Goal: Transaction & Acquisition: Book appointment/travel/reservation

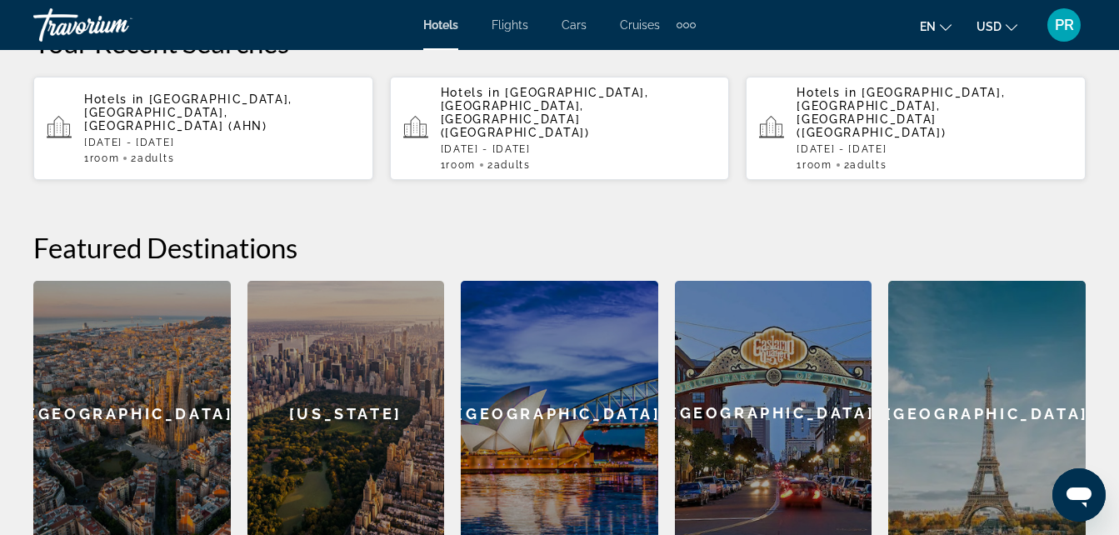
scroll to position [442, 0]
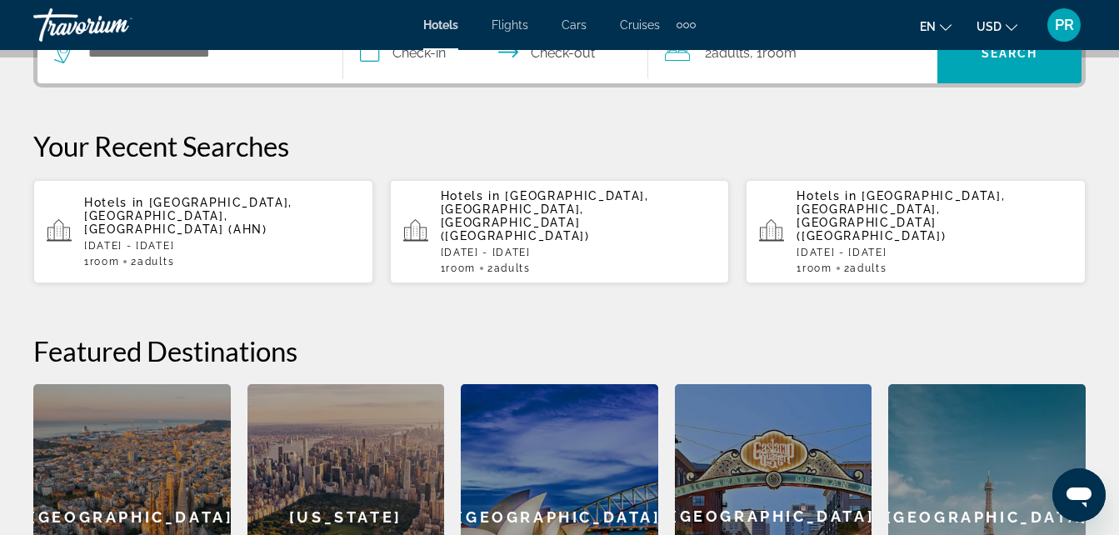
click at [156, 416] on div "[GEOGRAPHIC_DATA]" at bounding box center [131, 516] width 197 height 265
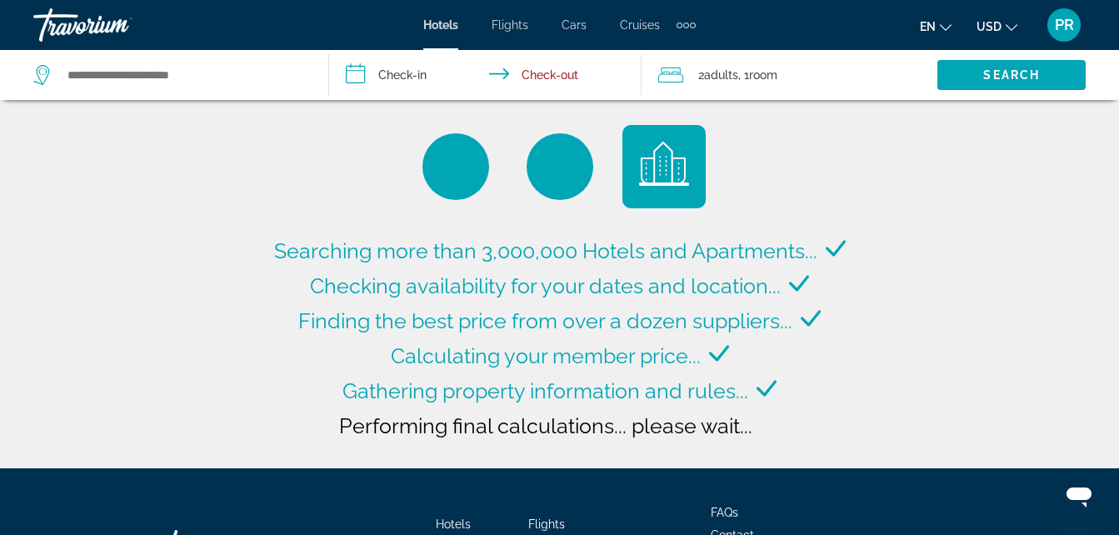
type input "**********"
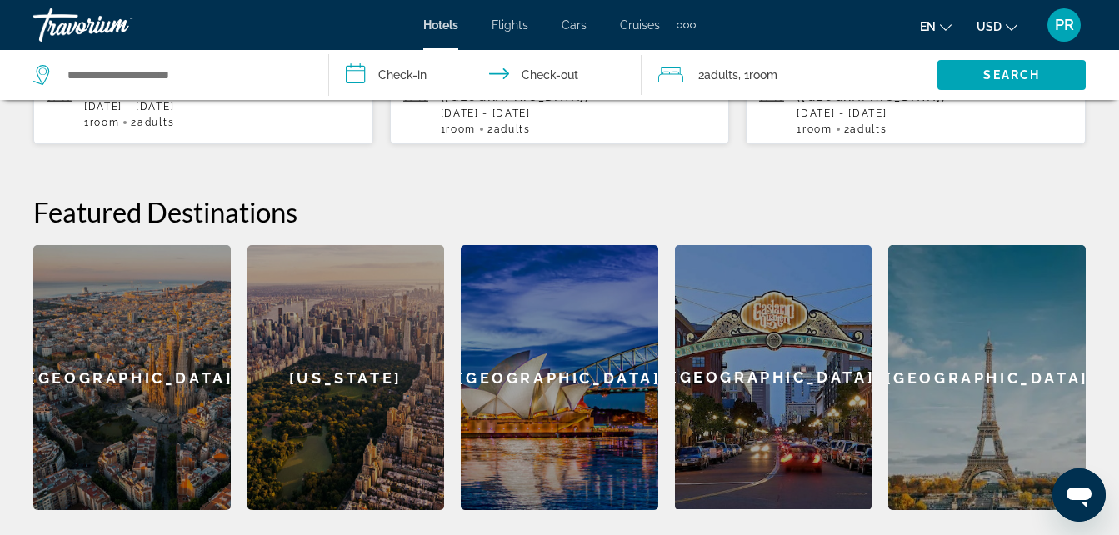
scroll to position [776, 0]
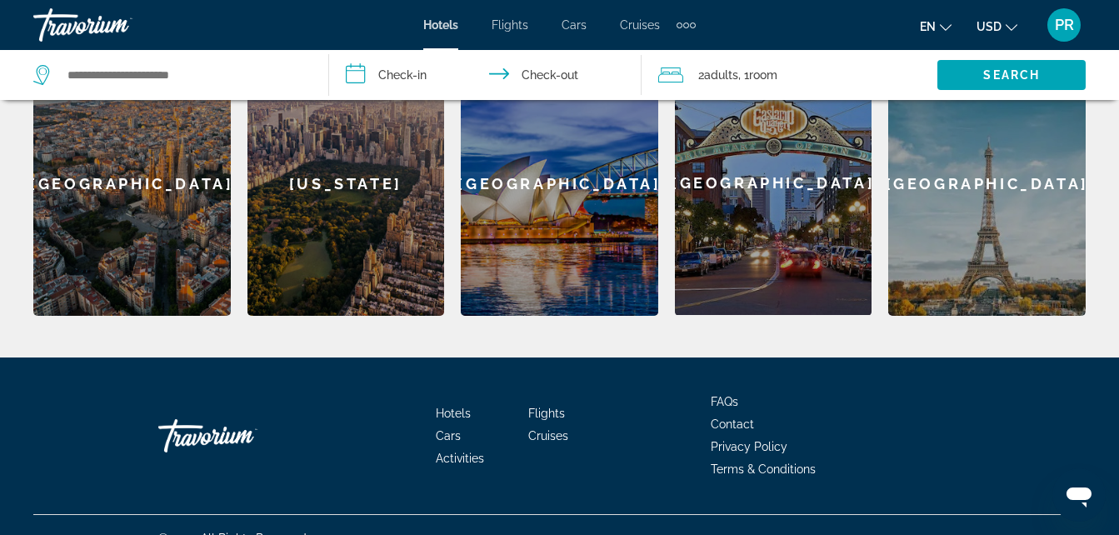
click at [468, 452] on span "Activities" at bounding box center [460, 458] width 48 height 13
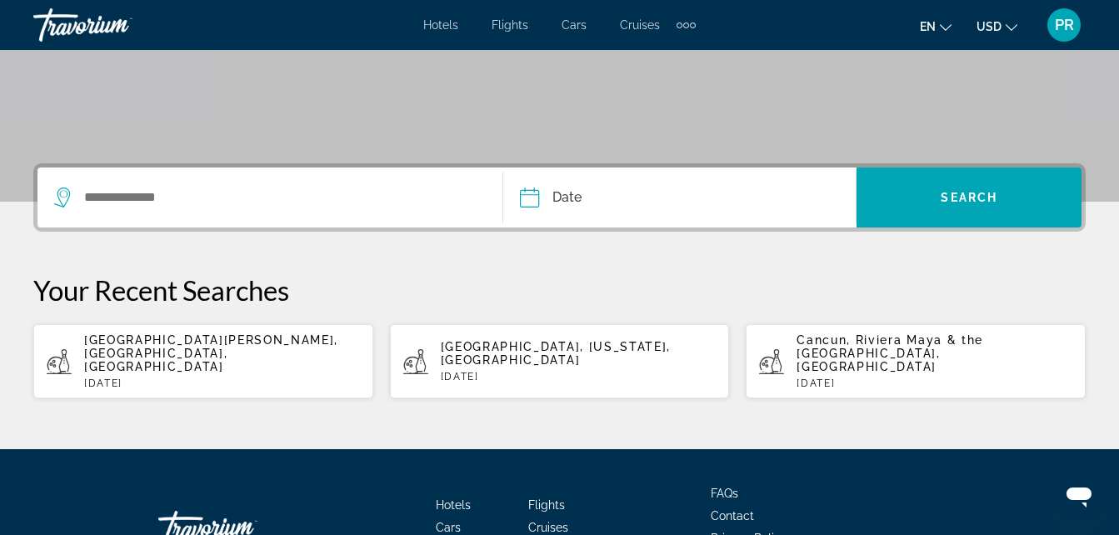
scroll to position [333, 0]
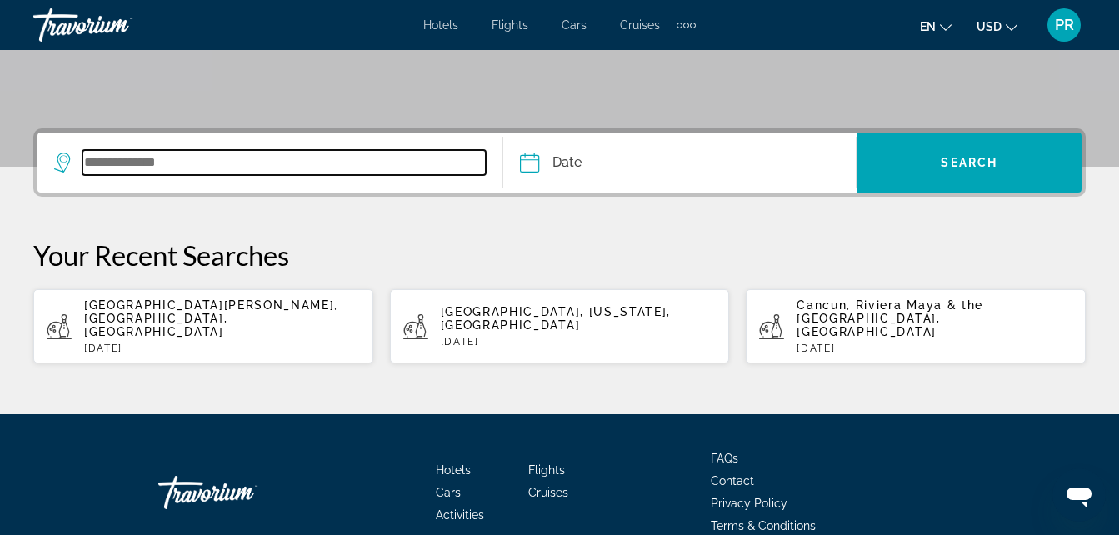
click at [85, 159] on input "Search widget" at bounding box center [283, 162] width 403 height 25
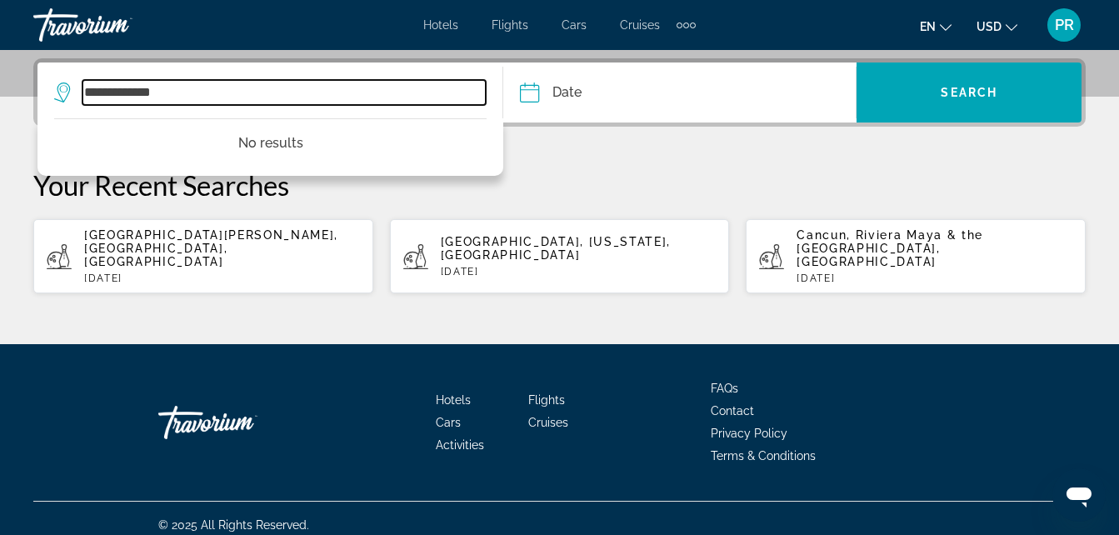
type input "**********"
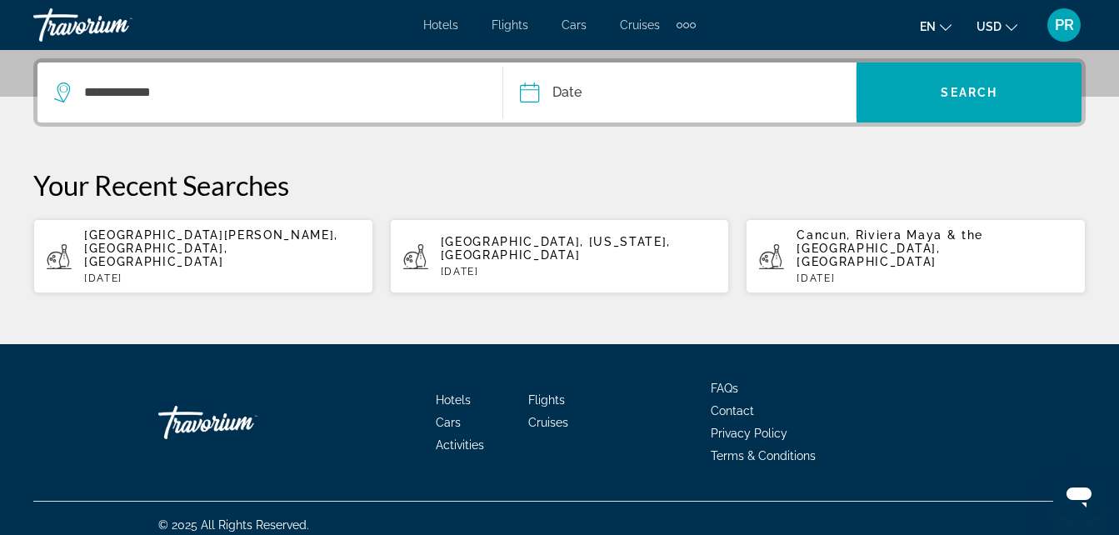
click at [533, 94] on input "Date" at bounding box center [603, 94] width 175 height 65
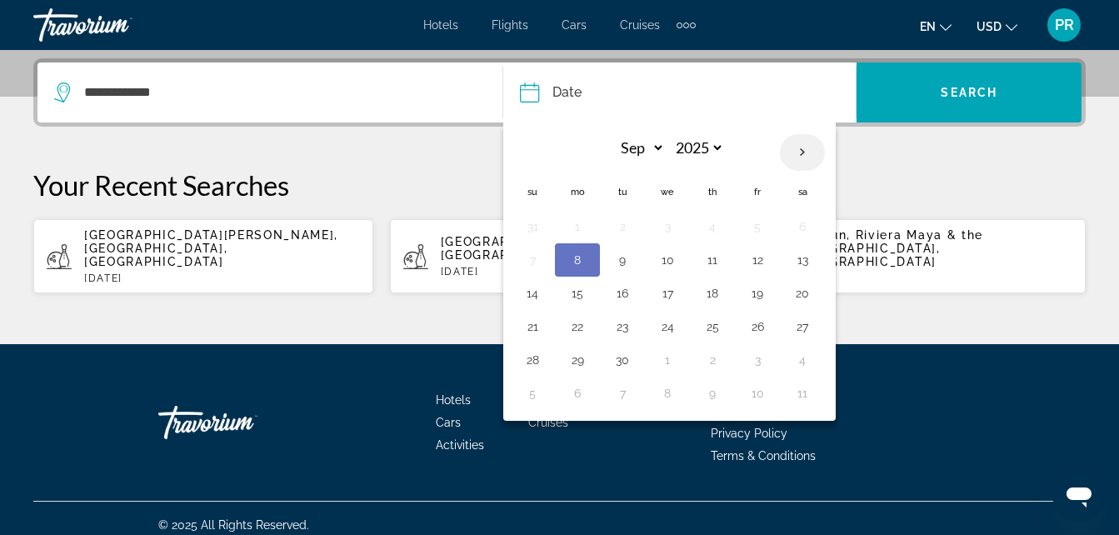
click at [801, 155] on th "Next month" at bounding box center [802, 152] width 45 height 37
select select "*"
click at [621, 259] on button "7" at bounding box center [622, 259] width 27 height 23
type input "**********"
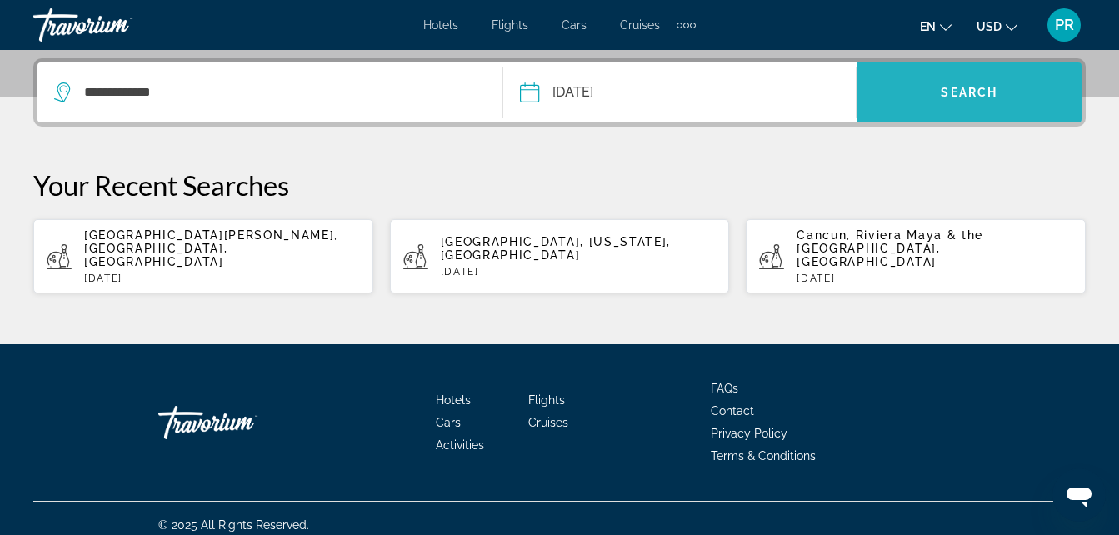
click at [972, 93] on span "Search" at bounding box center [969, 92] width 57 height 13
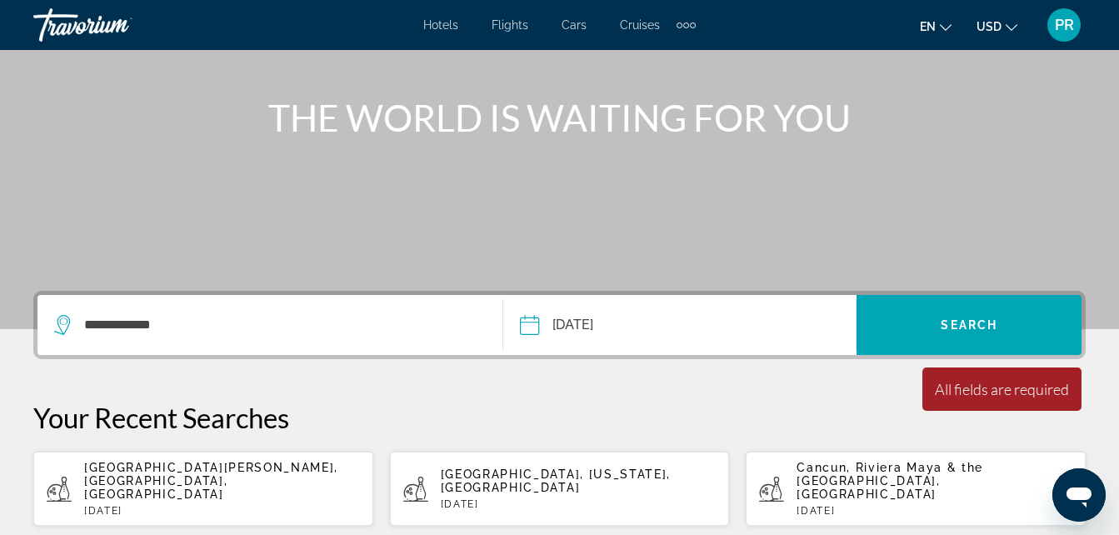
scroll to position [153, 0]
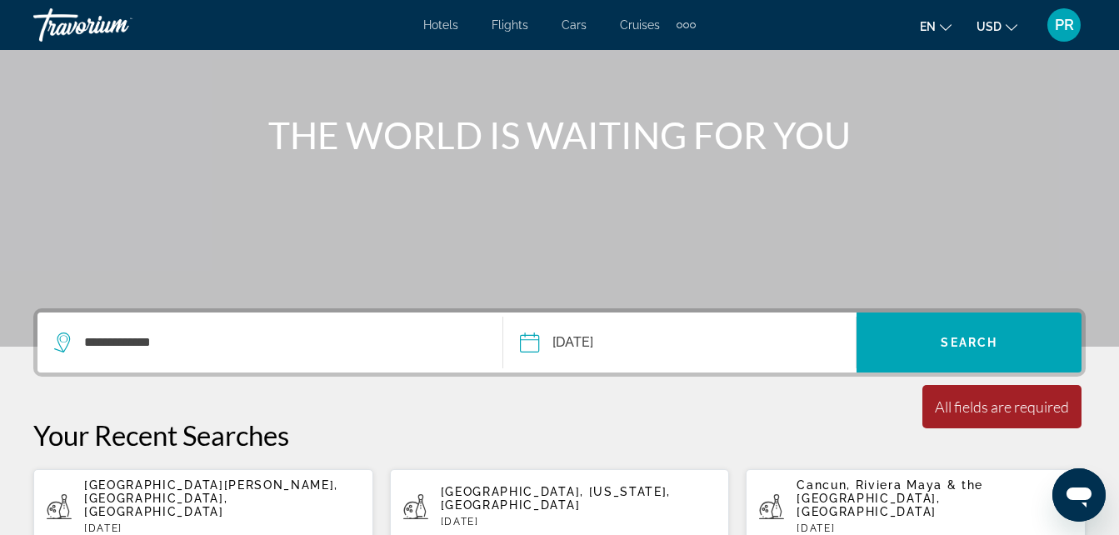
click at [62, 339] on icon "Search widget" at bounding box center [64, 342] width 20 height 20
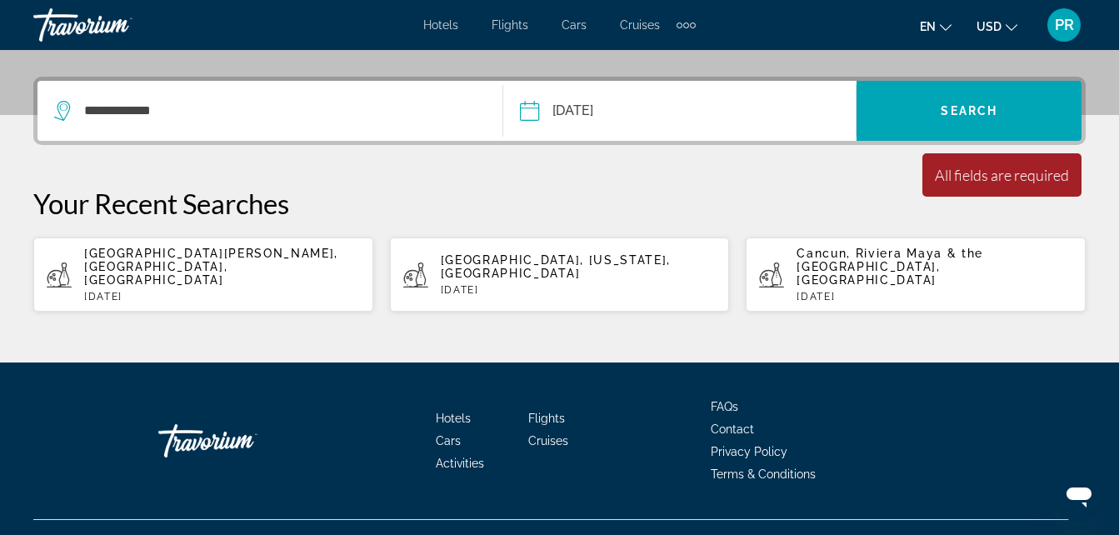
scroll to position [403, 0]
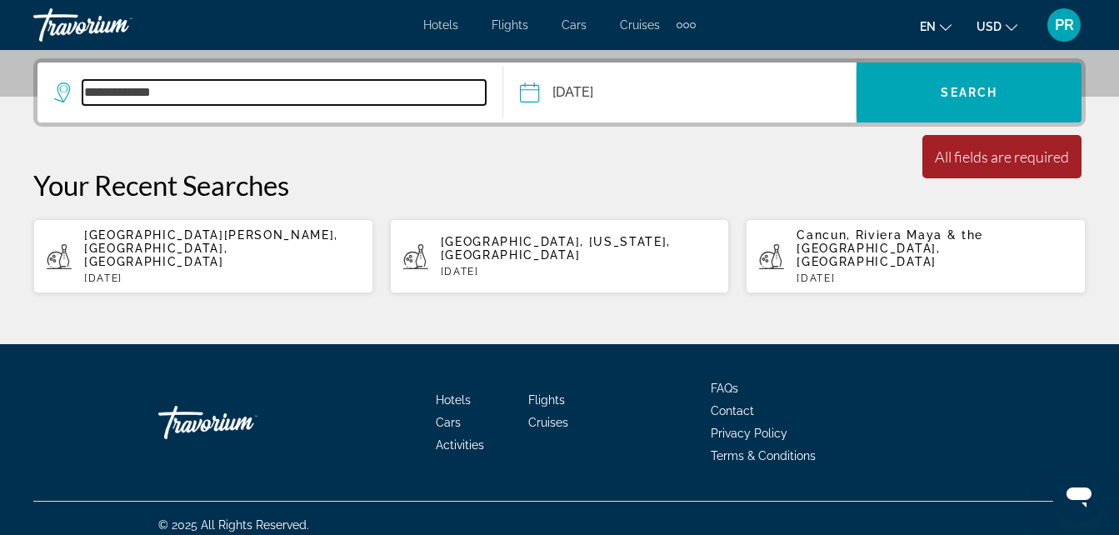
drag, startPoint x: 167, startPoint y: 92, endPoint x: 32, endPoint y: 99, distance: 135.1
click at [32, 99] on div "**********" at bounding box center [559, 176] width 1119 height 236
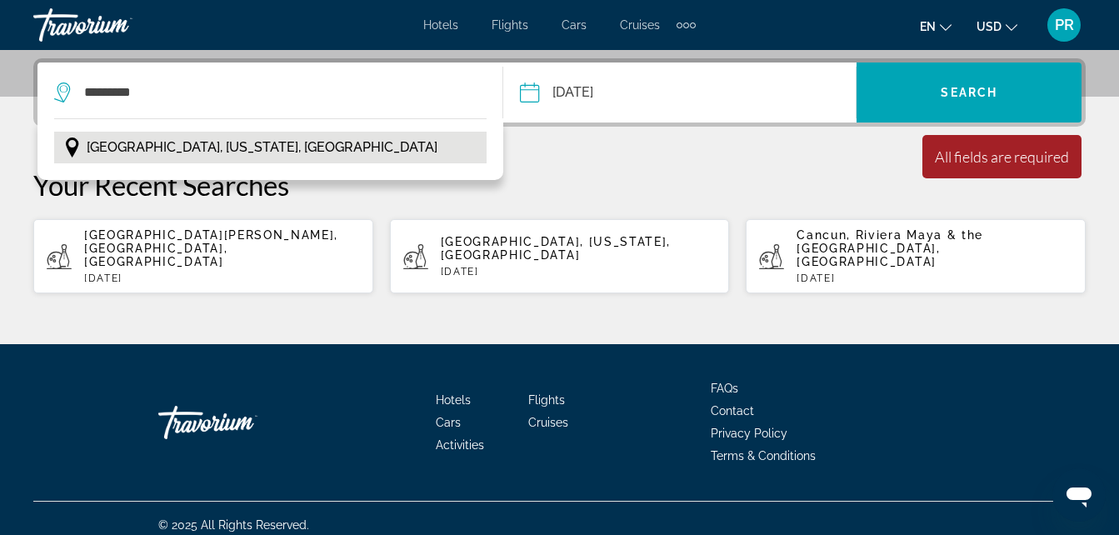
click at [206, 146] on span "Nashville, Tennessee, USA" at bounding box center [262, 147] width 351 height 23
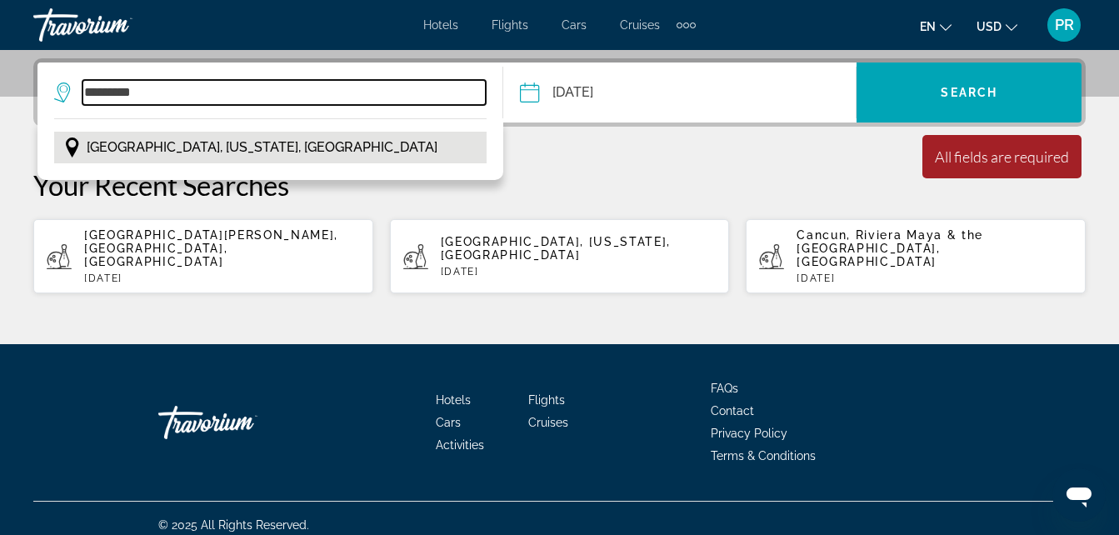
type input "**********"
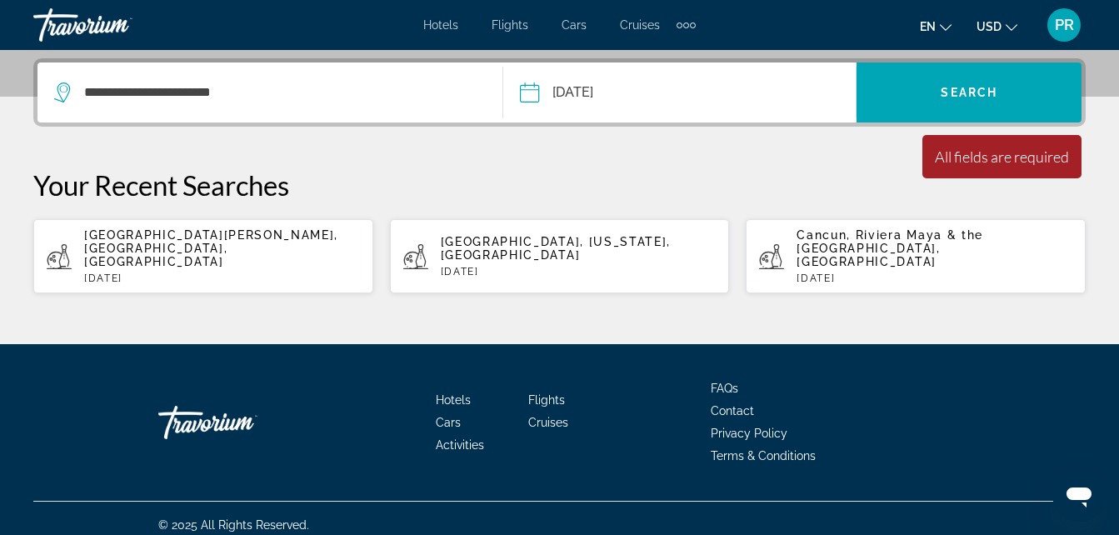
click at [640, 158] on div "**********" at bounding box center [559, 176] width 1119 height 236
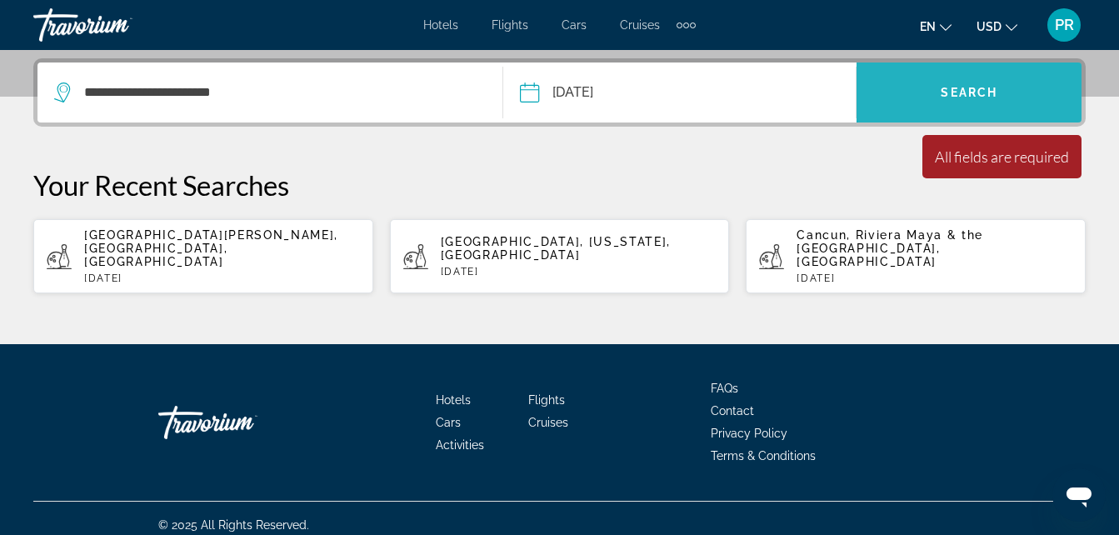
click at [978, 91] on span "Search" at bounding box center [969, 92] width 57 height 13
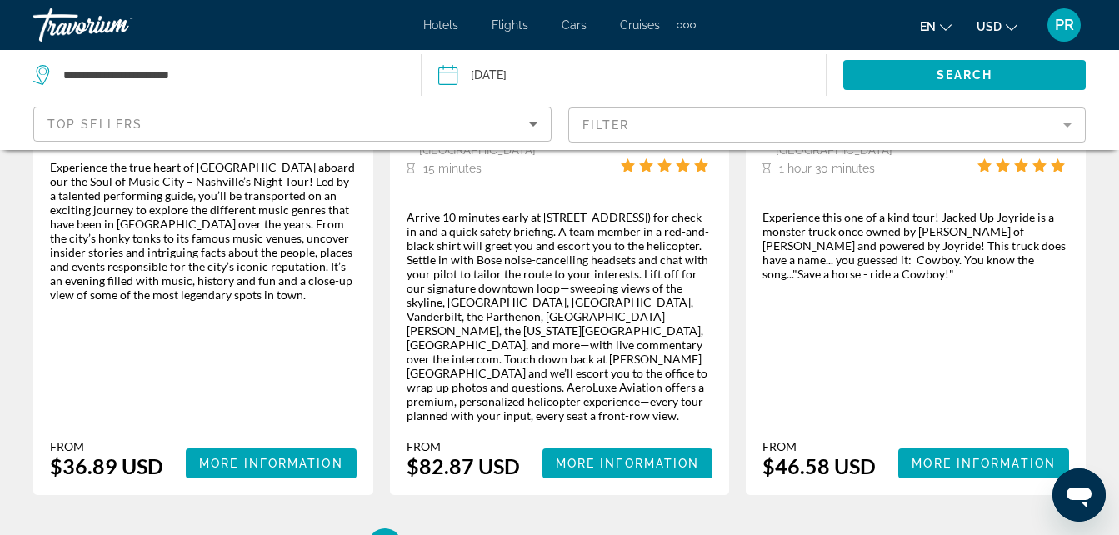
scroll to position [2972, 0]
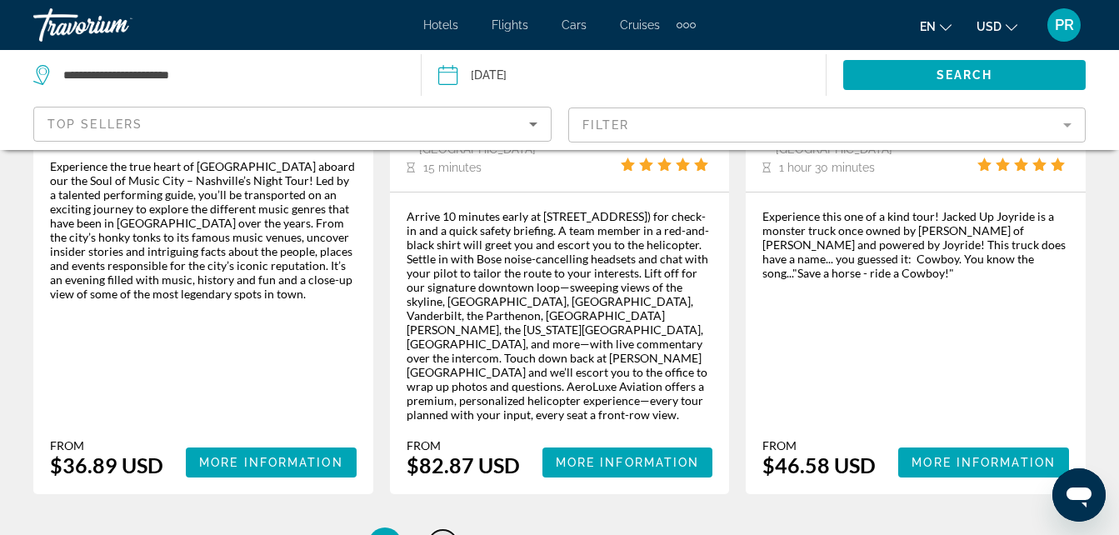
click at [442, 534] on span "2" at bounding box center [443, 544] width 8 height 18
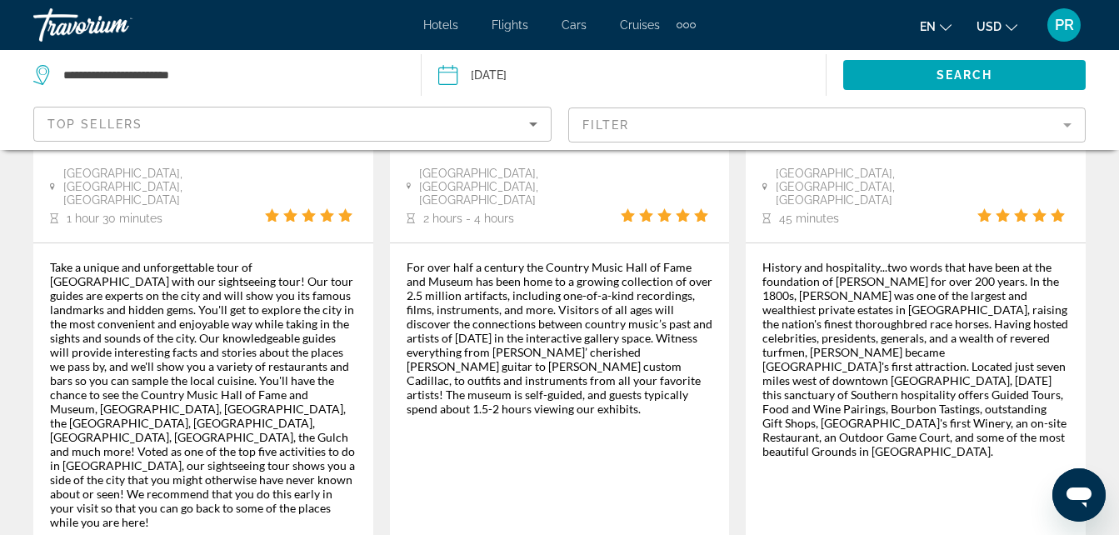
scroll to position [500, 0]
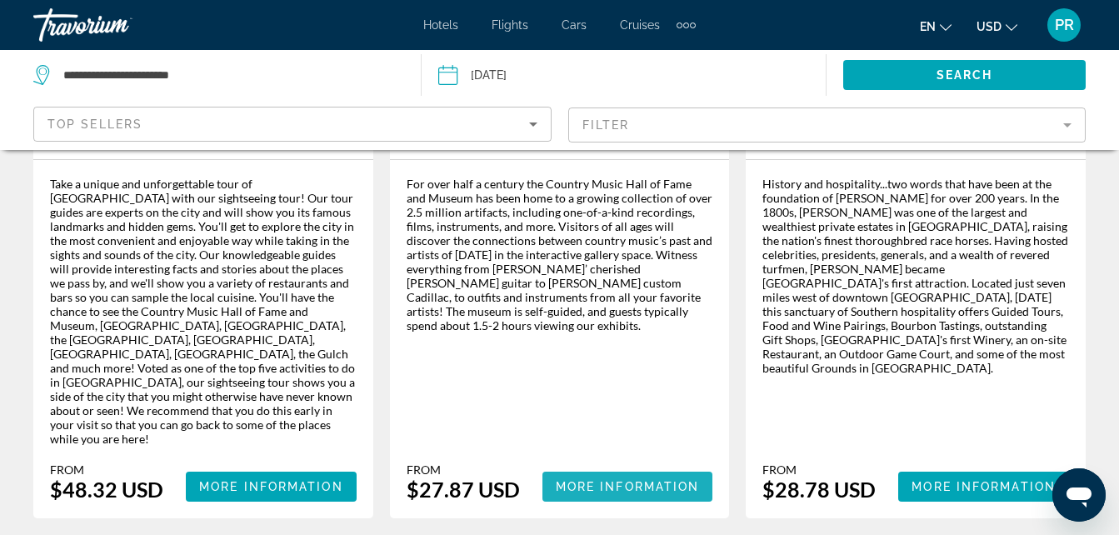
click at [598, 480] on span "More Information" at bounding box center [628, 486] width 144 height 13
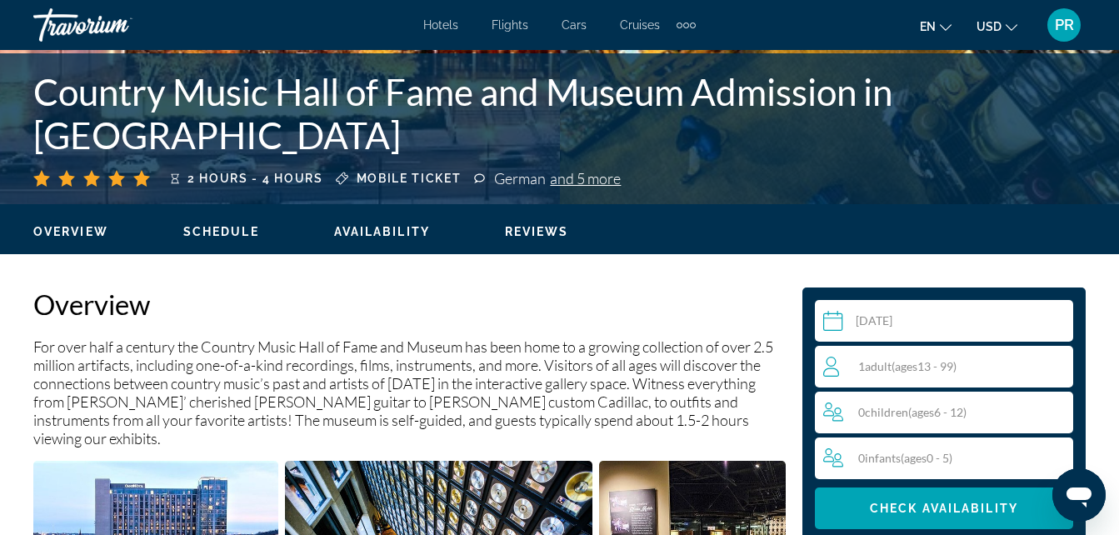
scroll to position [667, 0]
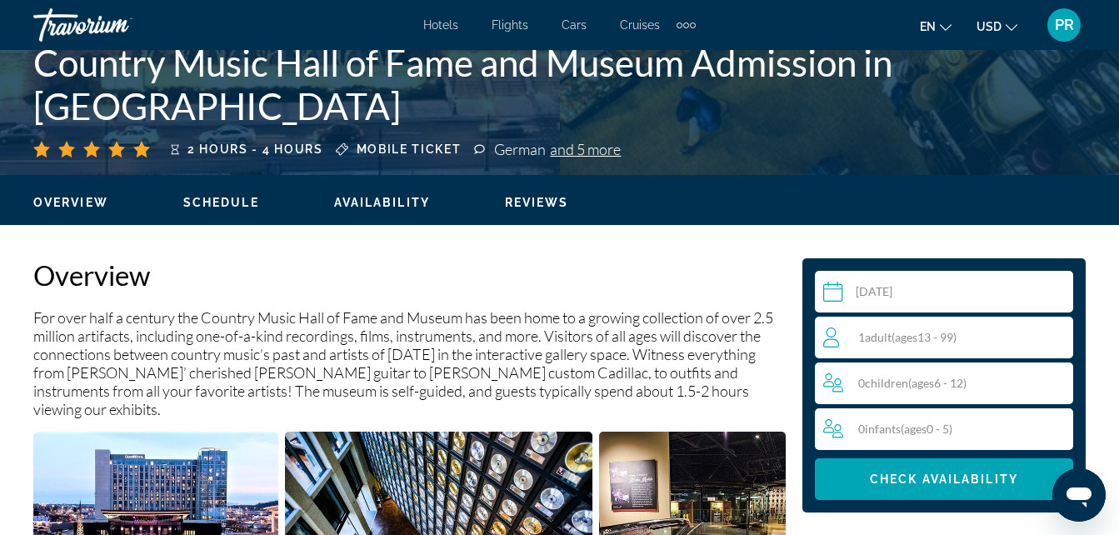
click at [827, 291] on input "Main content" at bounding box center [947, 294] width 265 height 47
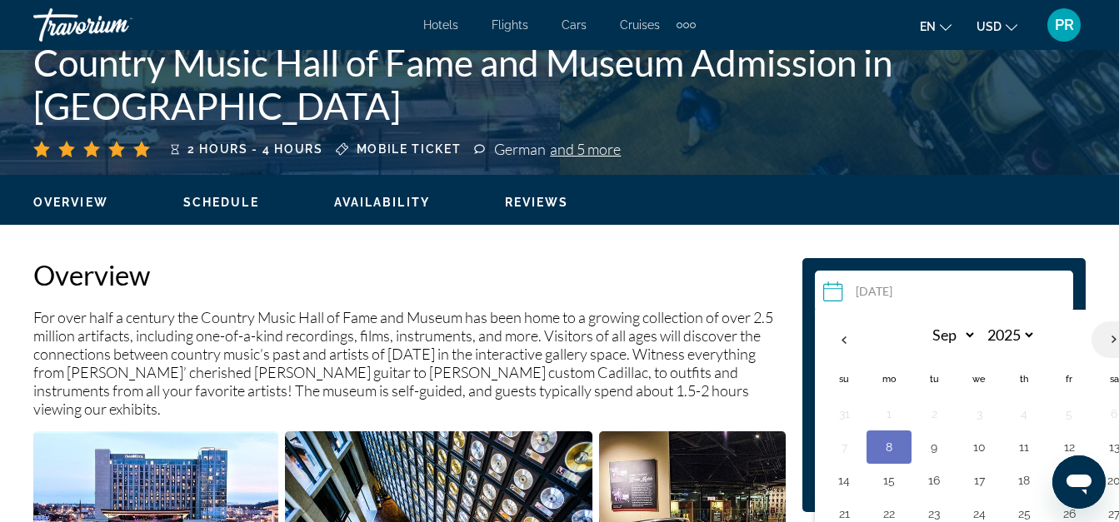
click at [1112, 345] on th "Next month" at bounding box center [1114, 340] width 45 height 37
select select "*"
click at [982, 447] on button "8" at bounding box center [979, 447] width 27 height 23
type input "**********"
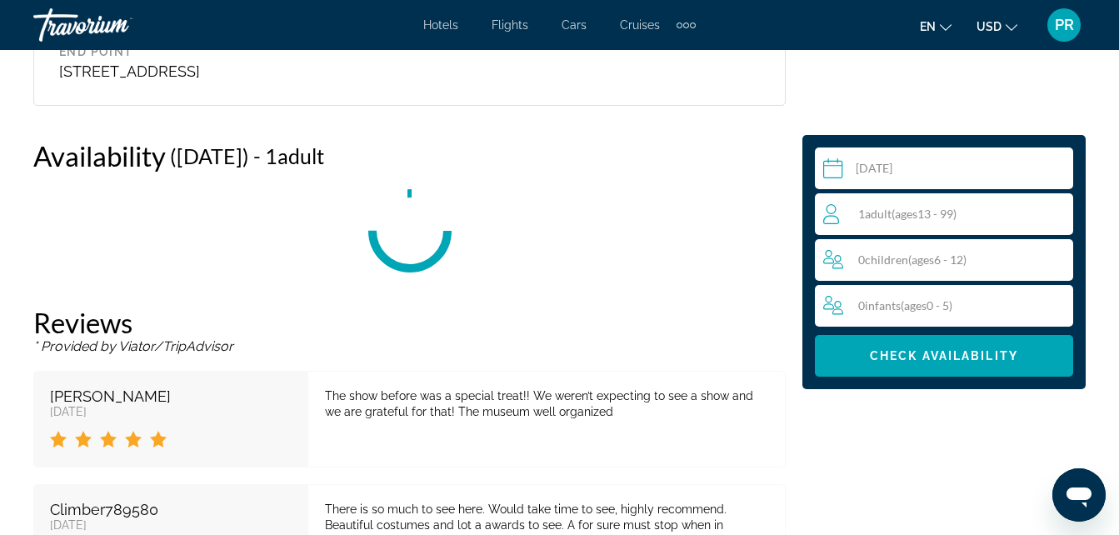
scroll to position [2781, 0]
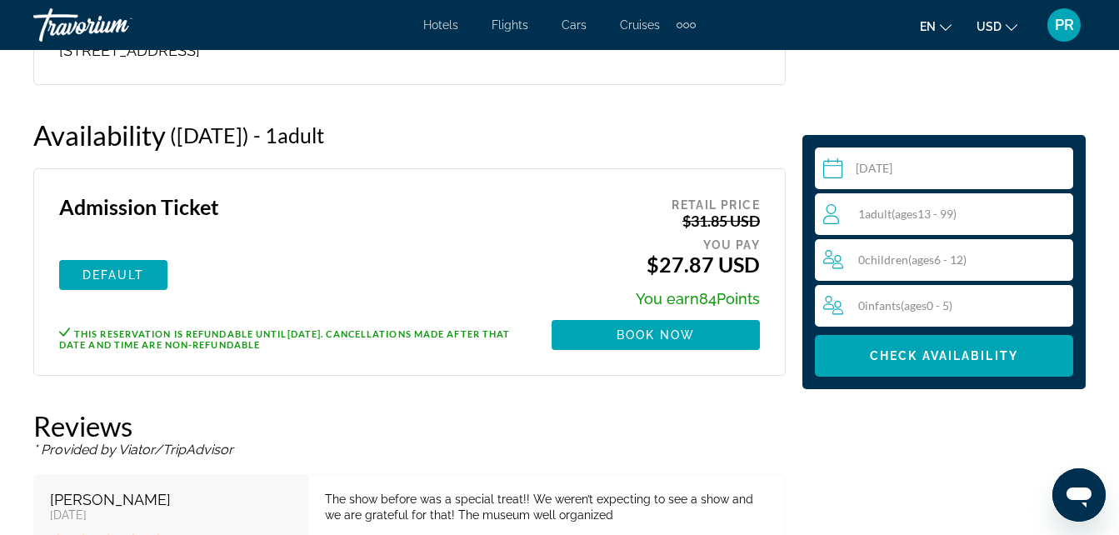
click at [957, 215] on span "( ages 13 - 99)" at bounding box center [924, 214] width 65 height 14
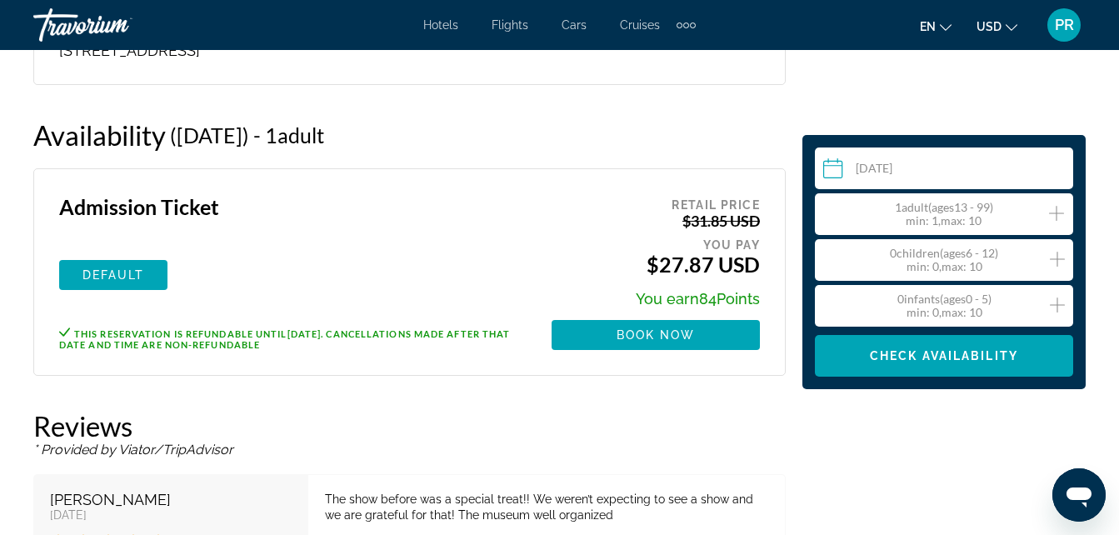
click at [1061, 210] on icon "Increment adults" at bounding box center [1056, 213] width 15 height 20
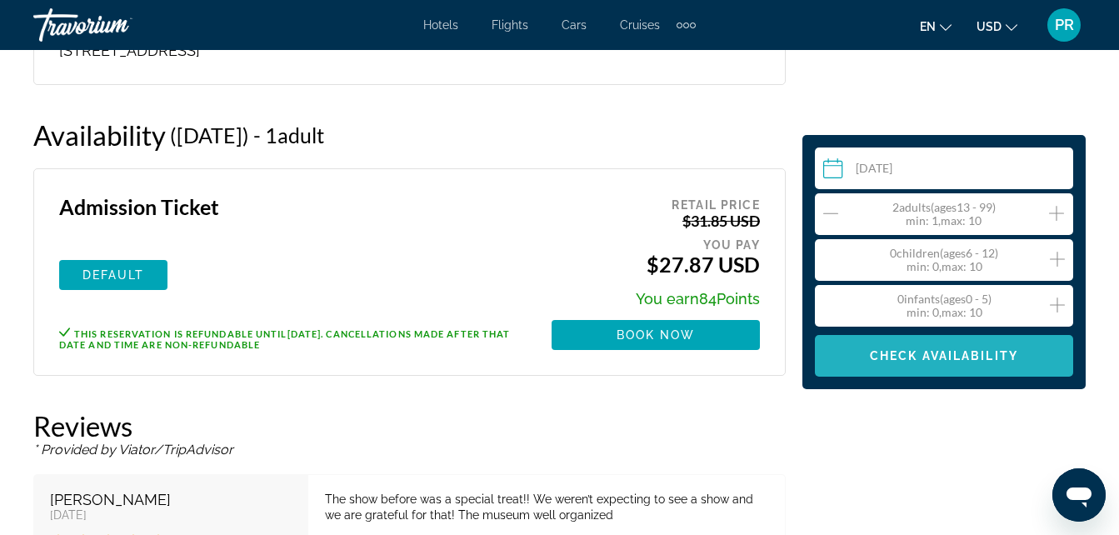
click at [913, 358] on span "Check Availability" at bounding box center [944, 355] width 148 height 13
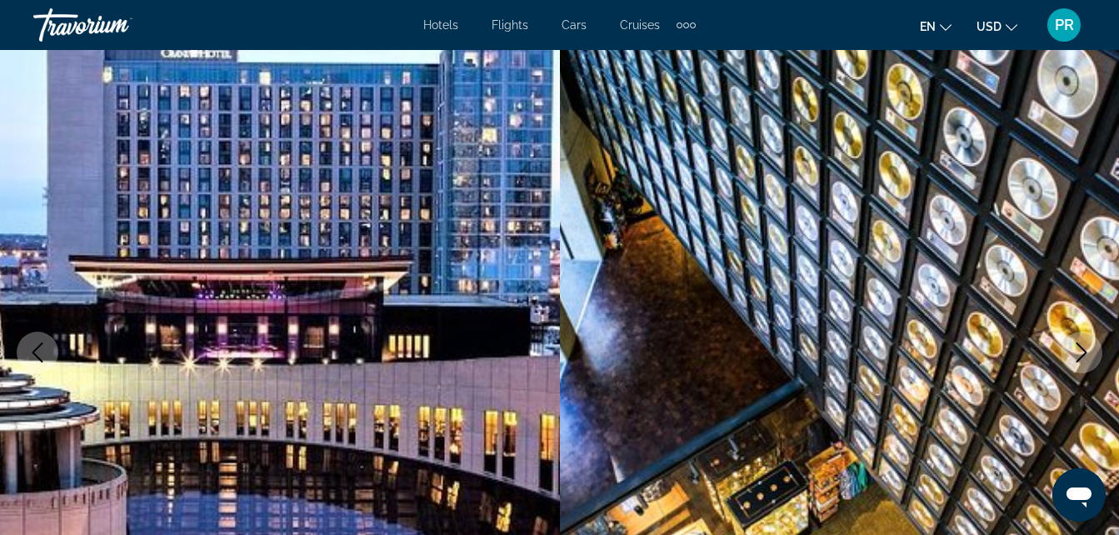
scroll to position [0, 0]
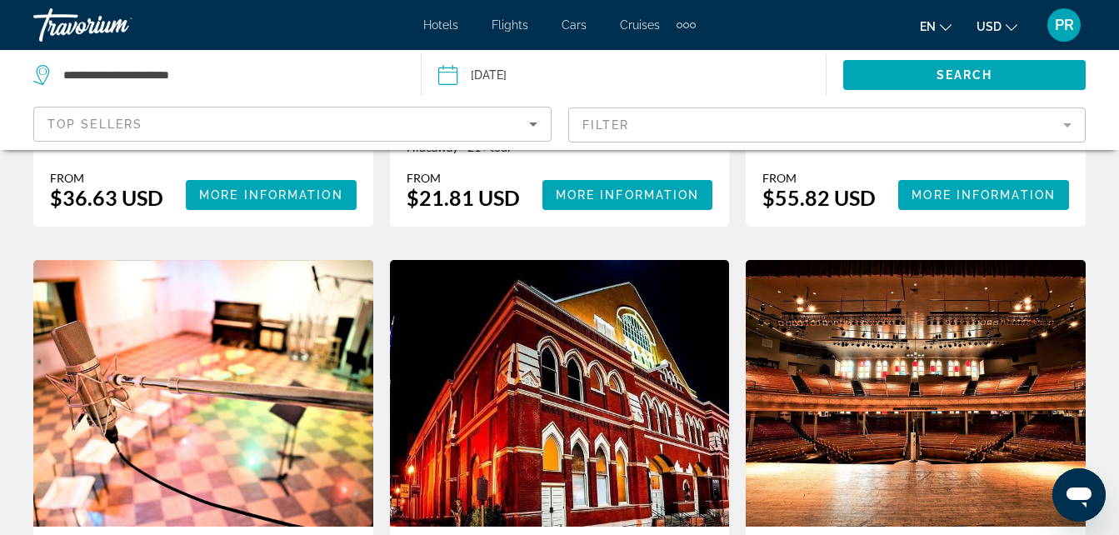
scroll to position [1583, 0]
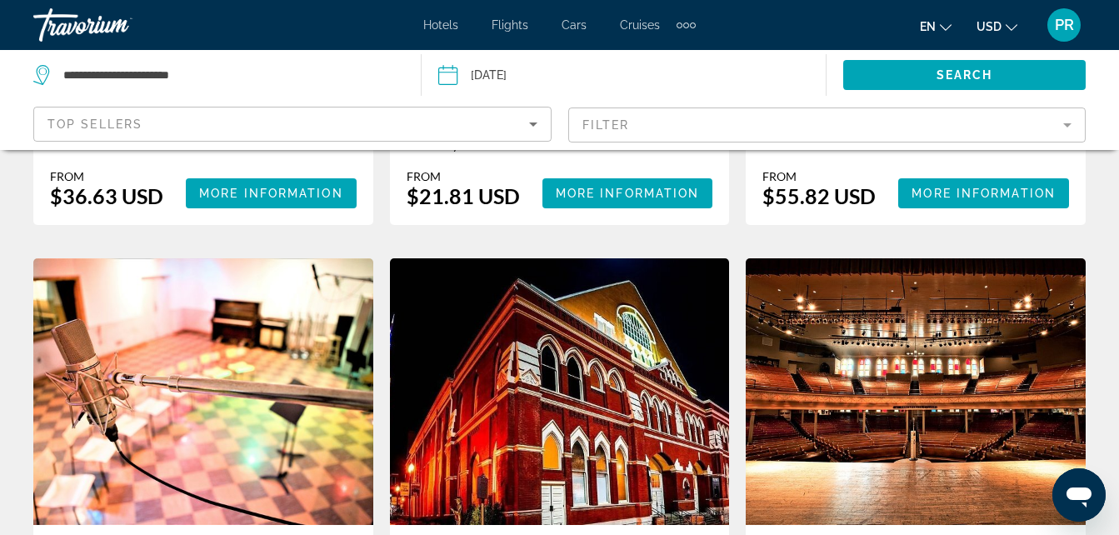
click at [952, 258] on img "Main content" at bounding box center [916, 391] width 340 height 267
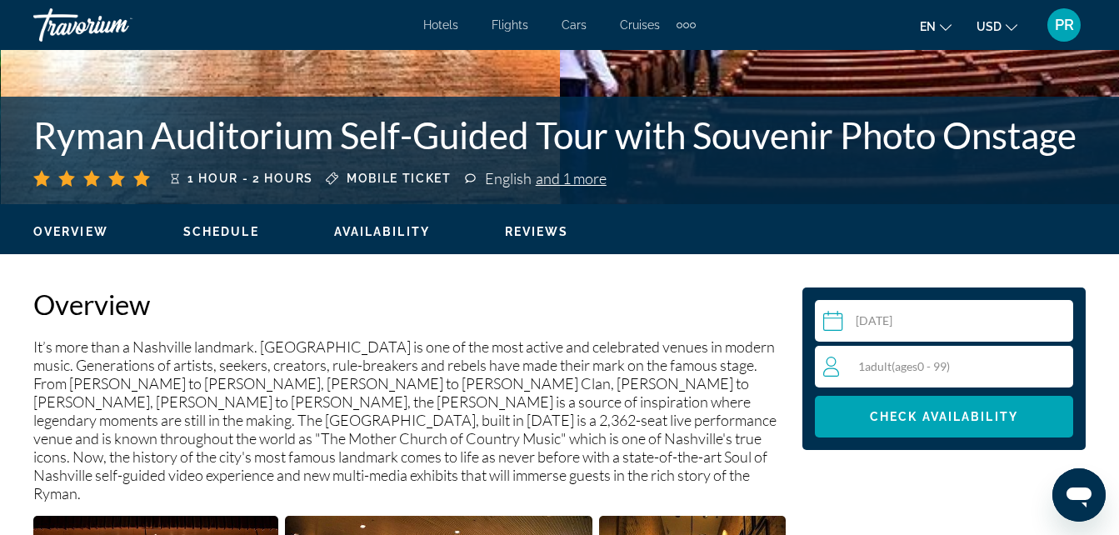
scroll to position [667, 0]
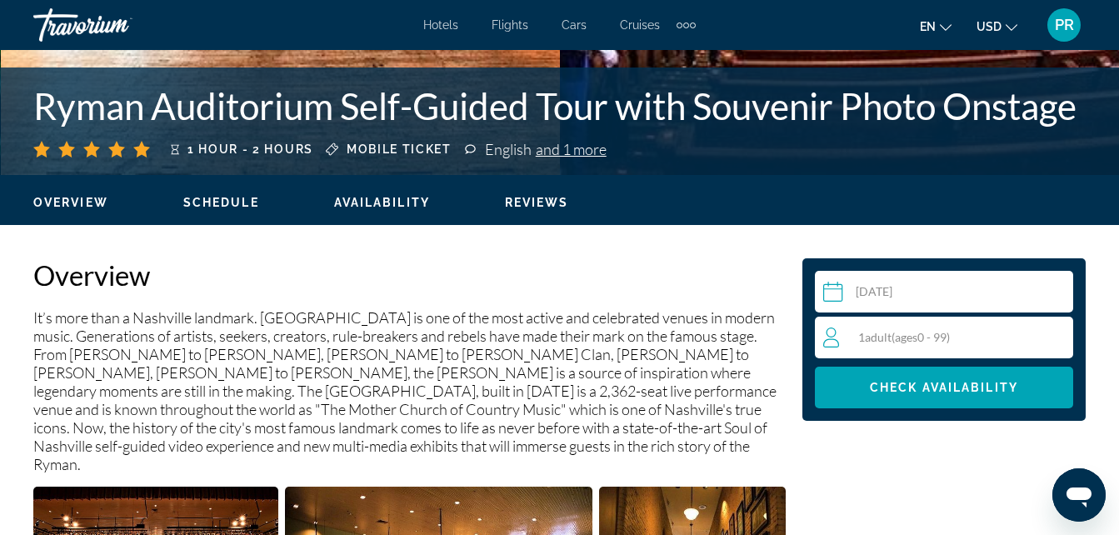
click at [839, 291] on input "Main content" at bounding box center [947, 294] width 265 height 47
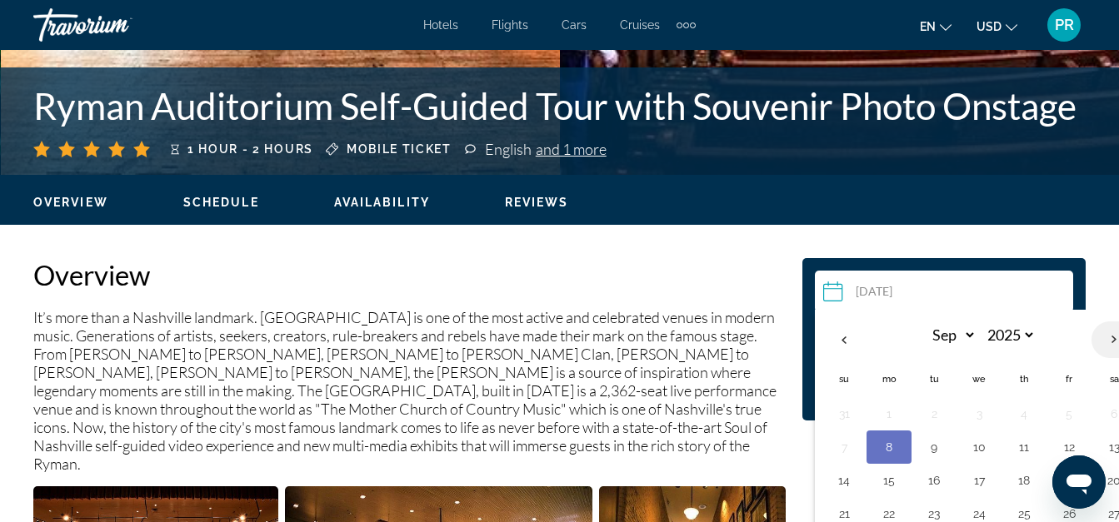
click at [1111, 338] on th "Next month" at bounding box center [1114, 340] width 45 height 37
select select "*"
click at [977, 446] on button "8" at bounding box center [979, 447] width 27 height 23
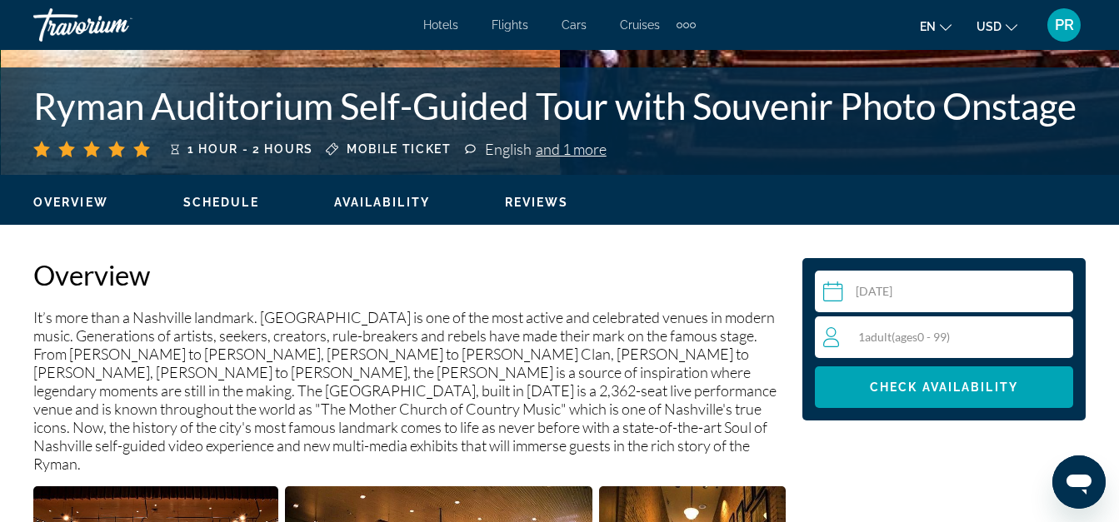
type input "**********"
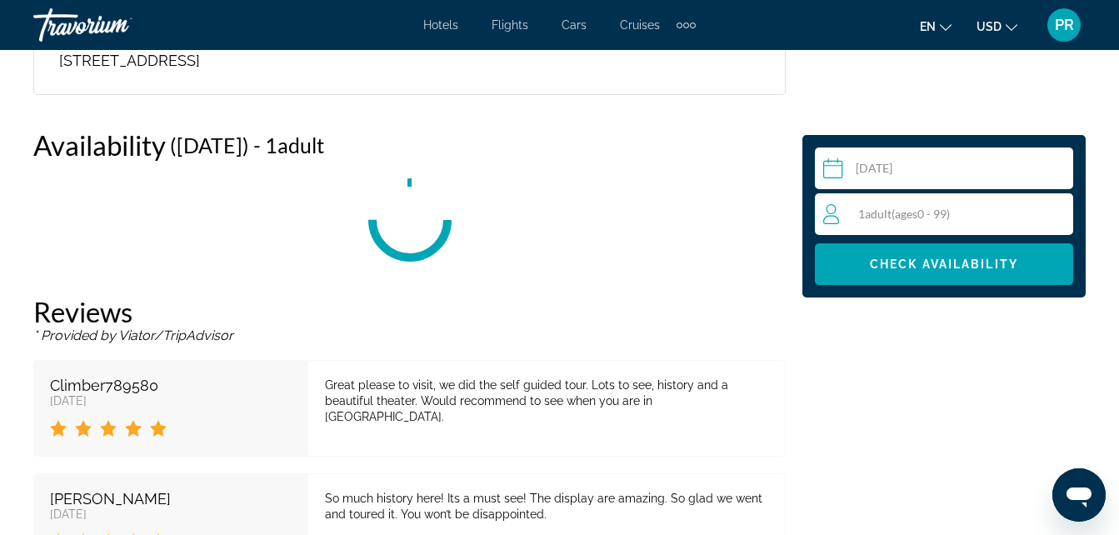
scroll to position [2895, 0]
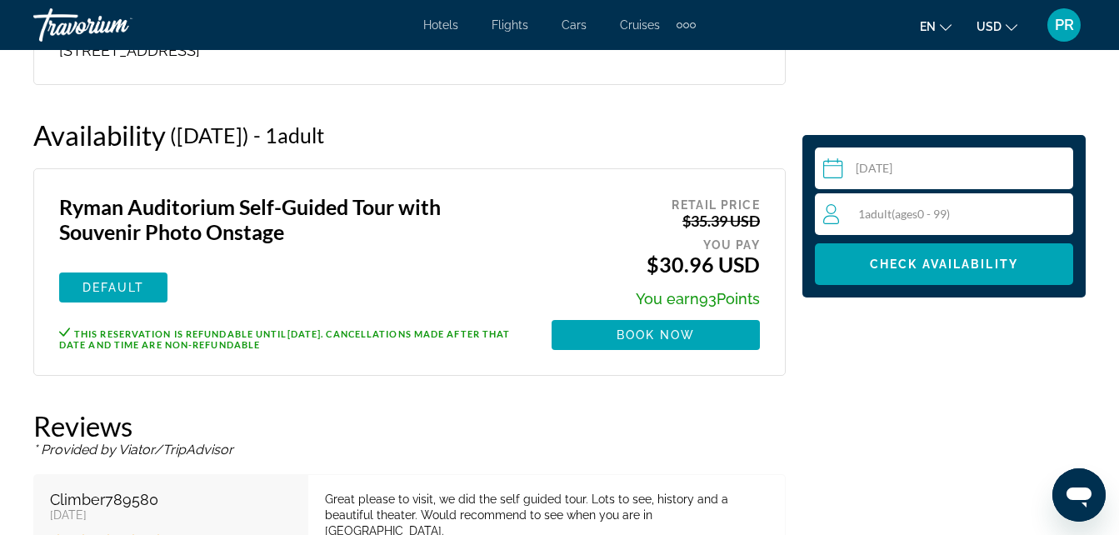
click at [833, 214] on icon "Travelers: 1 adult, 0 children" at bounding box center [833, 214] width 20 height 20
click at [1031, 210] on div "1 Adult Adults ( ages 0 - 99)" at bounding box center [947, 214] width 249 height 20
click at [1051, 213] on icon "Increment adults" at bounding box center [1056, 213] width 15 height 15
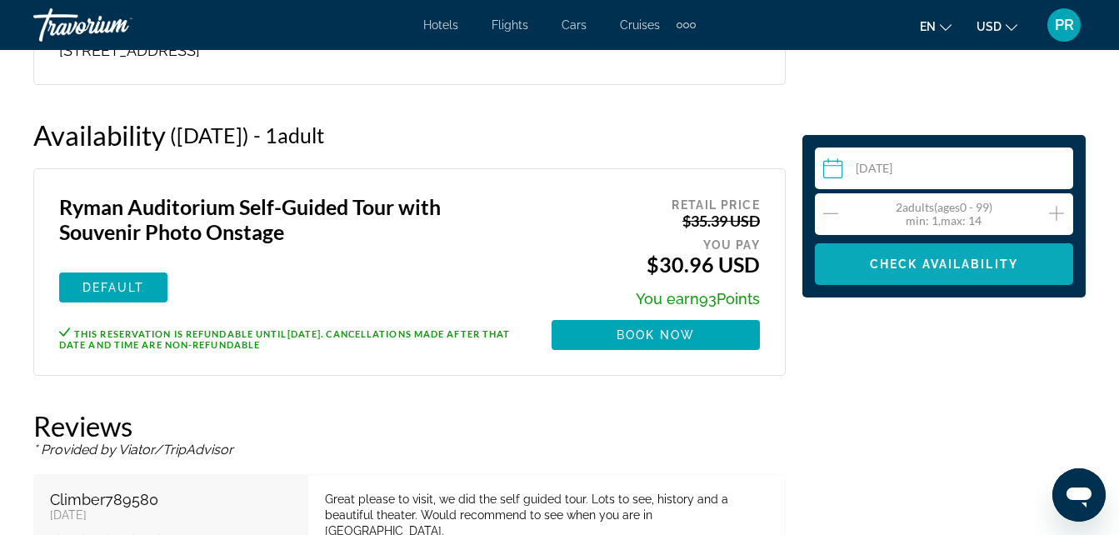
click at [937, 260] on span "Check Availability" at bounding box center [944, 263] width 148 height 13
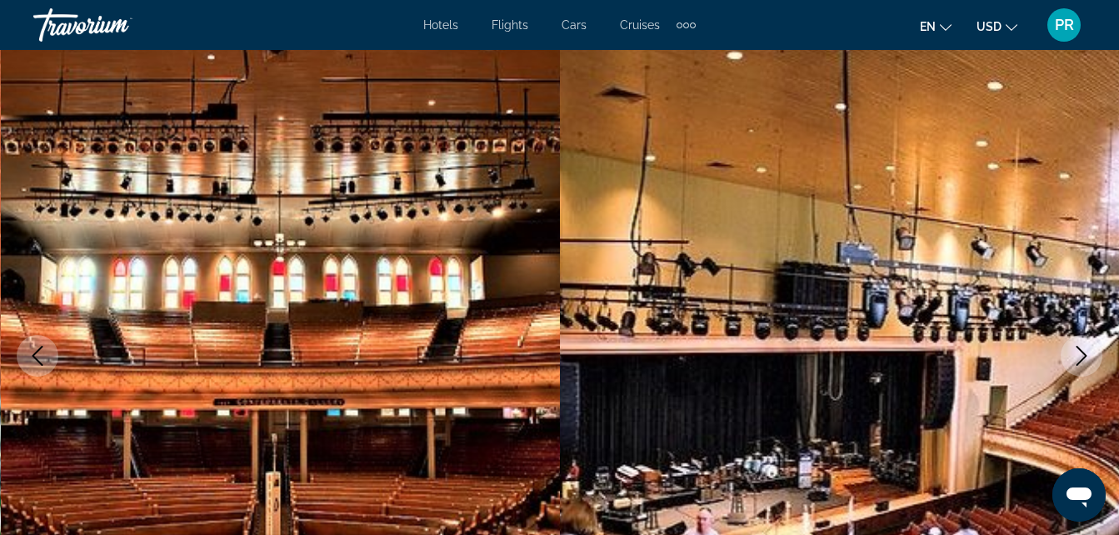
scroll to position [0, 0]
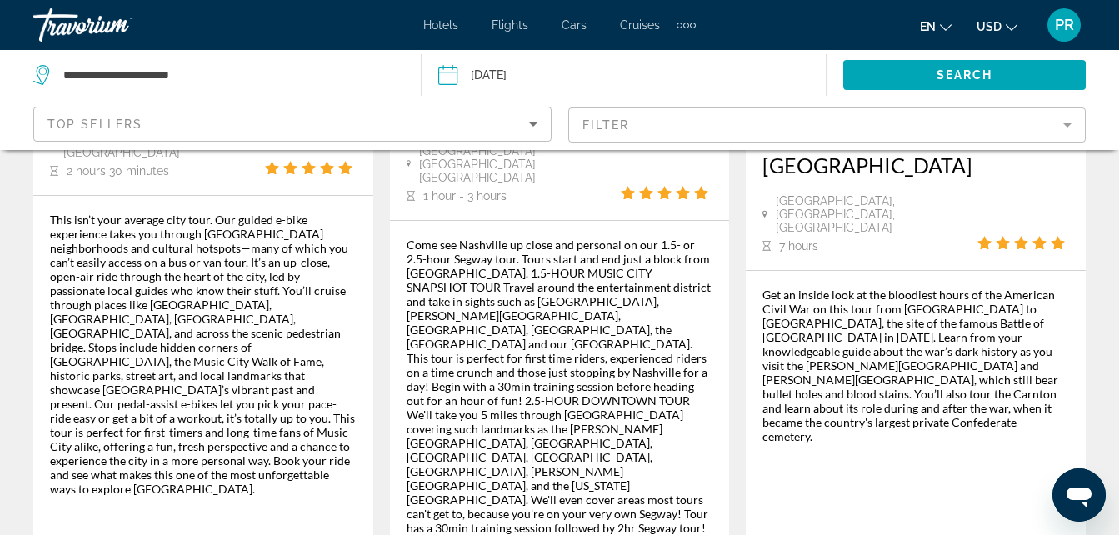
scroll to position [2916, 0]
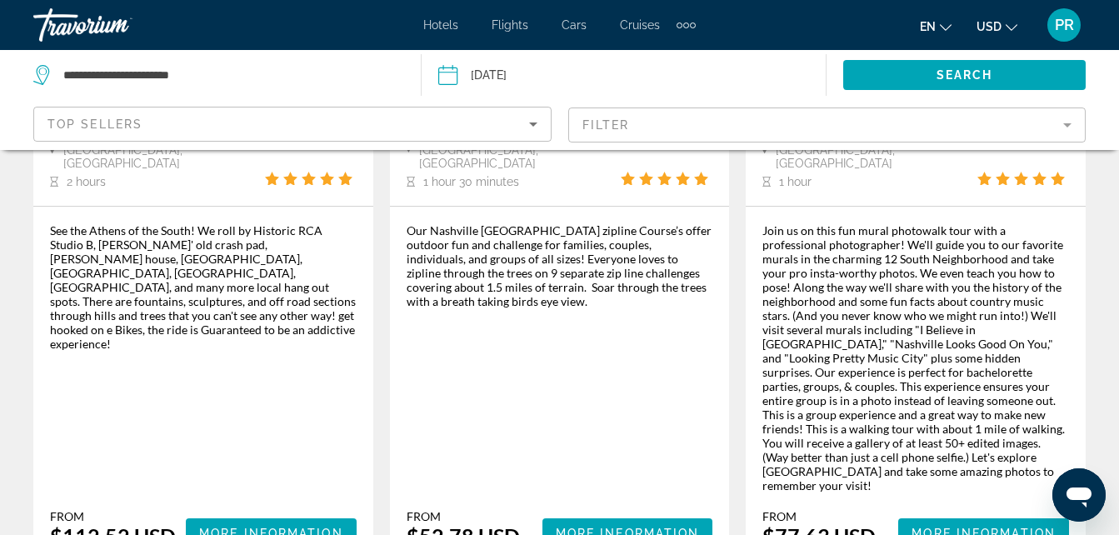
scroll to position [2916, 0]
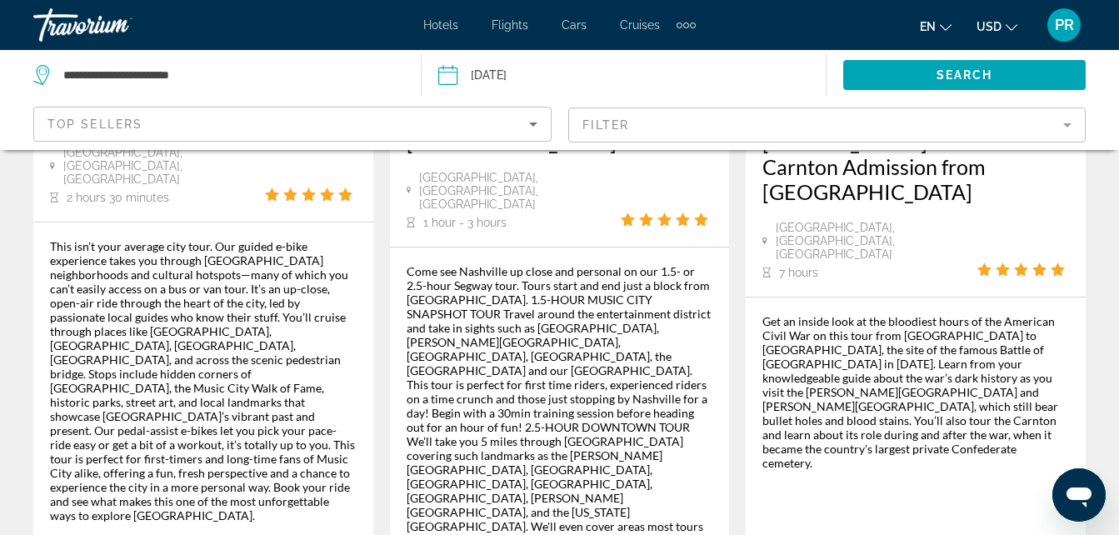
scroll to position [3043, 0]
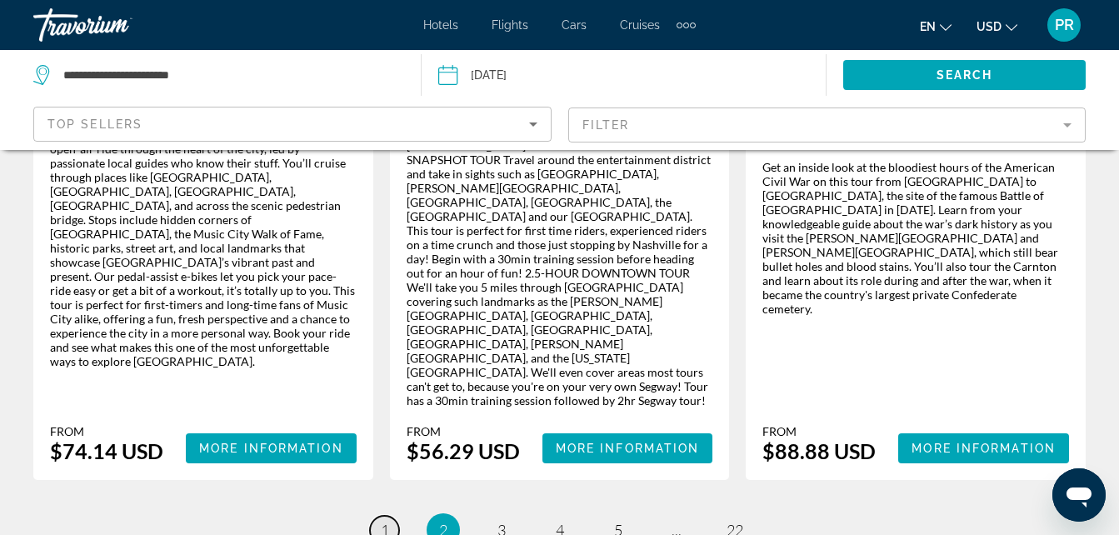
click at [383, 521] on span "1" at bounding box center [385, 530] width 8 height 18
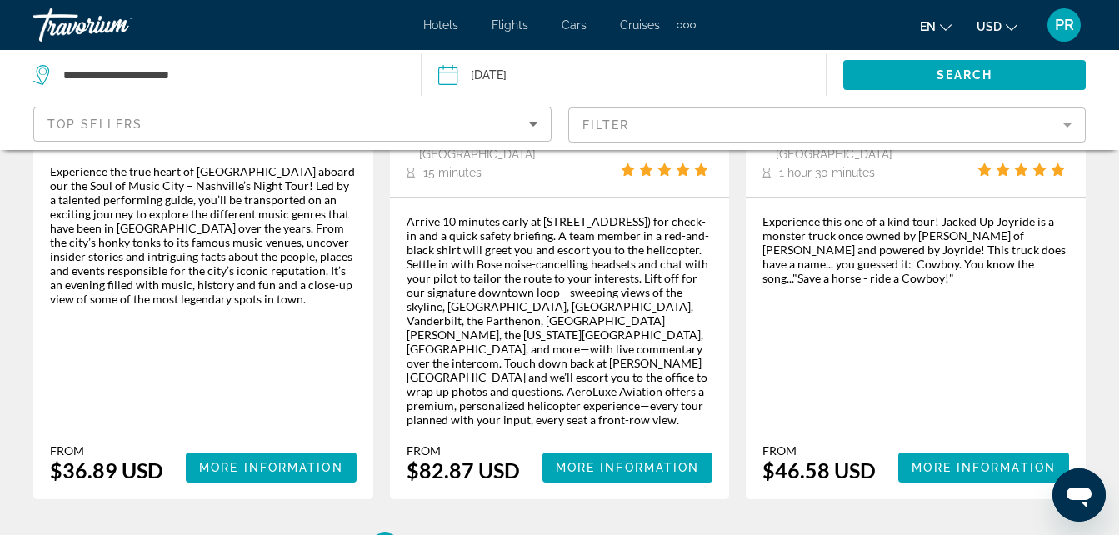
scroll to position [2972, 0]
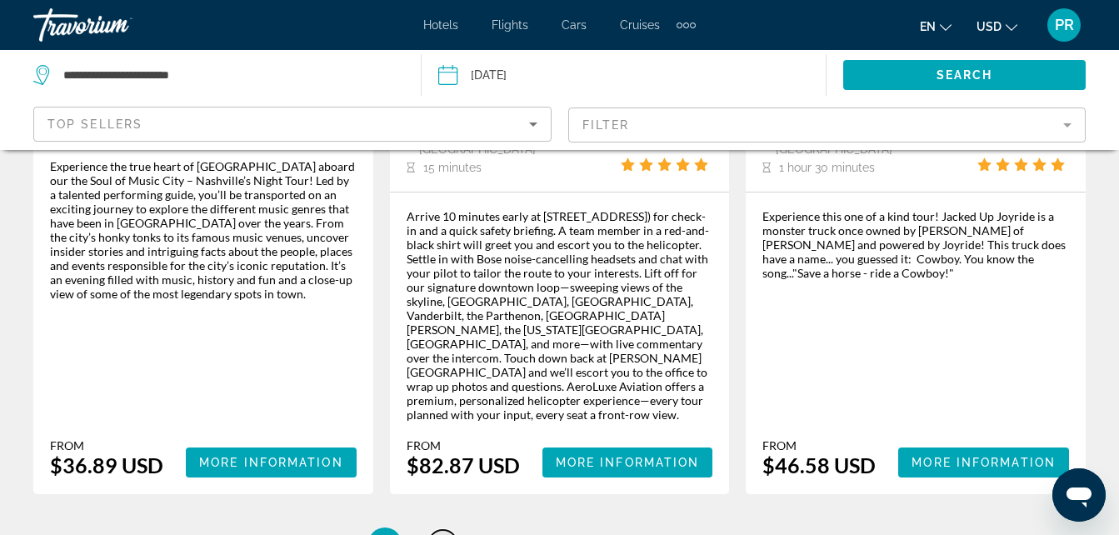
click at [442, 534] on span "2" at bounding box center [443, 544] width 8 height 18
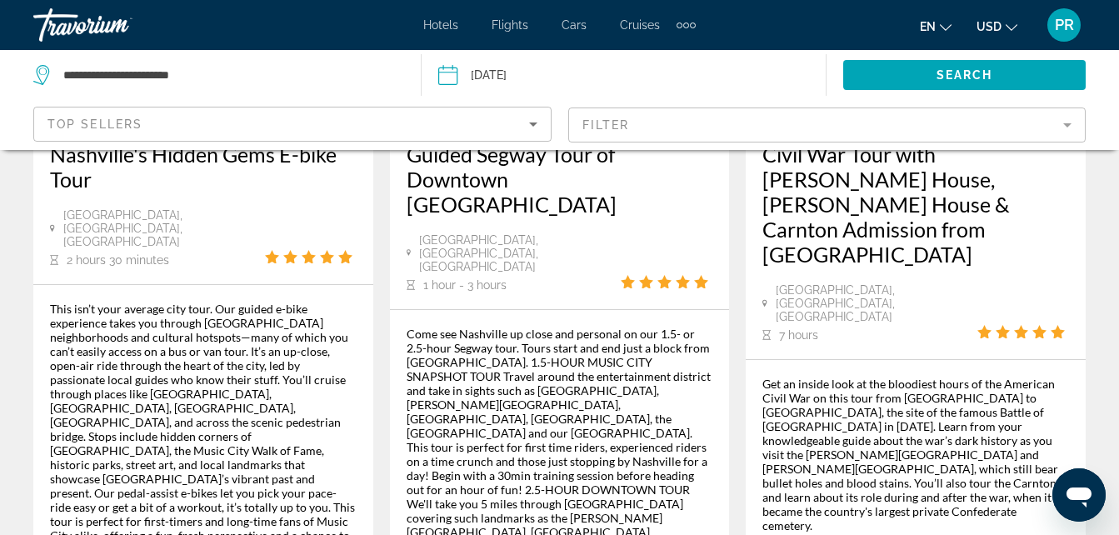
scroll to position [3043, 0]
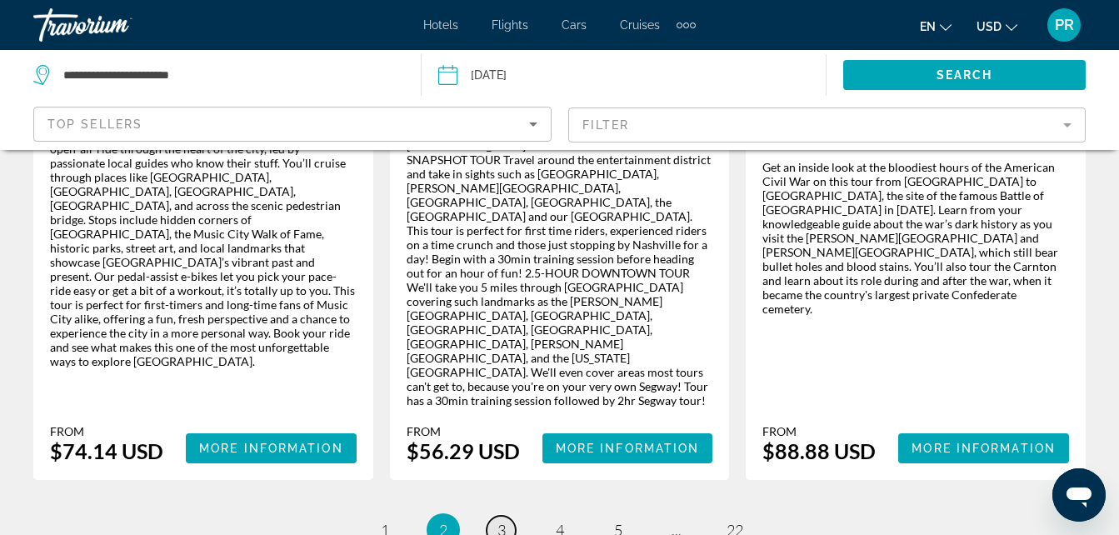
click at [502, 521] on span "3" at bounding box center [501, 530] width 8 height 18
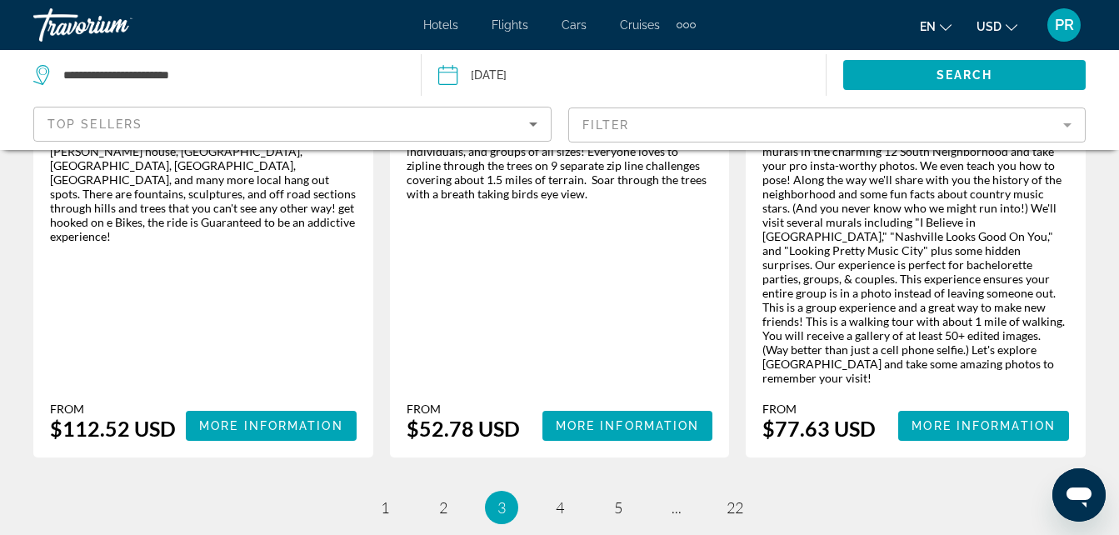
scroll to position [3000, 0]
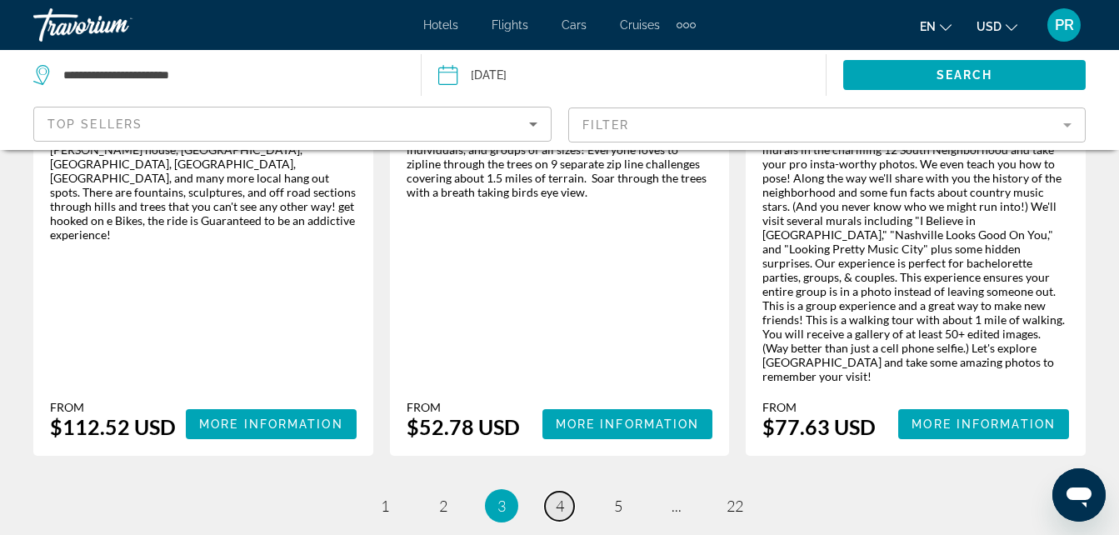
click at [556, 497] on span "4" at bounding box center [560, 506] width 8 height 18
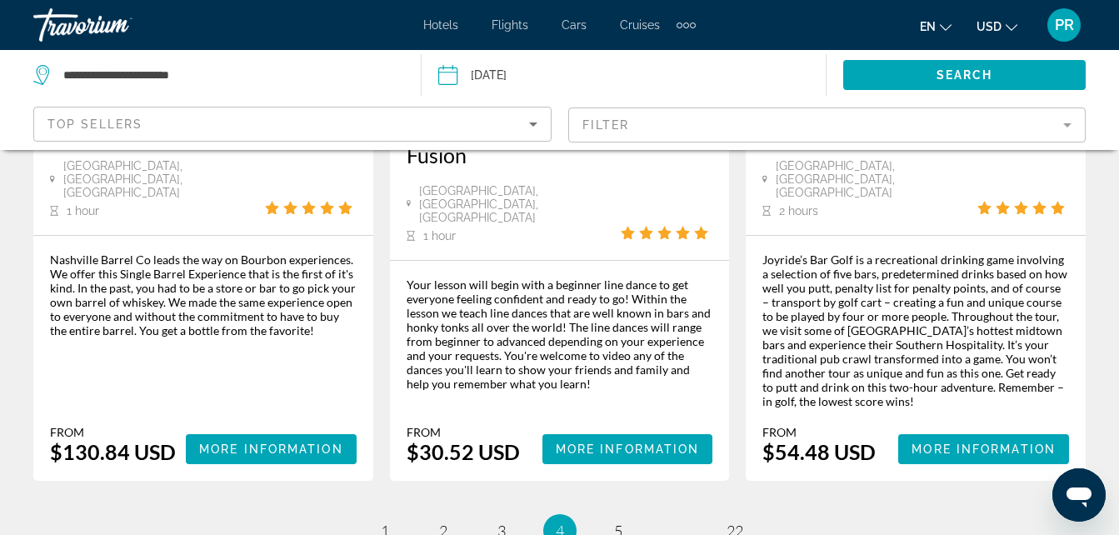
scroll to position [2901, 0]
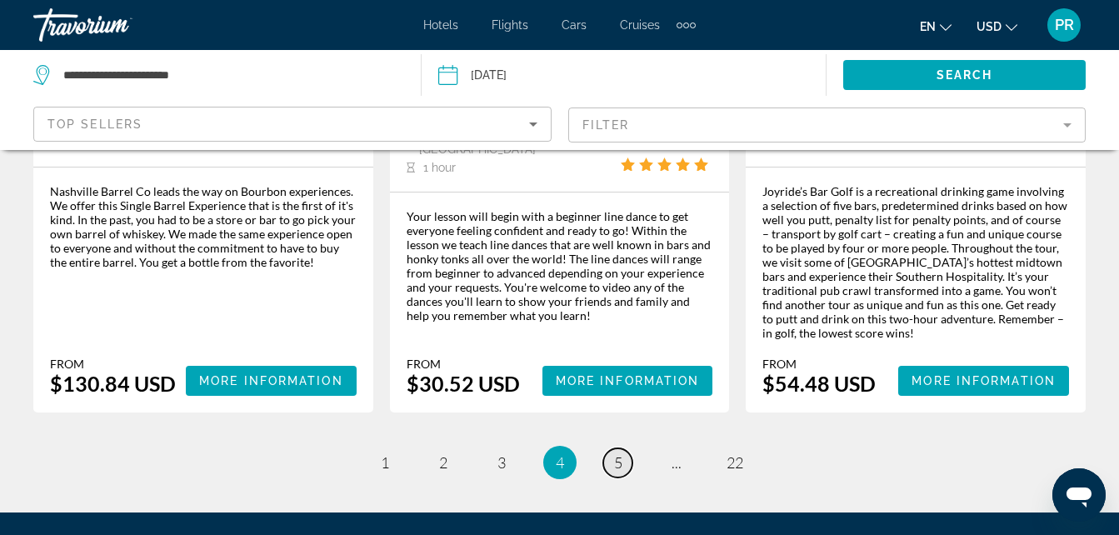
click at [614, 453] on span "5" at bounding box center [618, 462] width 8 height 18
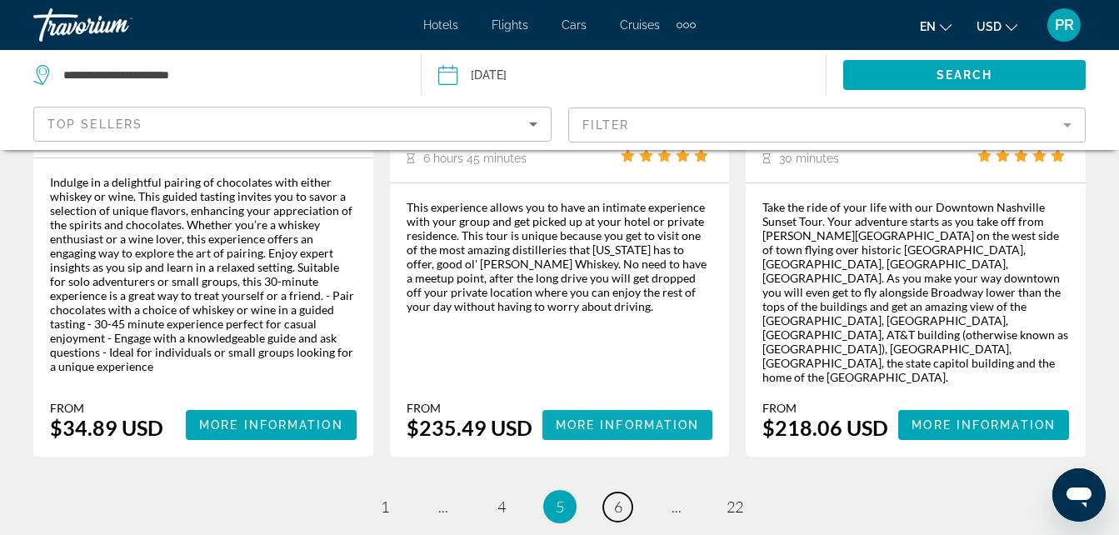
scroll to position [2813, 0]
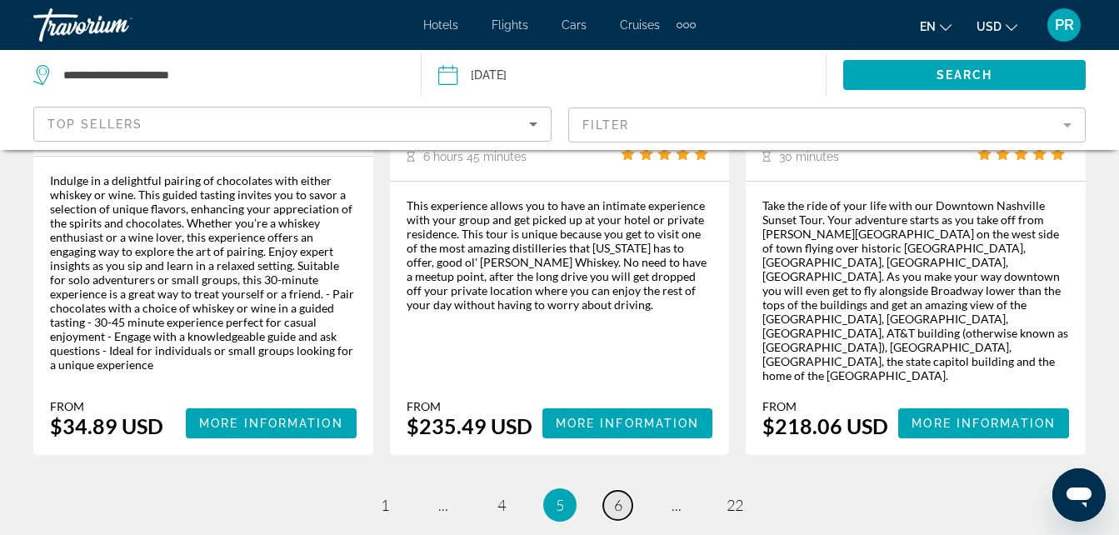
click at [615, 496] on span "6" at bounding box center [618, 505] width 8 height 18
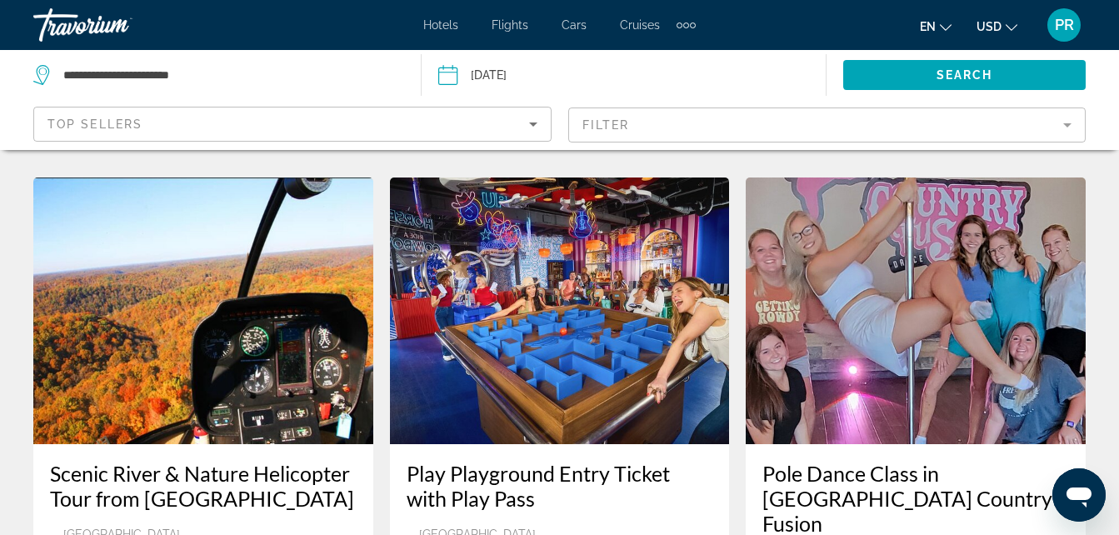
scroll to position [2788, 0]
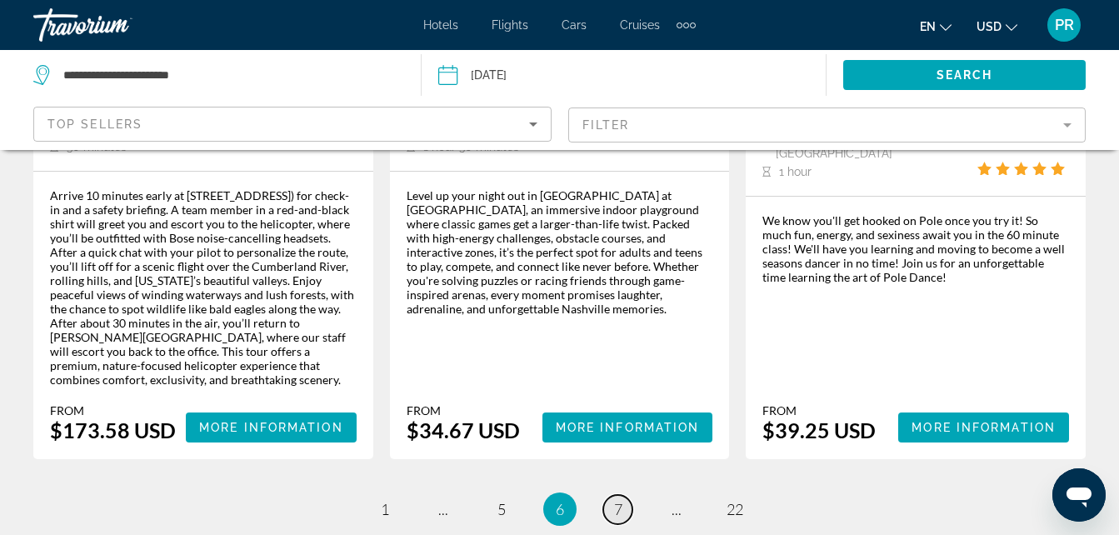
click at [617, 500] on span "7" at bounding box center [618, 509] width 8 height 18
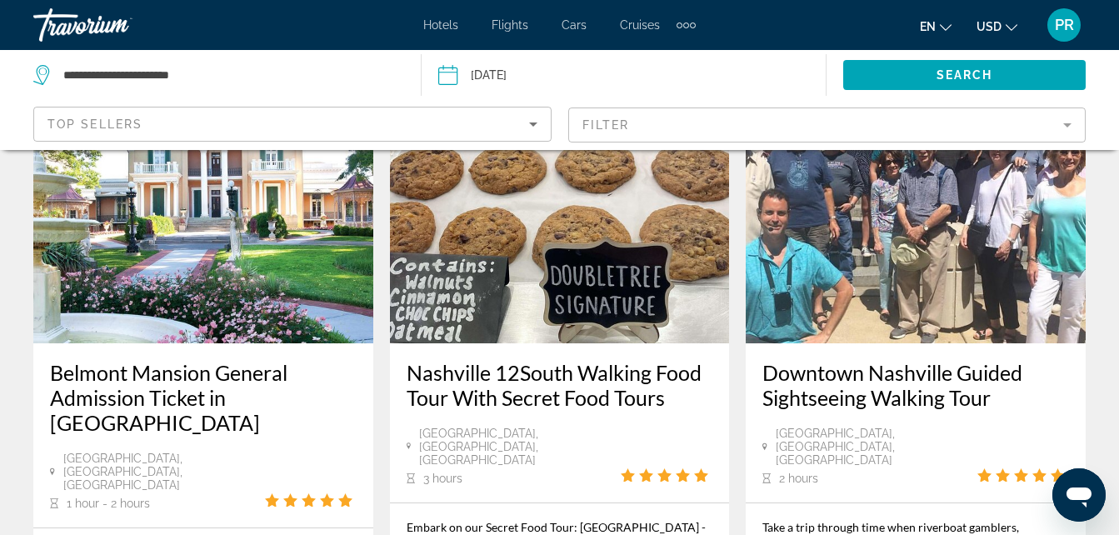
scroll to position [167, 0]
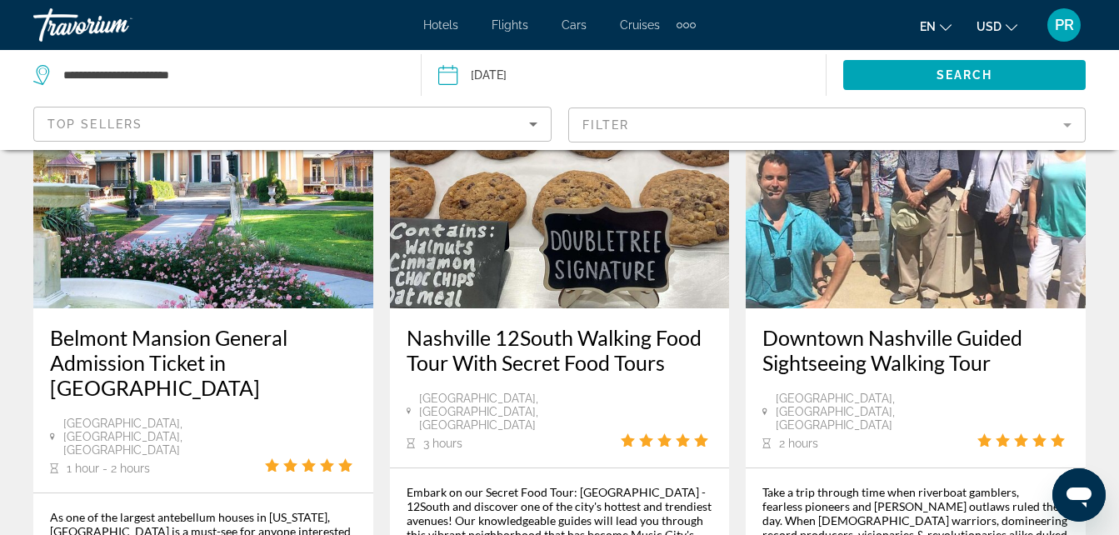
click at [172, 229] on img "Main content" at bounding box center [203, 175] width 340 height 267
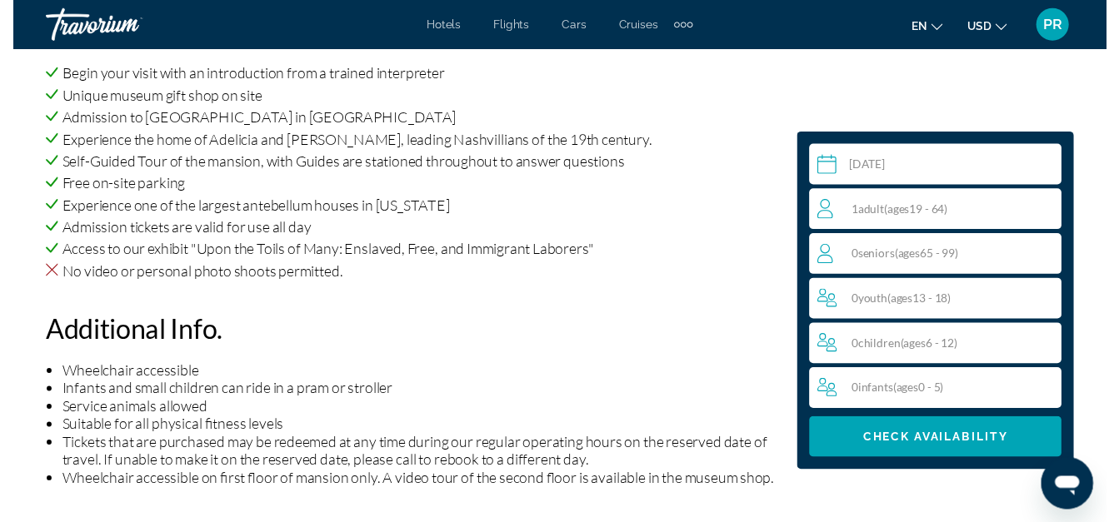
scroll to position [1750, 0]
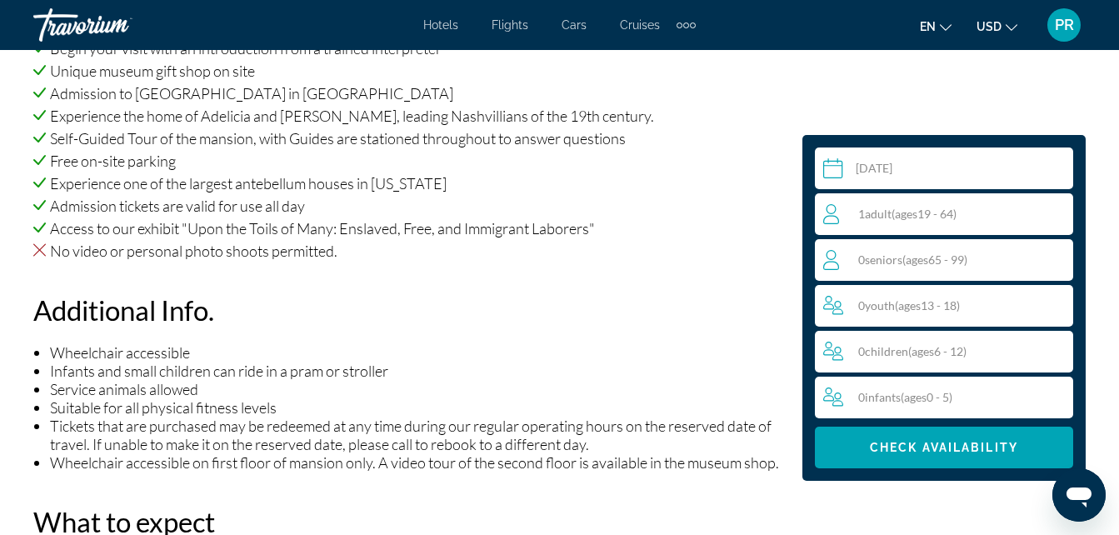
click at [832, 170] on input "Main content" at bounding box center [947, 170] width 265 height 47
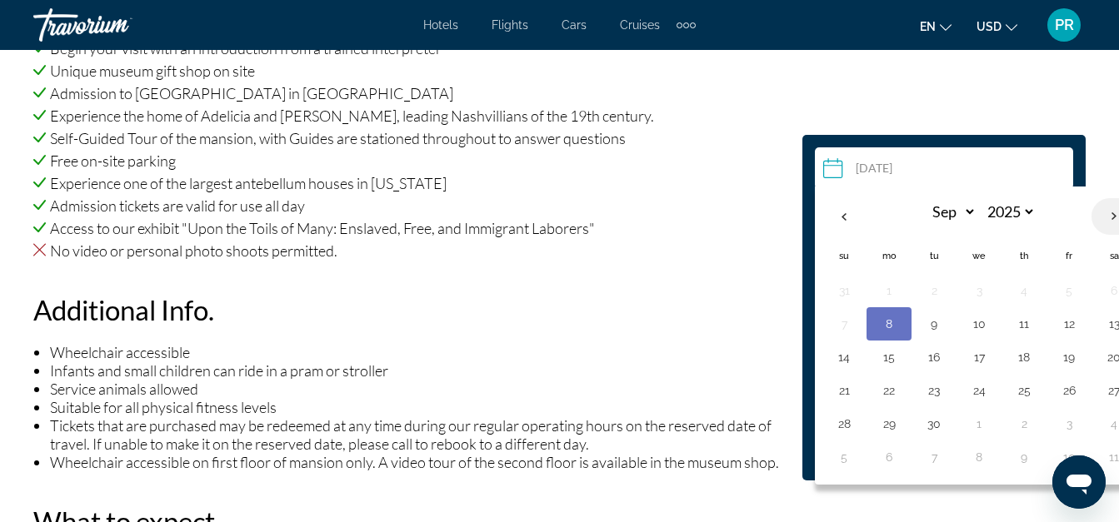
click at [1116, 217] on th "Next month" at bounding box center [1114, 216] width 45 height 37
select select "*"
click at [1025, 324] on button "9" at bounding box center [1024, 323] width 27 height 23
type input "**********"
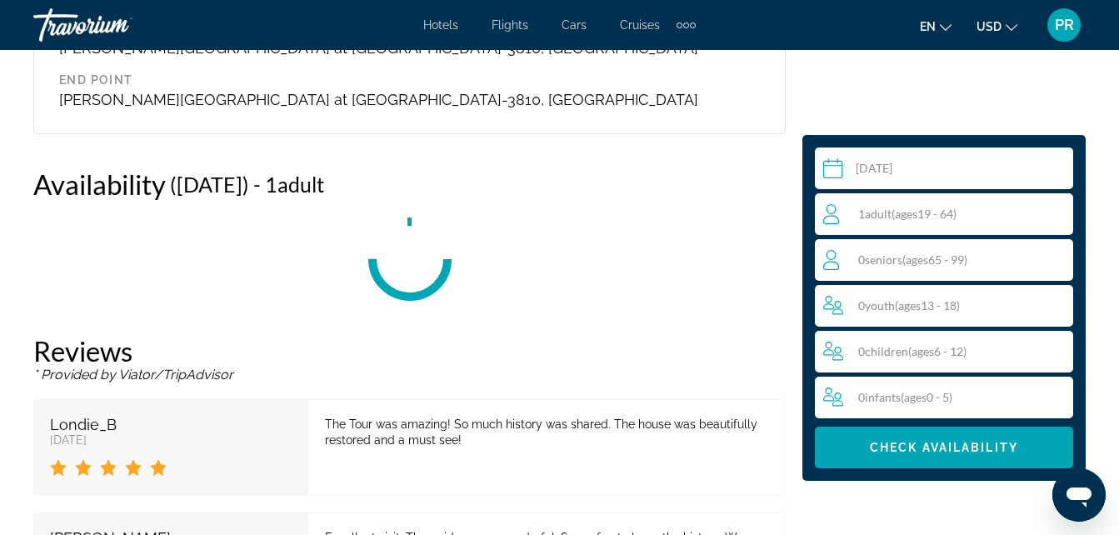
scroll to position [2912, 0]
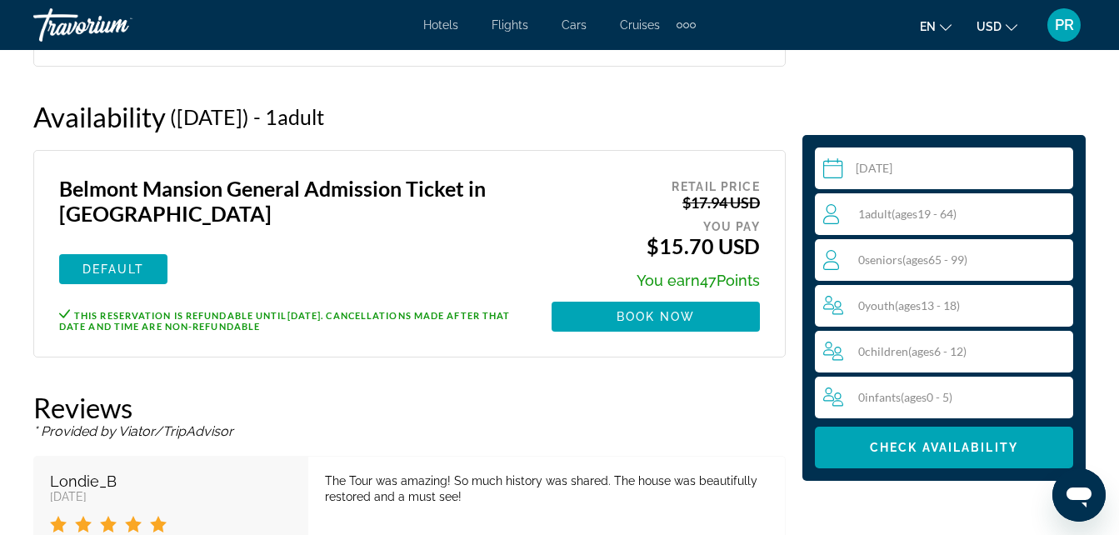
click at [945, 261] on span "( ages 65 - 99)" at bounding box center [934, 259] width 65 height 14
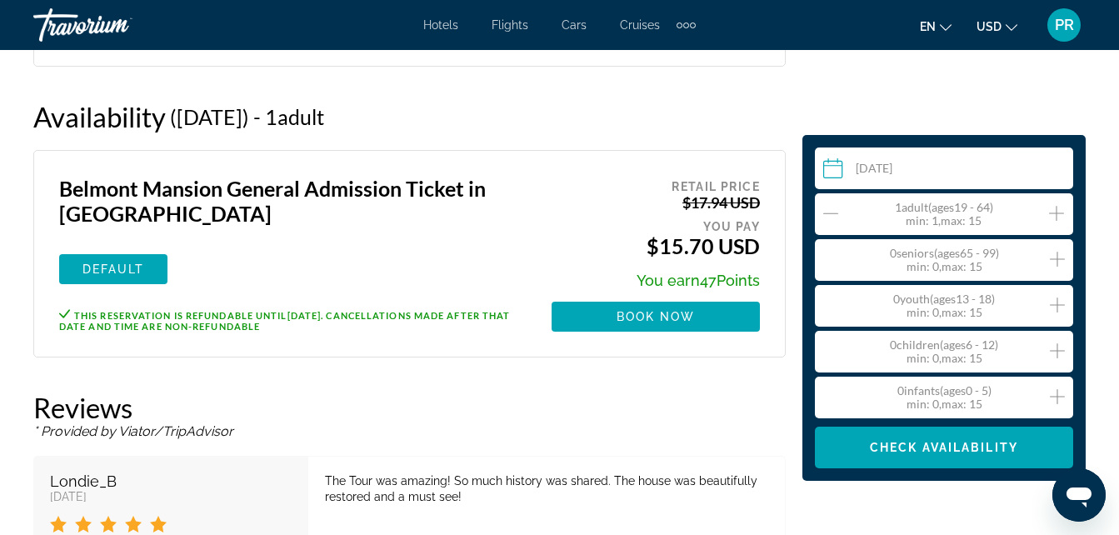
click at [1057, 208] on icon "Increment adults" at bounding box center [1056, 213] width 15 height 15
click at [828, 209] on icon "Decrement adults" at bounding box center [830, 213] width 15 height 20
click at [1059, 257] on icon "Increment seniors" at bounding box center [1057, 259] width 15 height 20
click at [1061, 257] on icon "Increment seniors" at bounding box center [1057, 259] width 15 height 20
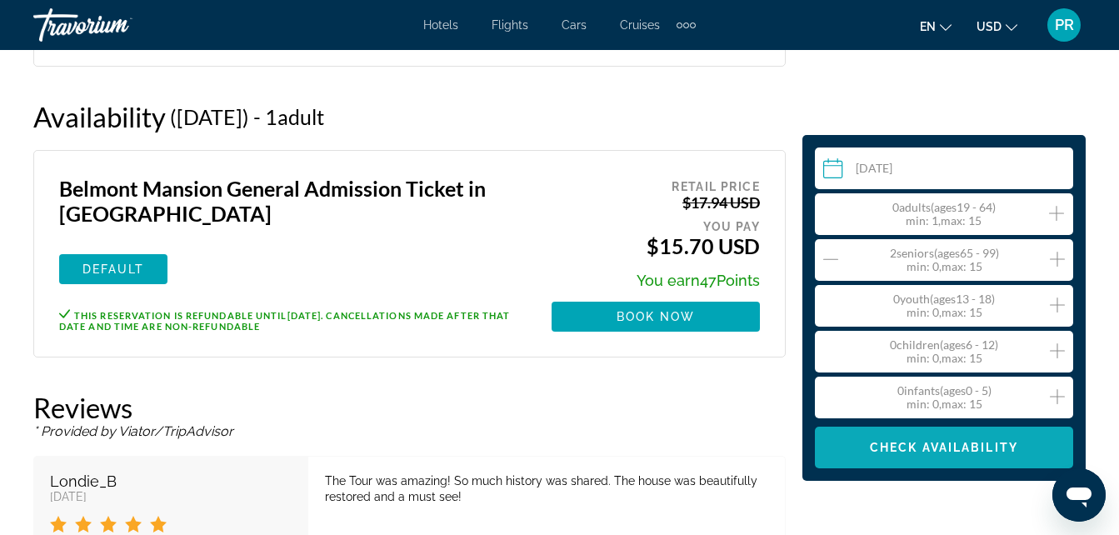
click at [932, 440] on span "Main content" at bounding box center [944, 447] width 258 height 40
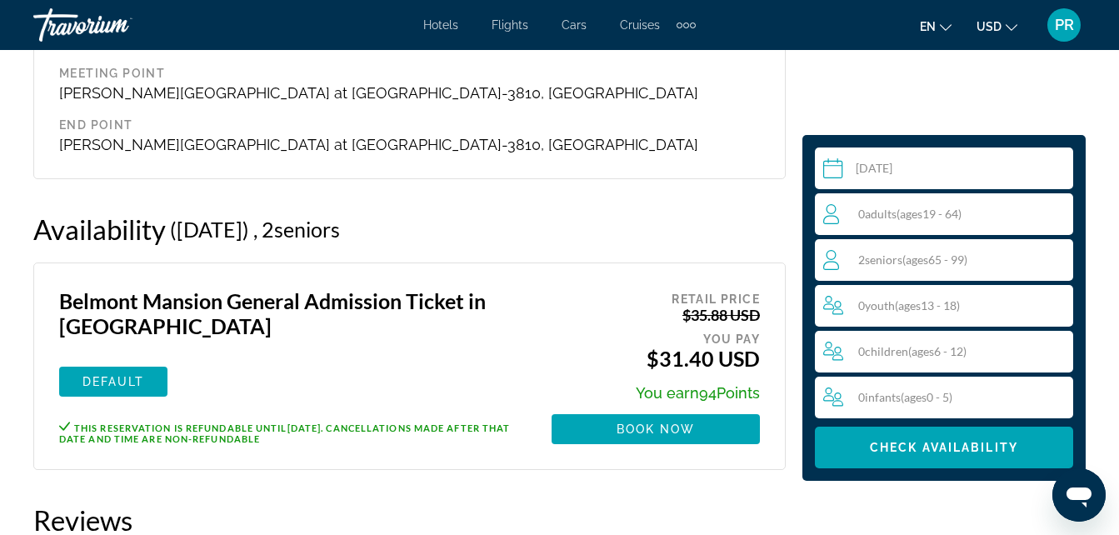
scroll to position [2829, 0]
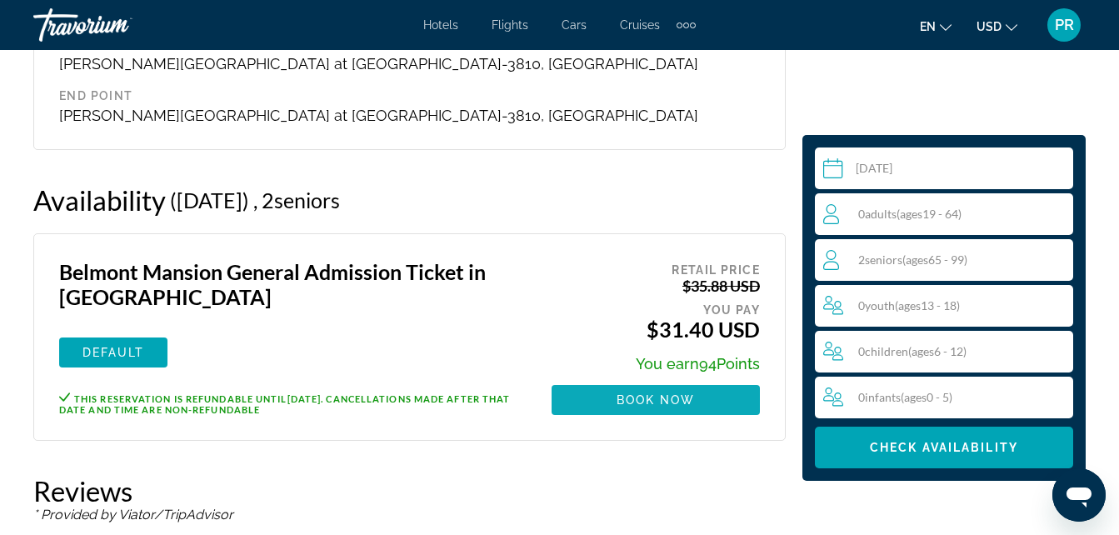
click at [677, 397] on span "Book now" at bounding box center [656, 399] width 79 height 13
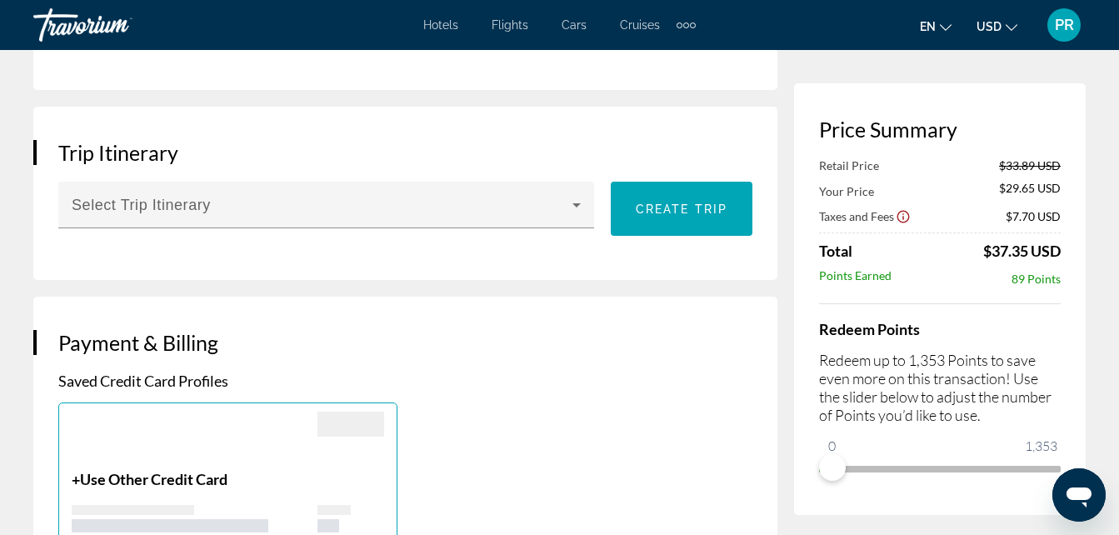
scroll to position [1583, 0]
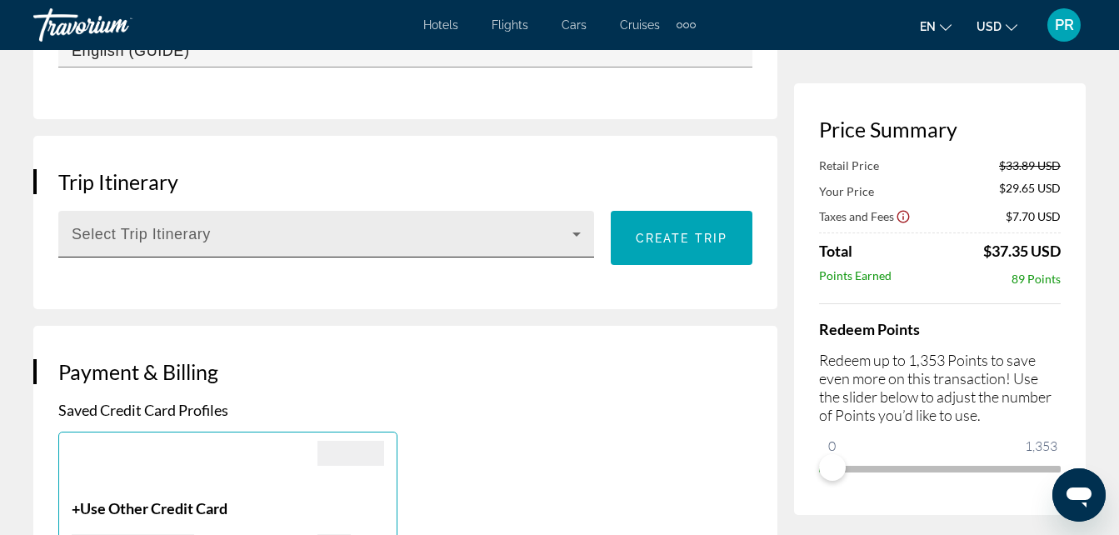
click at [577, 224] on icon "Main content" at bounding box center [577, 234] width 20 height 20
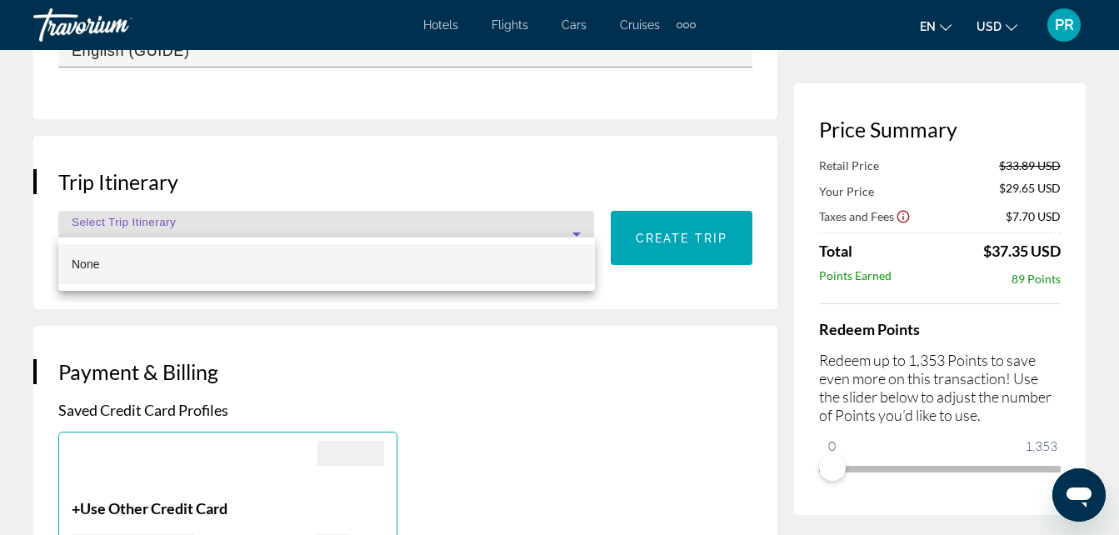
click at [577, 213] on div at bounding box center [559, 267] width 1119 height 535
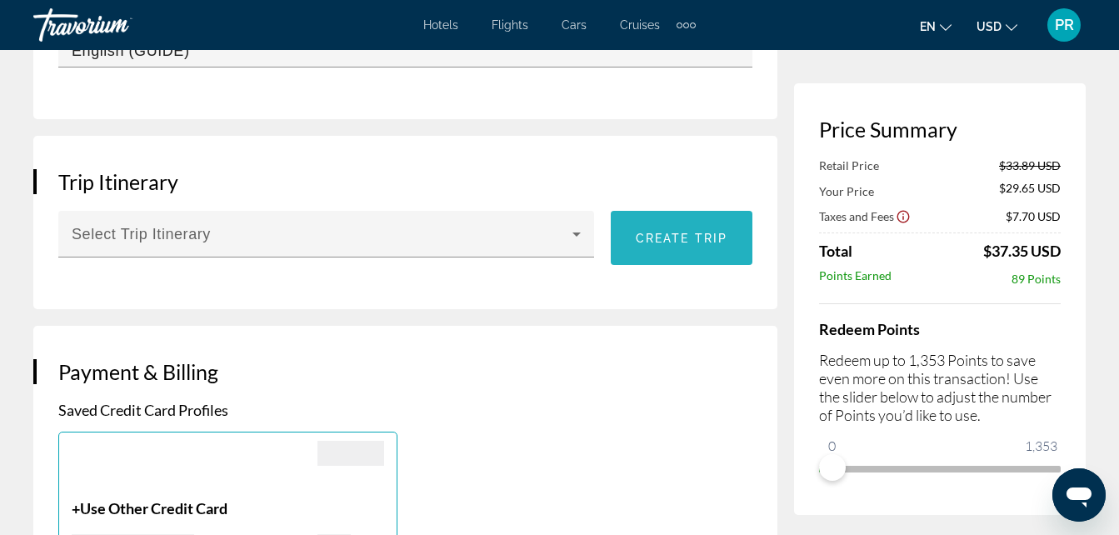
click at [706, 232] on span "Create trip" at bounding box center [682, 238] width 92 height 13
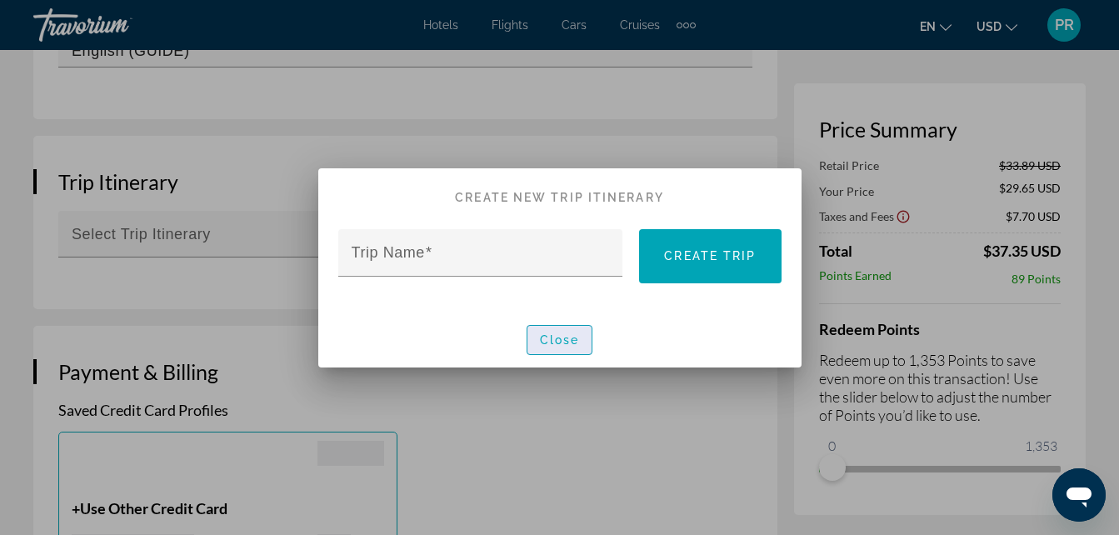
click at [567, 333] on span "Close" at bounding box center [560, 339] width 40 height 13
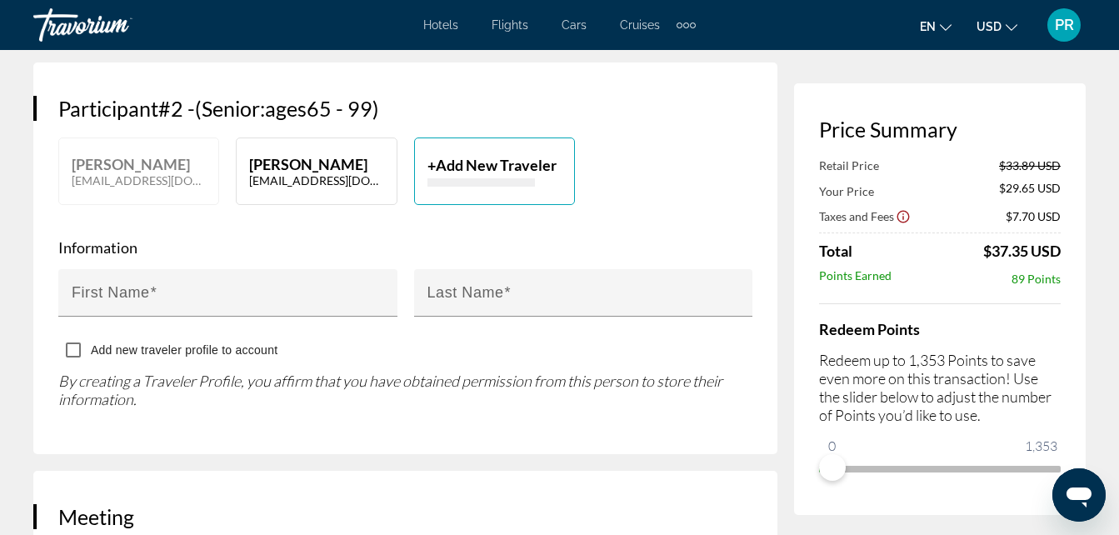
scroll to position [917, 0]
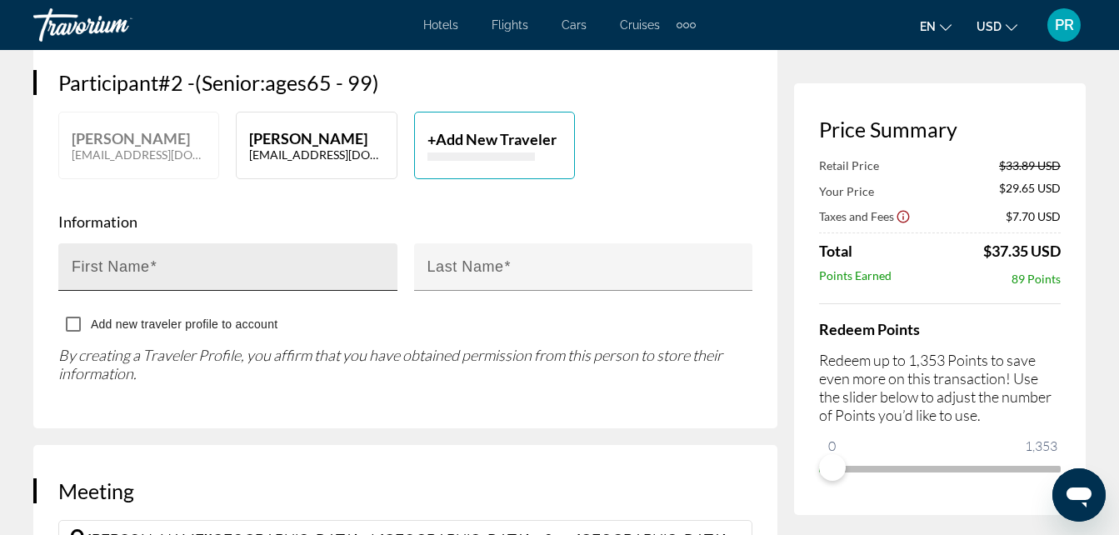
click at [87, 258] on mat-label "First Name" at bounding box center [111, 266] width 78 height 17
click at [87, 264] on input "First Name" at bounding box center [233, 274] width 322 height 20
type input "******"
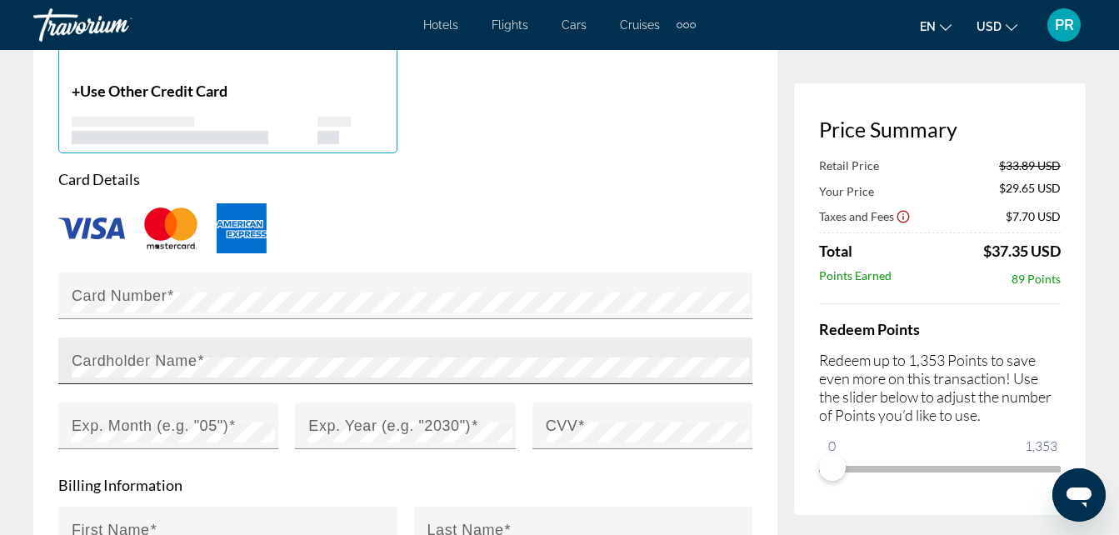
scroll to position [2083, 0]
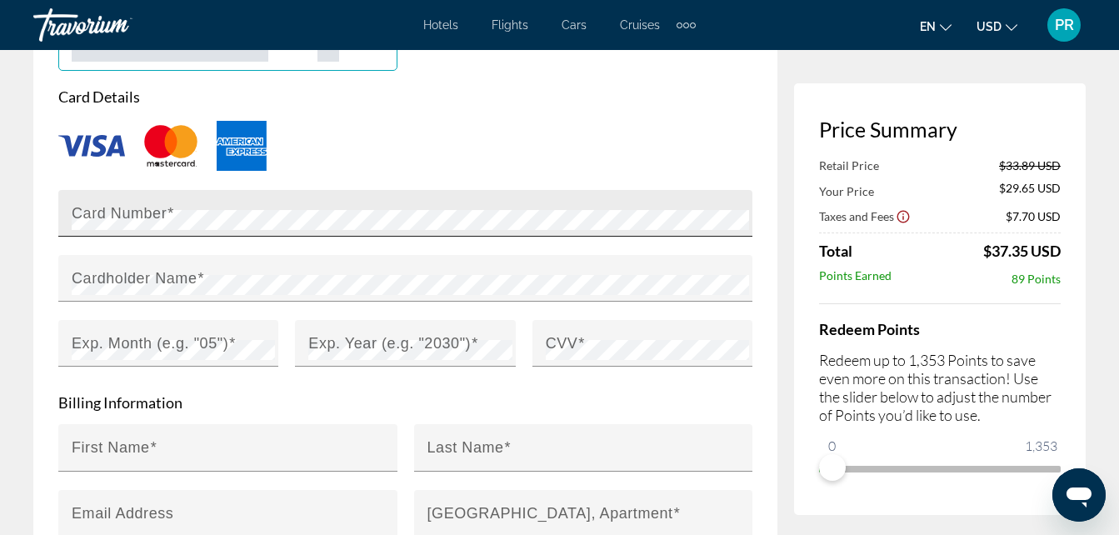
type input "*********"
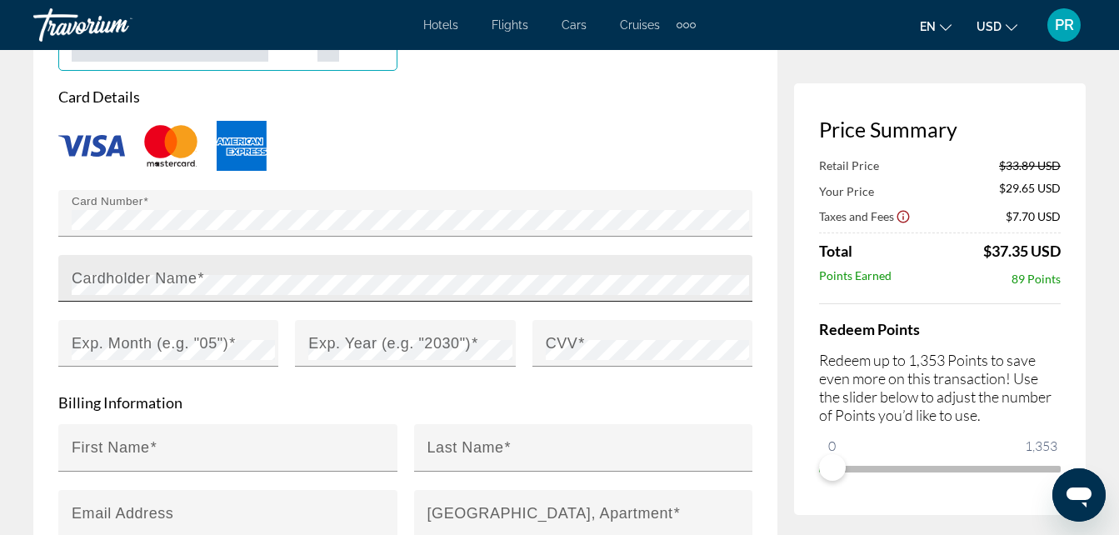
click at [77, 269] on mat-label "Cardholder Name" at bounding box center [135, 277] width 126 height 17
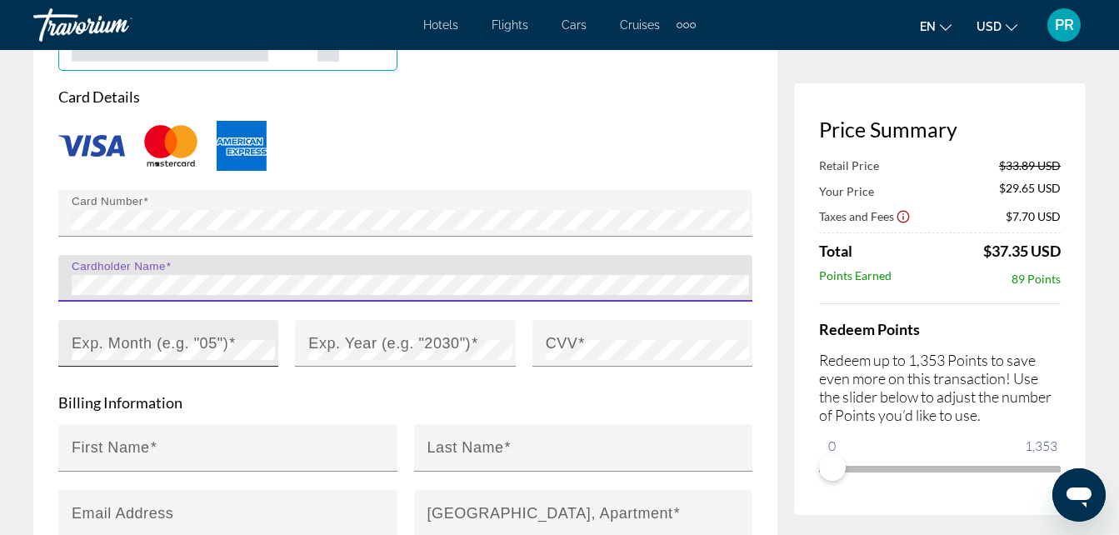
click at [117, 334] on mat-label "Exp. Month (e.g. "05")" at bounding box center [150, 342] width 157 height 17
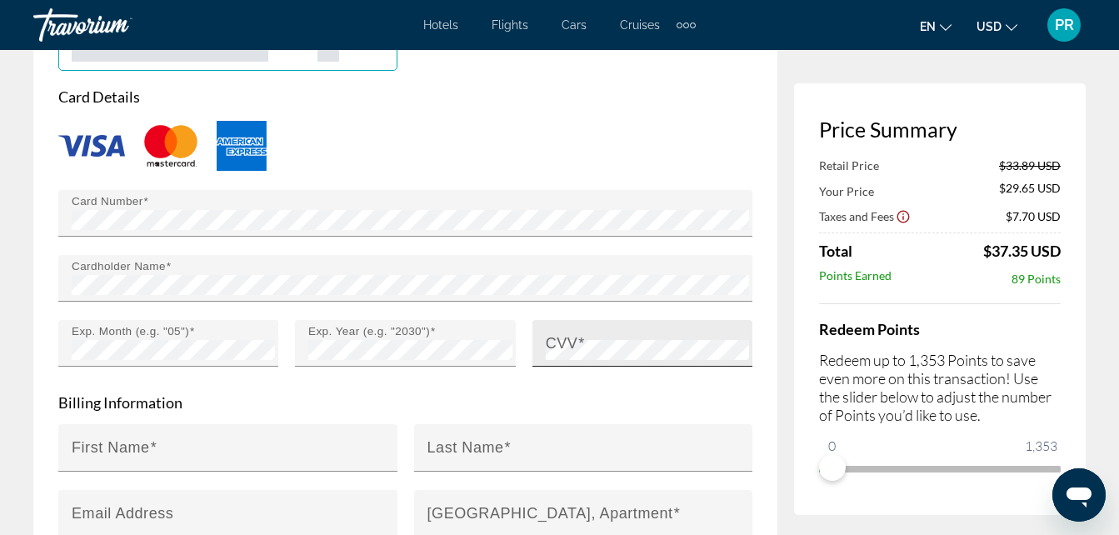
click at [557, 334] on mat-label "CVV" at bounding box center [562, 342] width 32 height 17
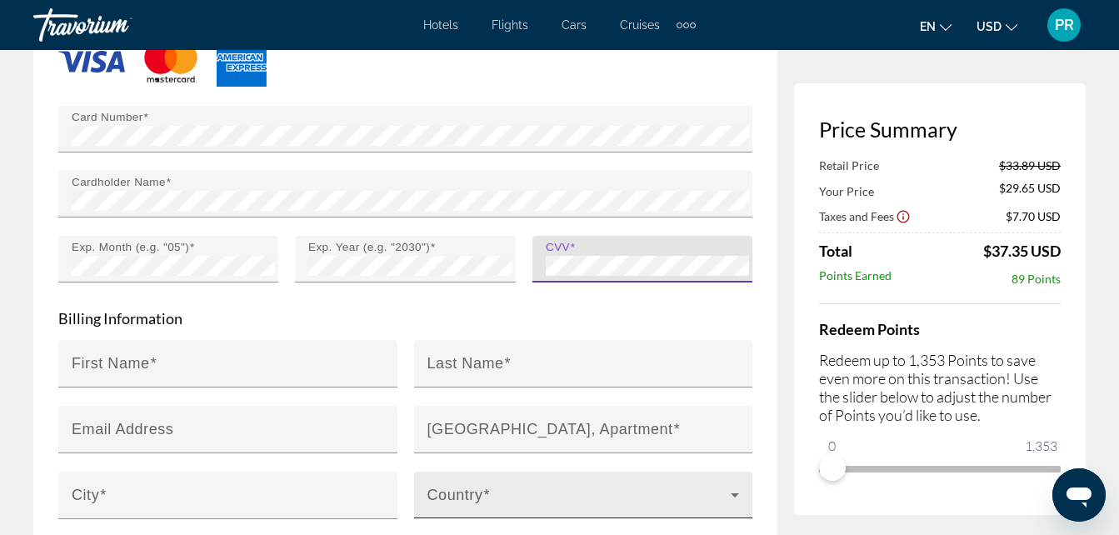
scroll to position [2166, 0]
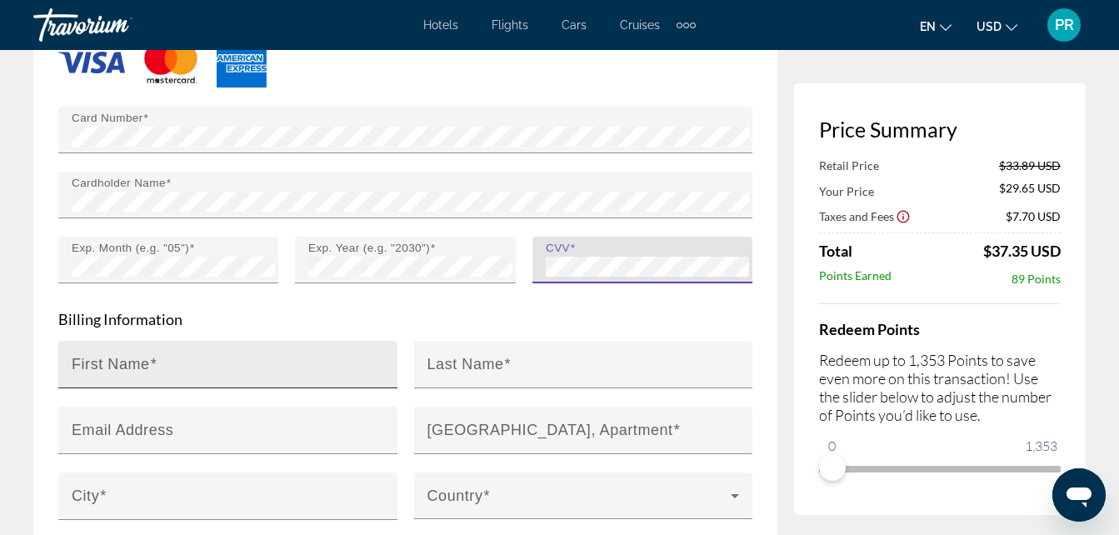
click at [82, 355] on mat-label "First Name" at bounding box center [111, 363] width 78 height 17
click at [82, 362] on input "First Name" at bounding box center [233, 372] width 322 height 20
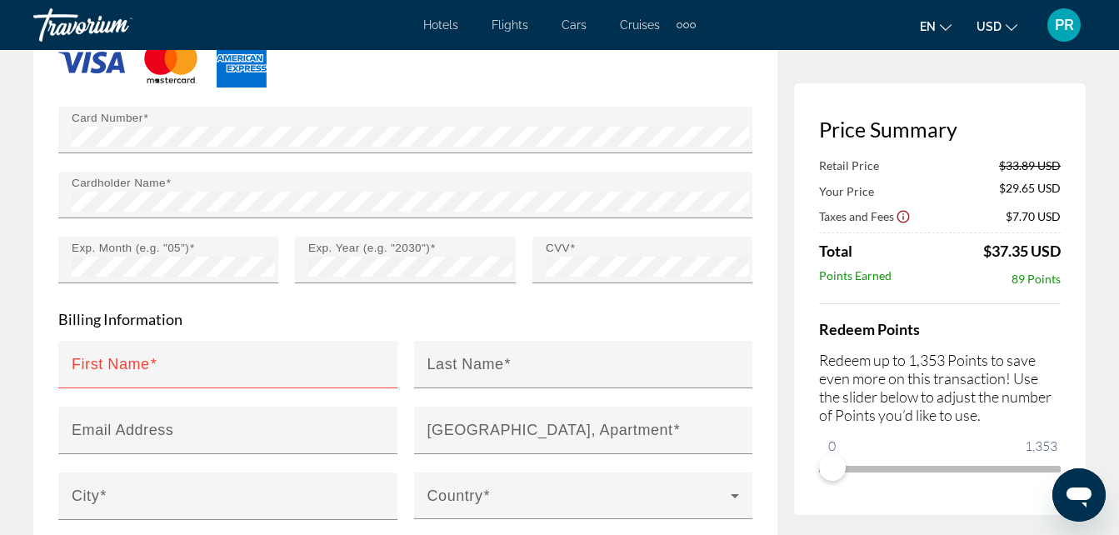
click at [274, 314] on form "Card Details Card Number Cardholder Name Exp. Month (e.g. "05") Exp. Year (e.g.…" at bounding box center [405, 320] width 694 height 632
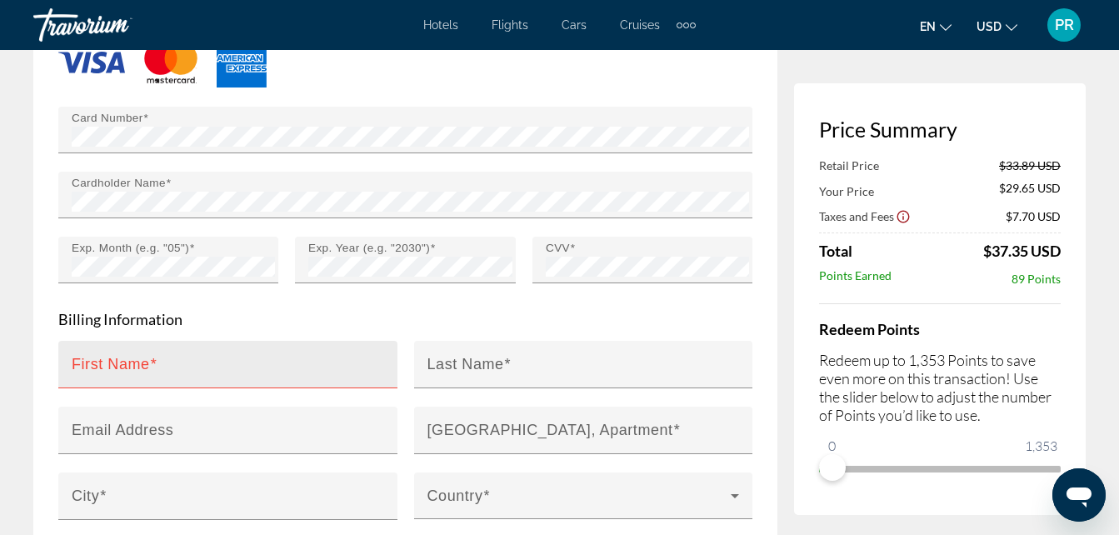
click at [77, 355] on mat-label "First Name" at bounding box center [111, 363] width 78 height 17
click at [77, 362] on input "First Name" at bounding box center [233, 372] width 322 height 20
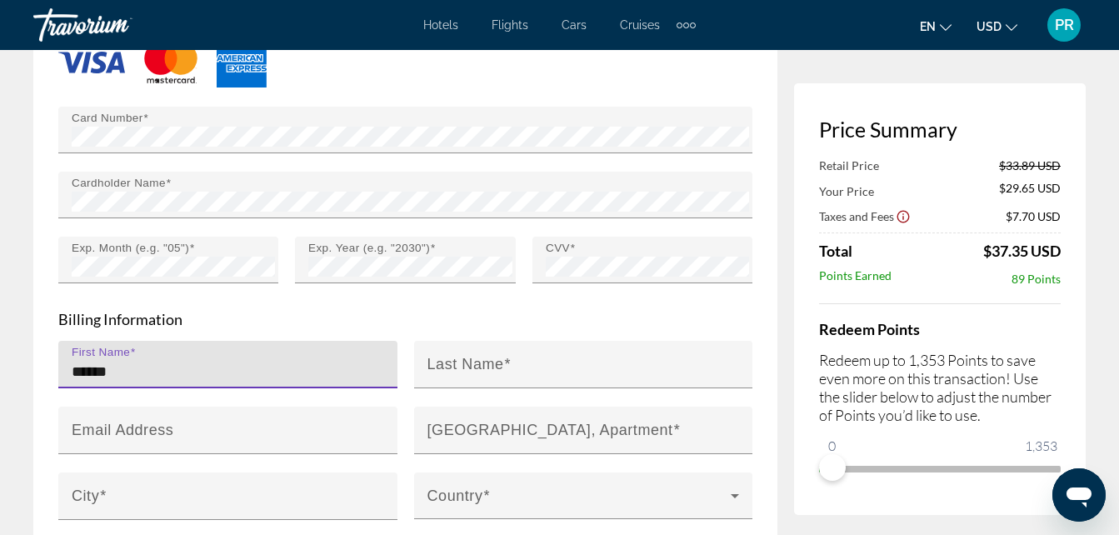
type input "******"
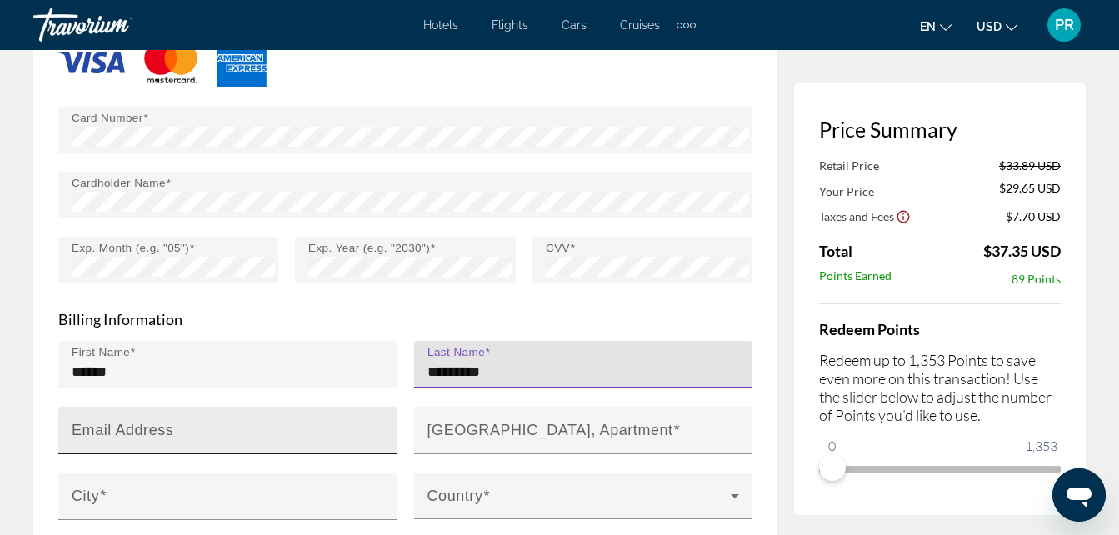
type input "*********"
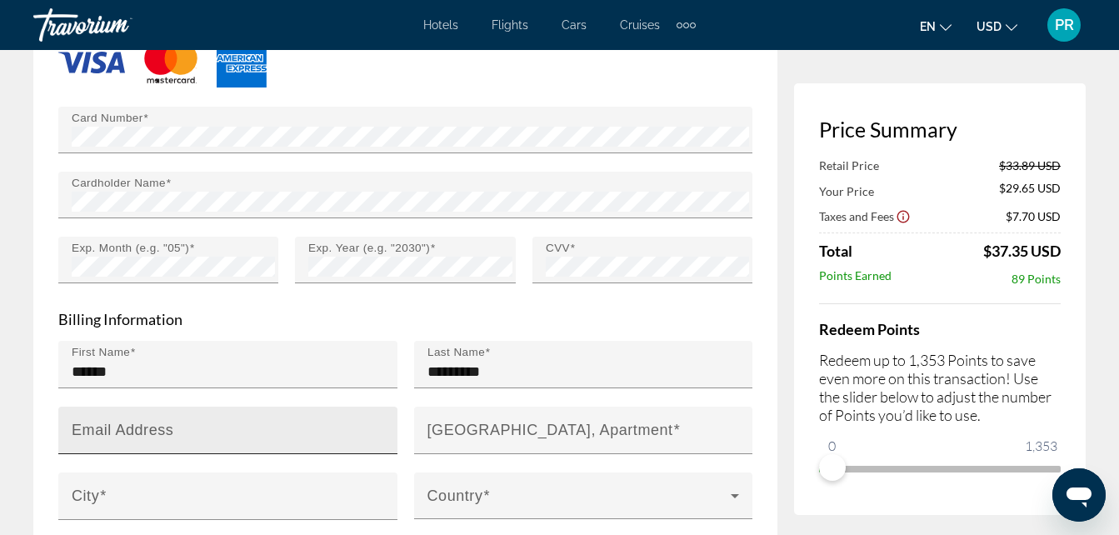
click at [73, 421] on mat-label "Email Address" at bounding box center [123, 429] width 102 height 17
click at [73, 427] on input "Email Address" at bounding box center [233, 437] width 322 height 20
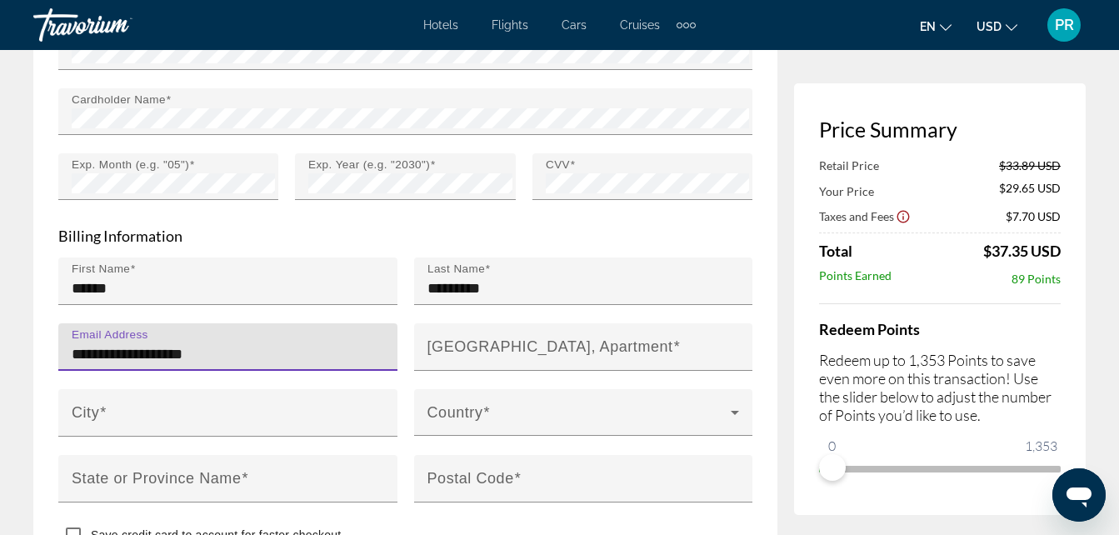
scroll to position [2333, 0]
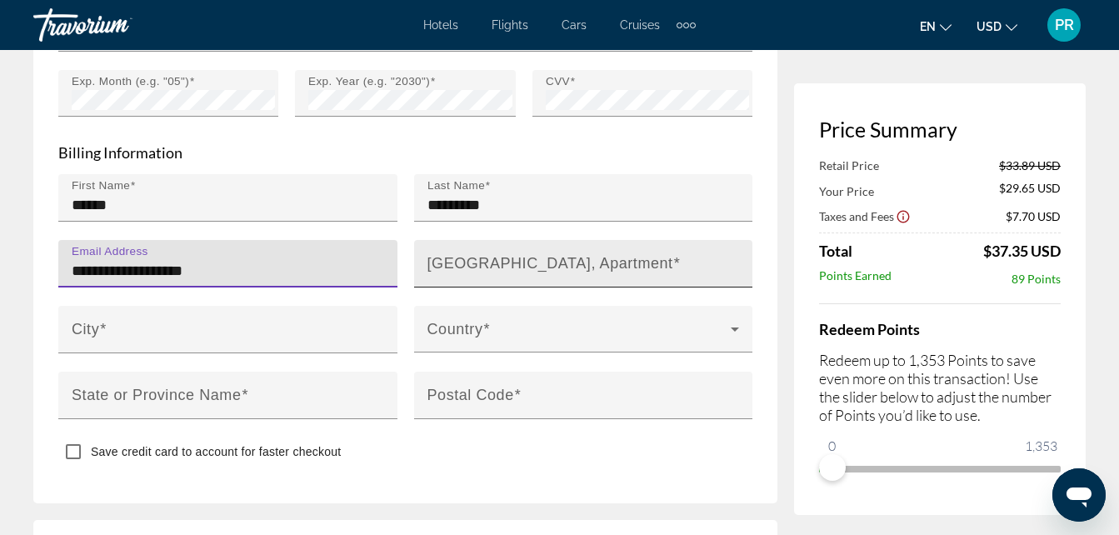
type input "**********"
click at [422, 251] on div "House Number, Street, Apartment" at bounding box center [583, 263] width 339 height 47
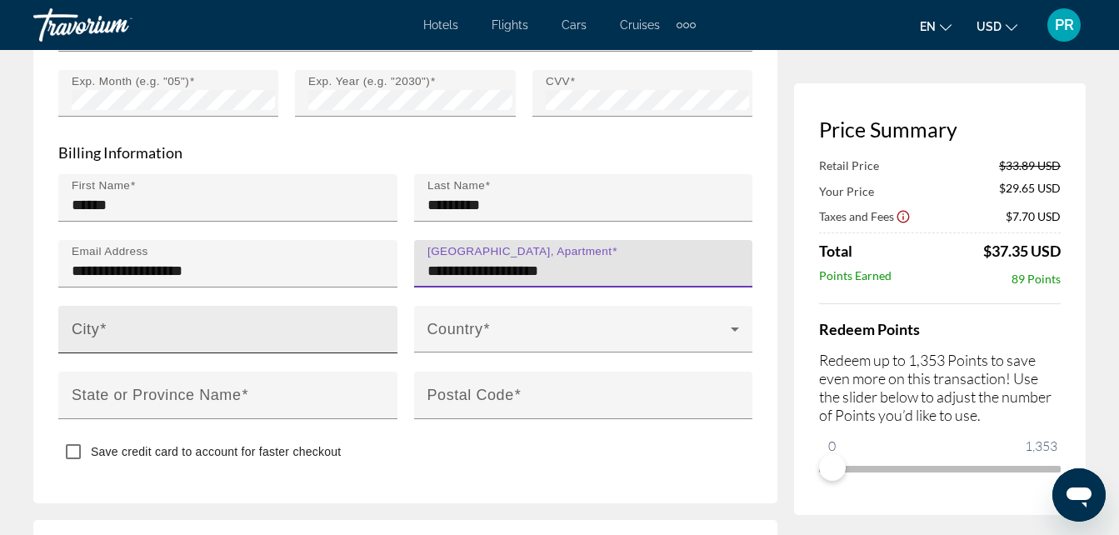
type input "**********"
click at [92, 320] on mat-label "City" at bounding box center [85, 328] width 27 height 17
click at [92, 327] on input "City" at bounding box center [233, 337] width 322 height 20
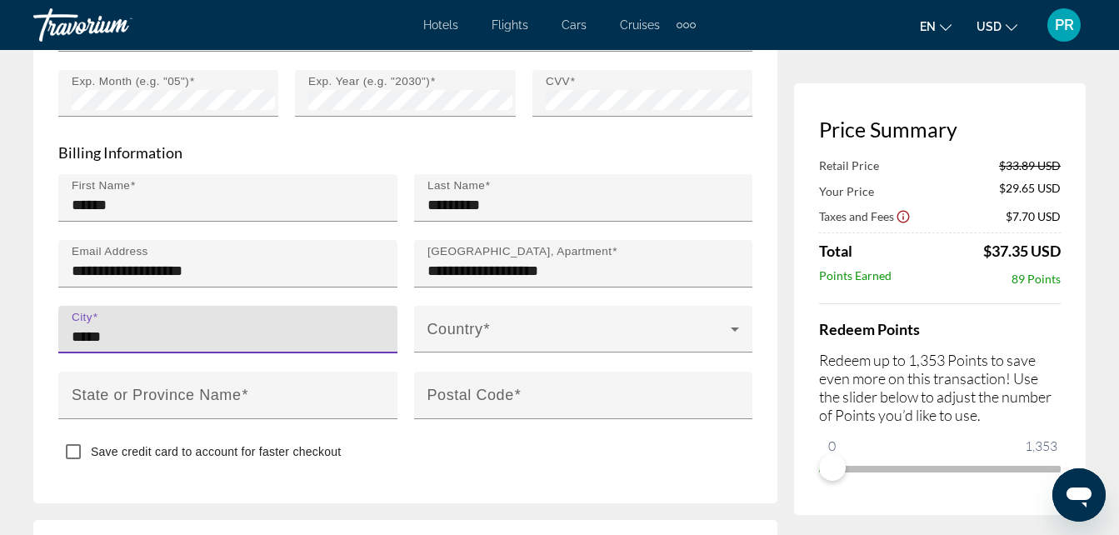
type input "*****"
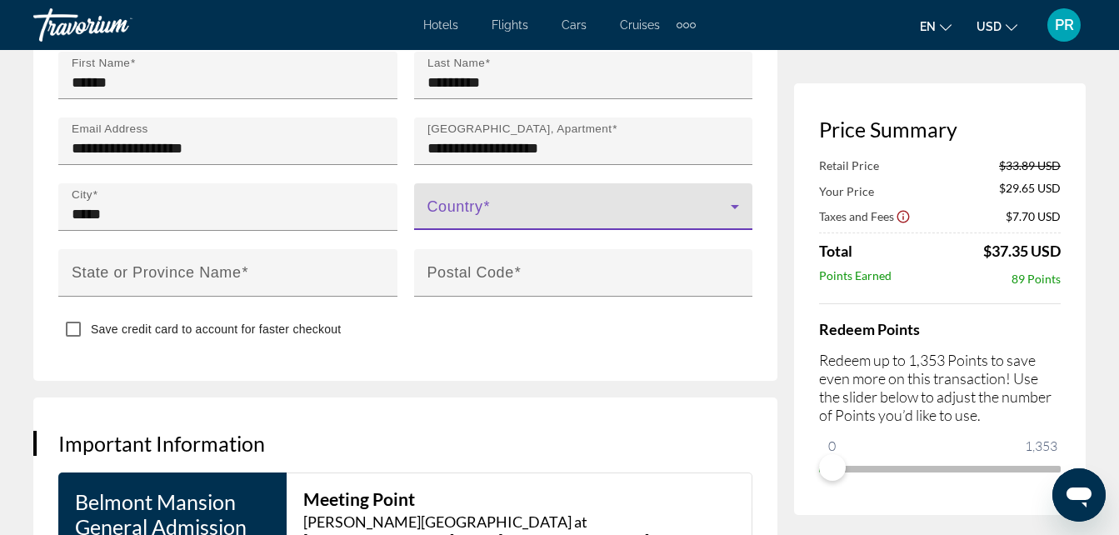
scroll to position [2500, 0]
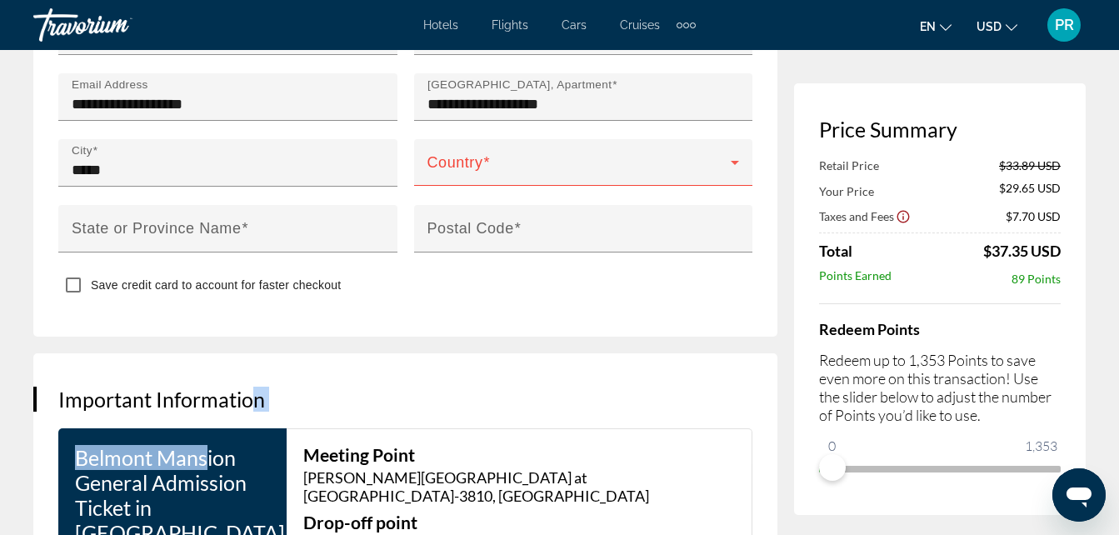
drag, startPoint x: 210, startPoint y: 384, endPoint x: 312, endPoint y: 301, distance: 131.4
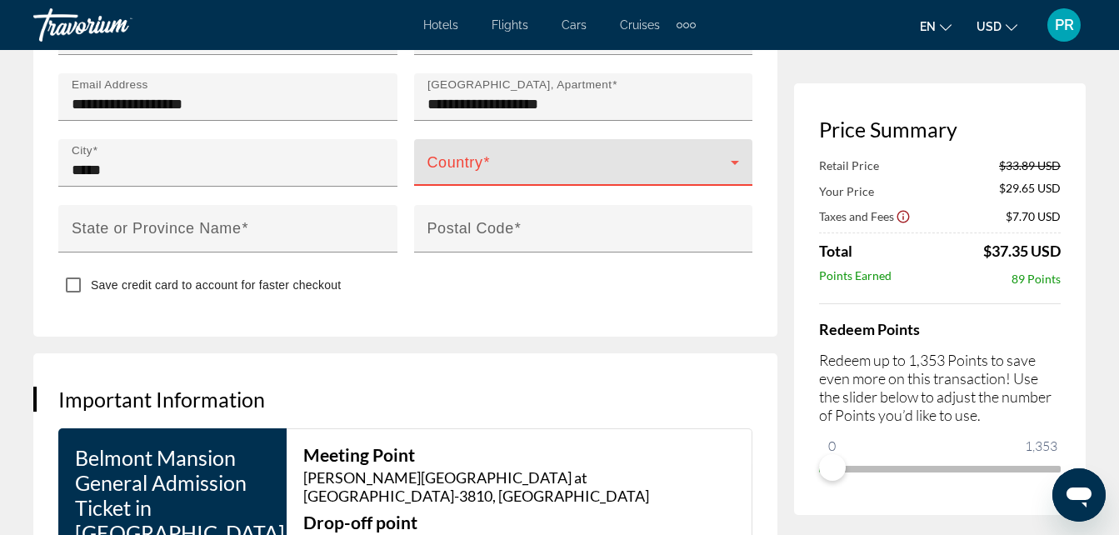
drag, startPoint x: 312, startPoint y: 301, endPoint x: 446, endPoint y: 142, distance: 208.1
click at [446, 159] on span "Main content" at bounding box center [579, 169] width 304 height 20
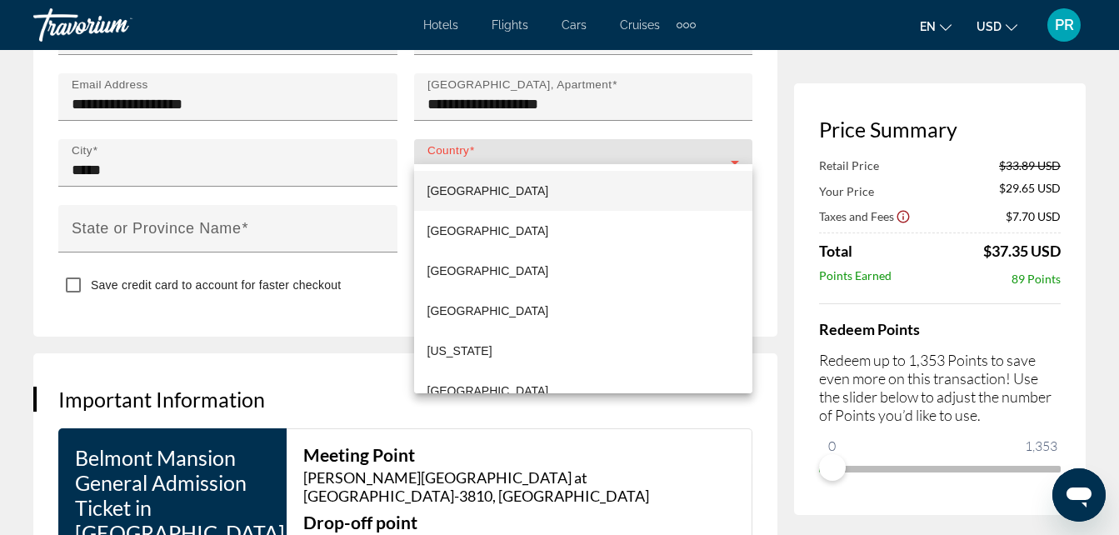
click at [452, 141] on div at bounding box center [559, 267] width 1119 height 535
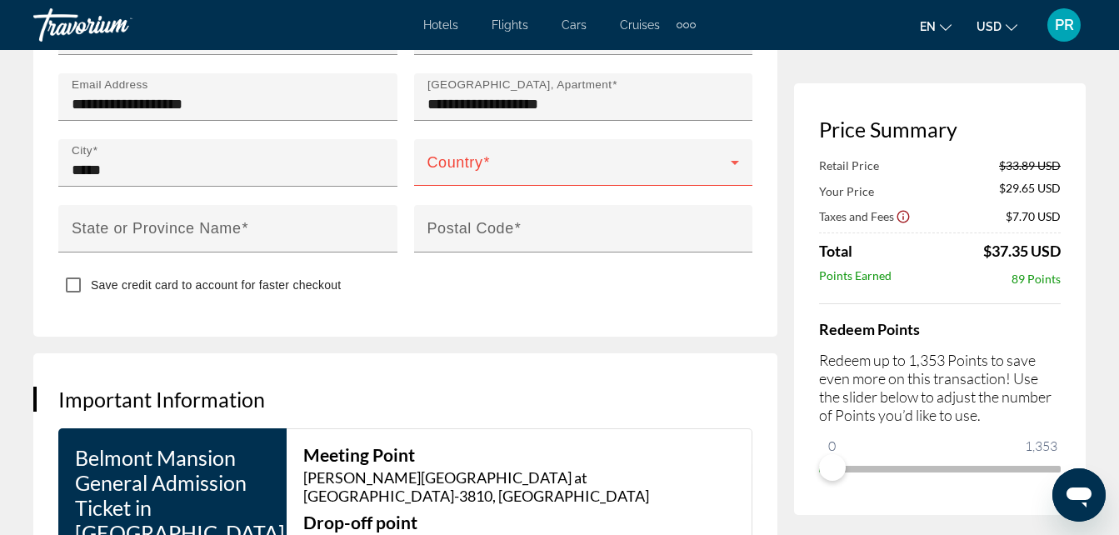
click at [452, 159] on span "Main content" at bounding box center [579, 169] width 304 height 20
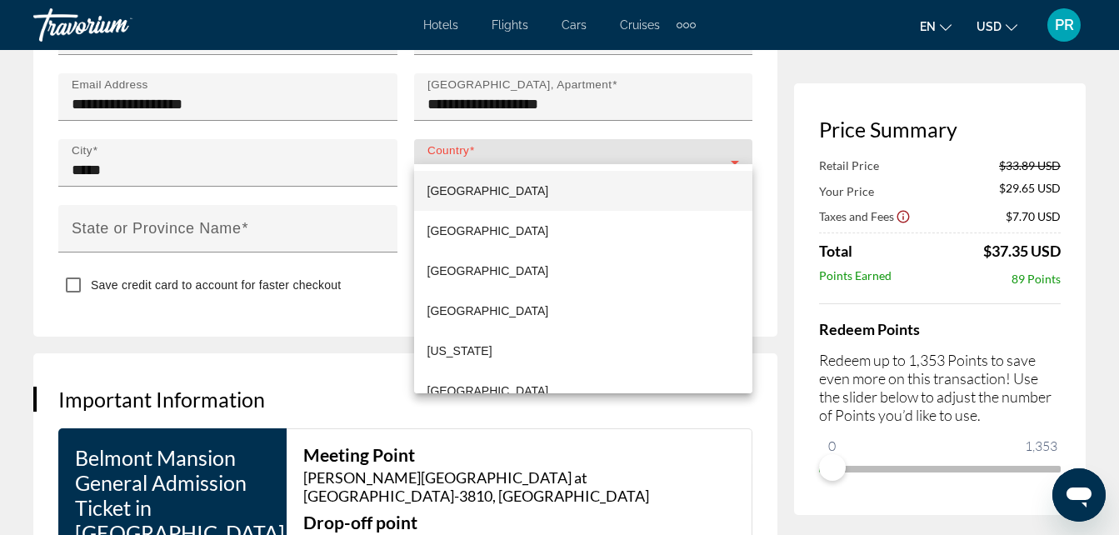
click at [452, 141] on div at bounding box center [559, 267] width 1119 height 535
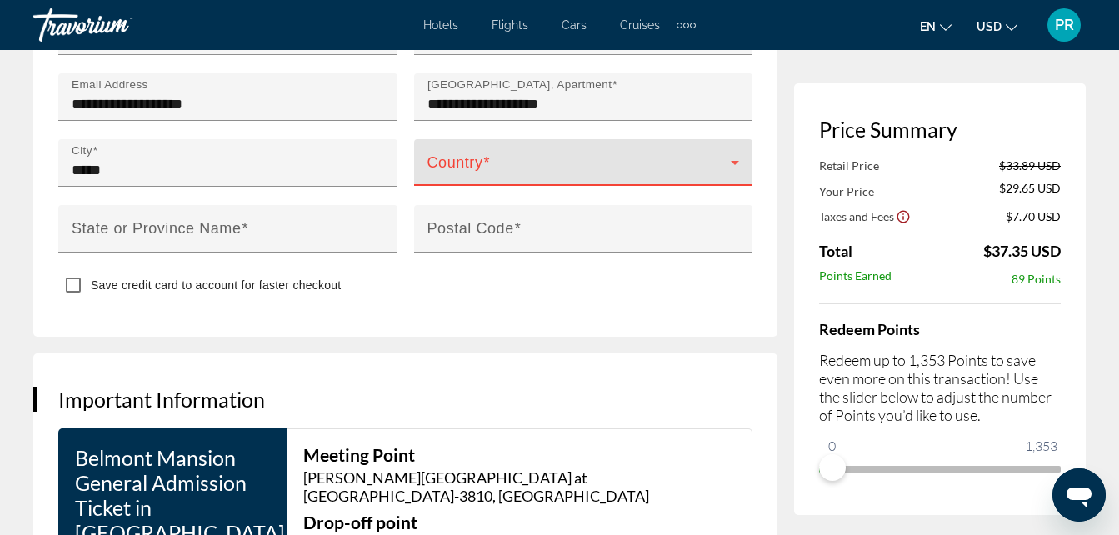
click at [735, 161] on icon "Main content" at bounding box center [735, 163] width 8 height 4
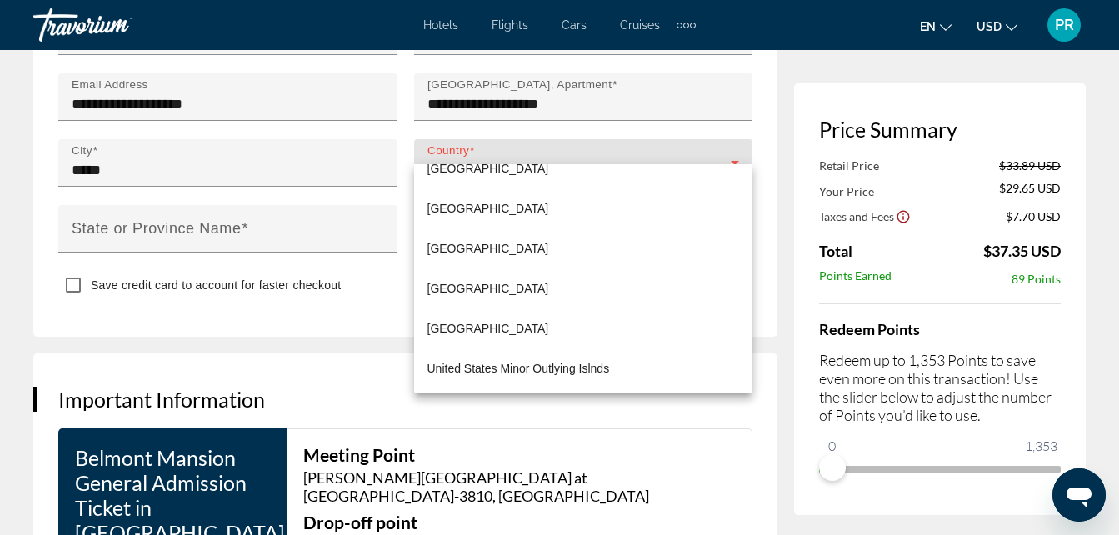
scroll to position [9582, 0]
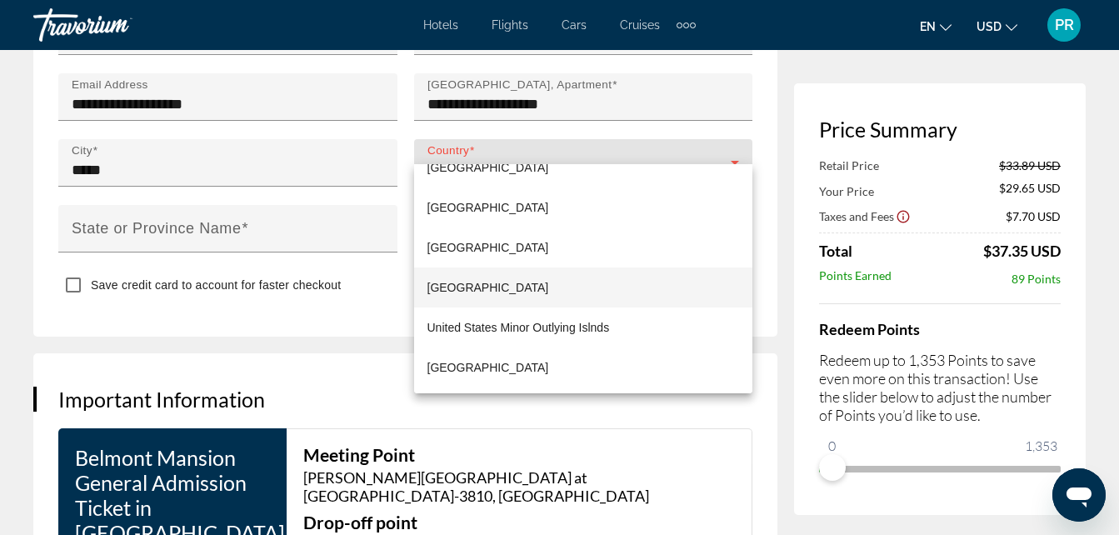
click at [486, 285] on span "United States of America" at bounding box center [488, 287] width 122 height 20
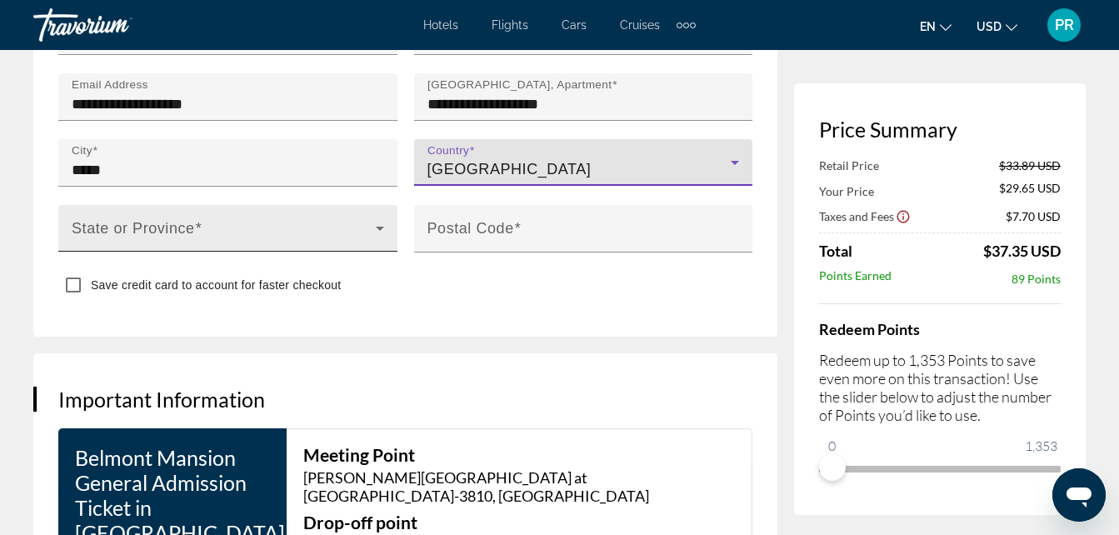
click at [379, 227] on icon "Main content" at bounding box center [380, 229] width 8 height 4
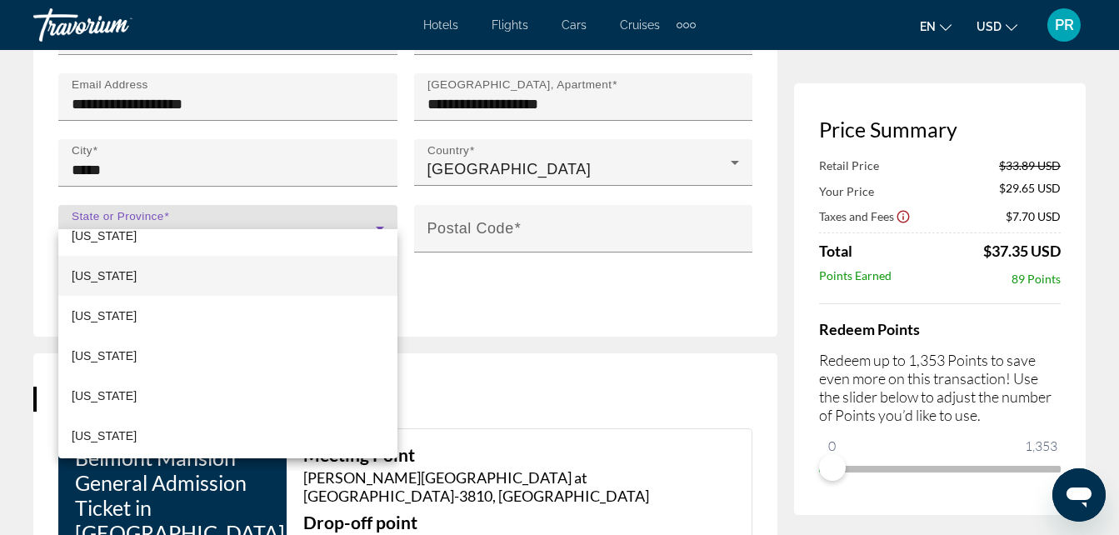
scroll to position [417, 0]
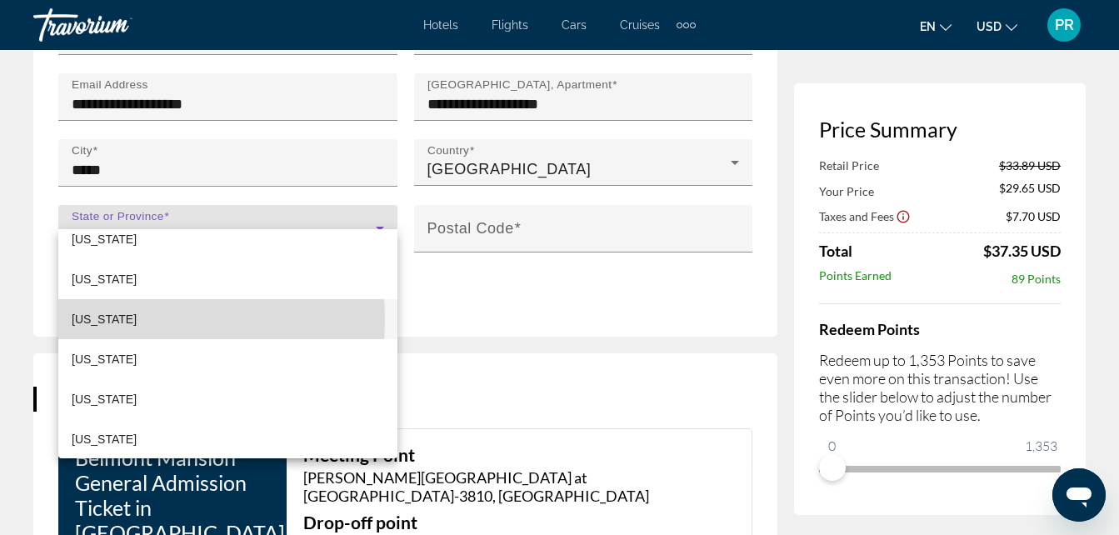
click at [73, 320] on span "Idaho" at bounding box center [104, 319] width 65 height 20
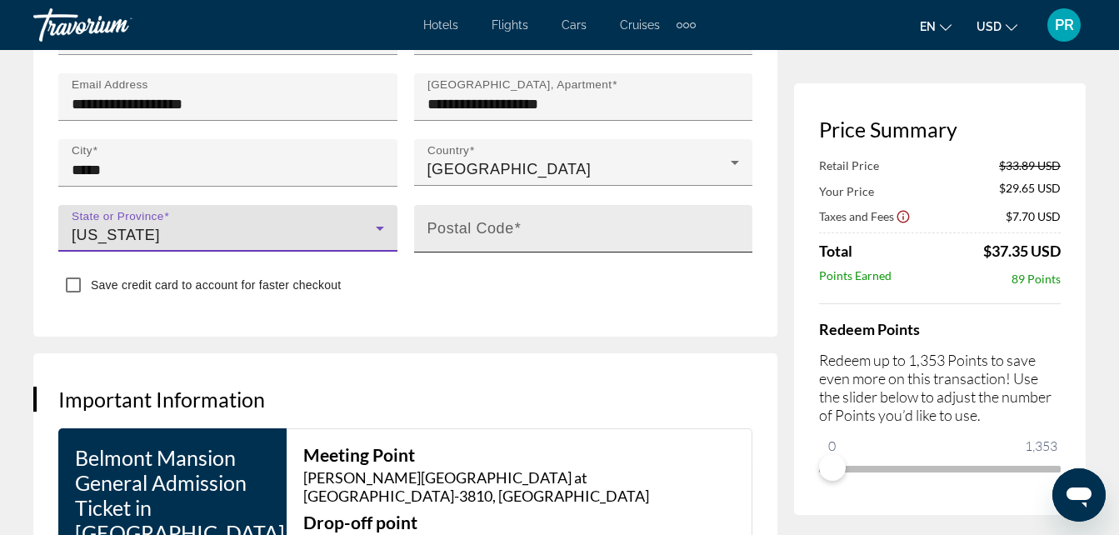
click at [432, 219] on mat-label "Postal Code" at bounding box center [470, 227] width 87 height 17
click at [432, 226] on input "Postal Code" at bounding box center [588, 236] width 322 height 20
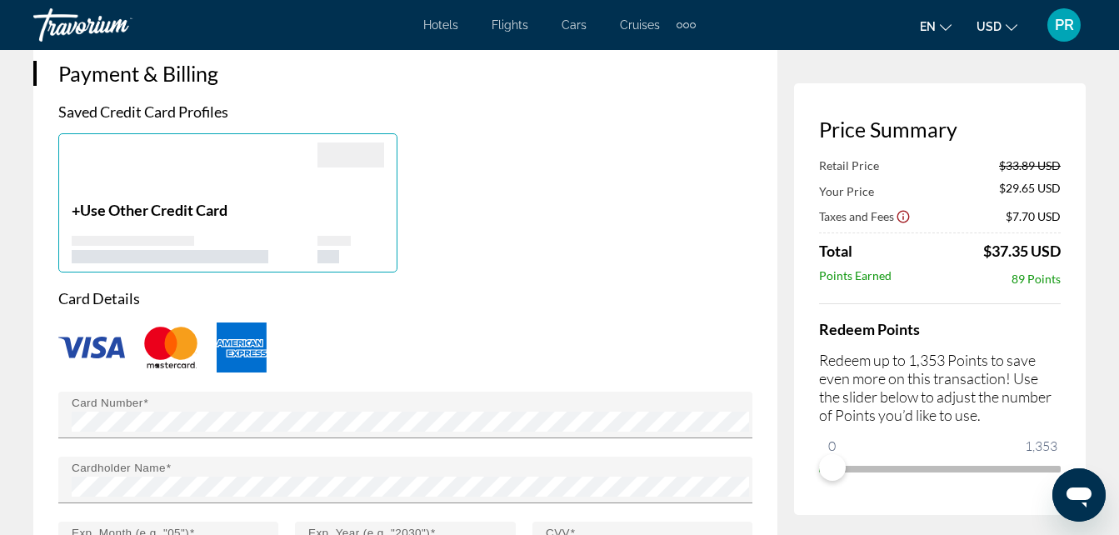
scroll to position [2083, 0]
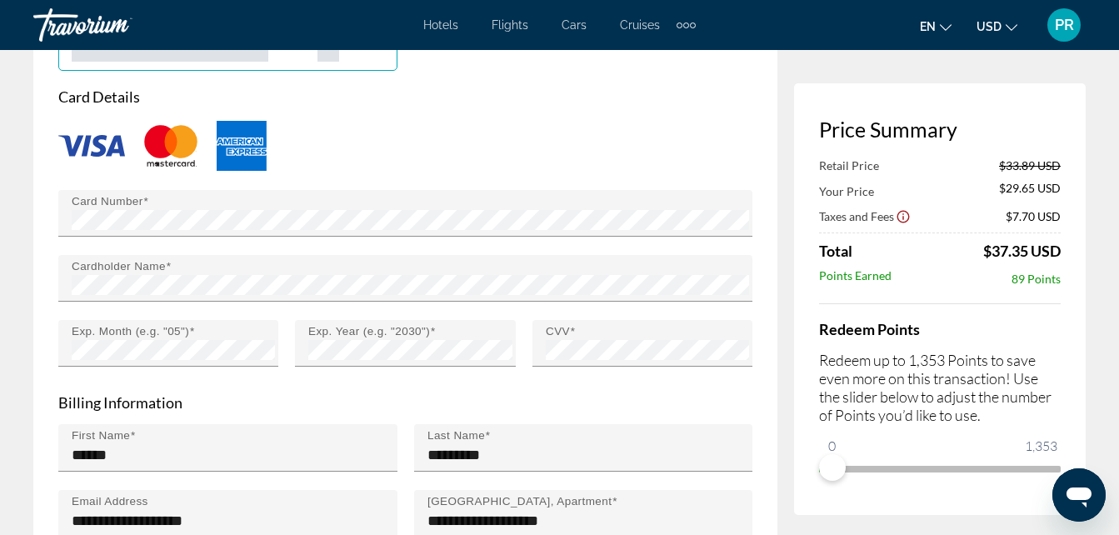
type input "*****"
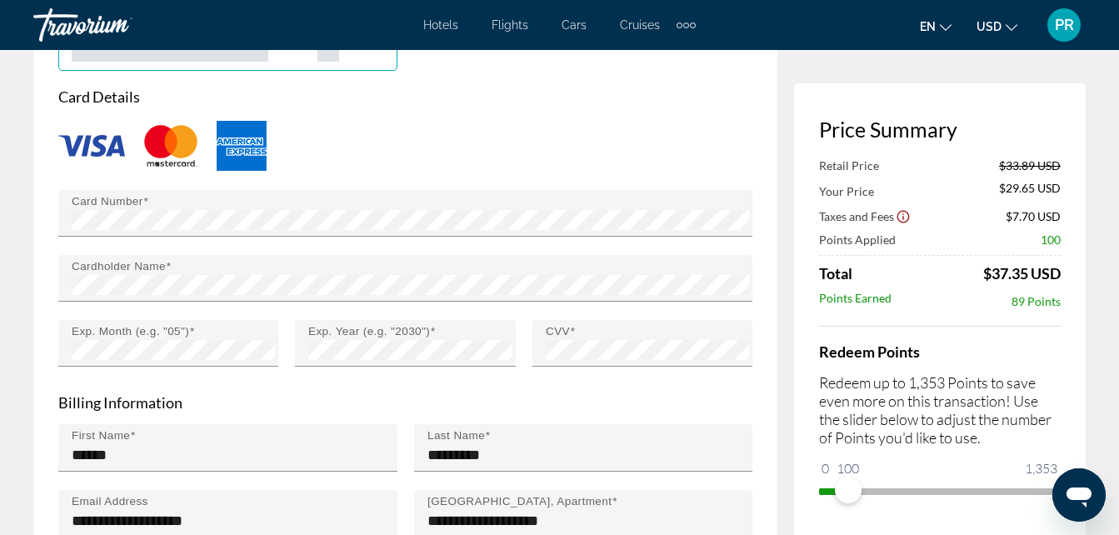
drag, startPoint x: 848, startPoint y: 467, endPoint x: 897, endPoint y: 488, distance: 52.6
click at [932, 492] on span "ngx-slider" at bounding box center [940, 491] width 242 height 7
drag, startPoint x: 1903, startPoint y: 956, endPoint x: 1071, endPoint y: 516, distance: 941.5
drag, startPoint x: 941, startPoint y: 492, endPoint x: 1051, endPoint y: 507, distance: 110.9
click at [1051, 507] on div "Price Summary Retail Price $33.89 USD Your Price $28.65 USD Taxes and Fees $7.7…" at bounding box center [940, 310] width 292 height 454
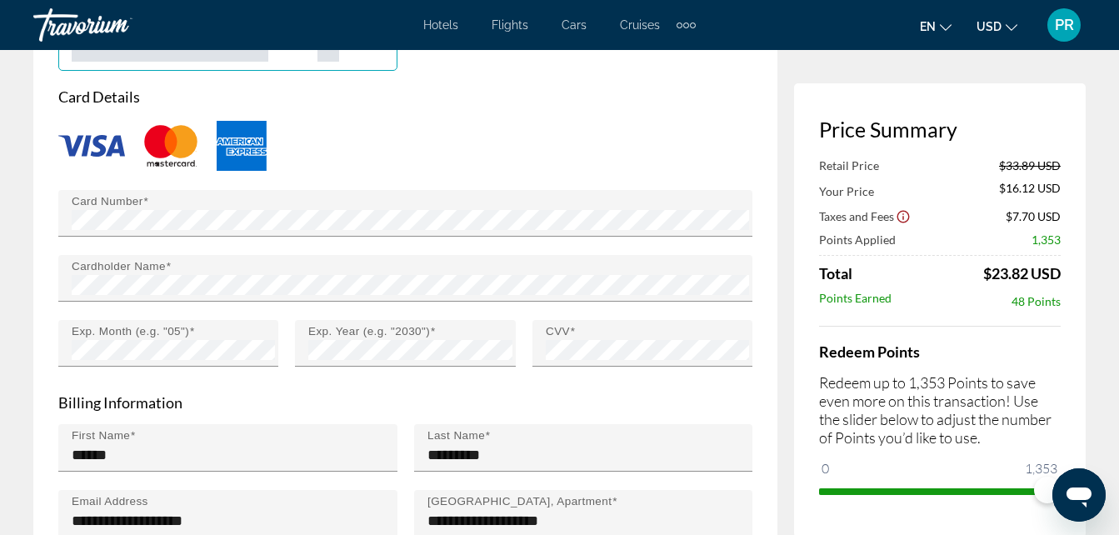
click at [1017, 101] on div "Price Summary Retail Price $33.89 USD Your Price $16.12 USD Taxes and Fees $7.7…" at bounding box center [940, 310] width 292 height 454
click at [594, 87] on div "Card Details Card Number Cardholder Name Exp. Month (e.g. "05") Exp. Year (e.g.…" at bounding box center [405, 235] width 694 height 297
drag, startPoint x: 1032, startPoint y: 491, endPoint x: 945, endPoint y: 478, distance: 87.6
click at [942, 488] on span "ngx-slider" at bounding box center [925, 491] width 212 height 7
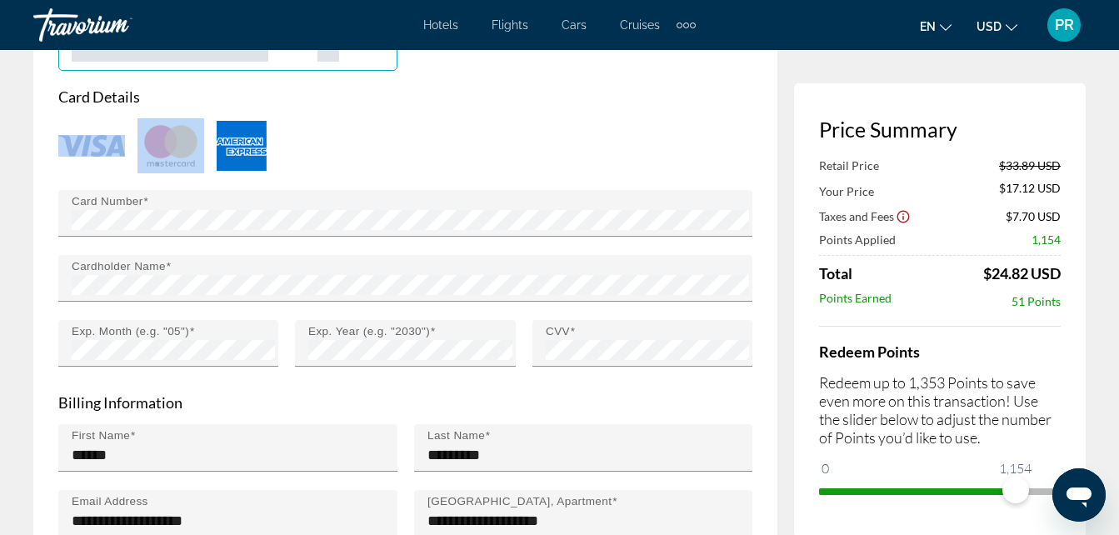
drag, startPoint x: 1016, startPoint y: 490, endPoint x: 983, endPoint y: 479, distance: 34.3
click at [990, 490] on span "ngx-slider" at bounding box center [917, 491] width 197 height 7
drag, startPoint x: 1001, startPoint y: 490, endPoint x: 931, endPoint y: 534, distance: 82.8
click at [929, 530] on div "Price Summary Retail Price $33.89 USD Your Price $18.11 USD Taxes and Fees $7.7…" at bounding box center [940, 310] width 292 height 454
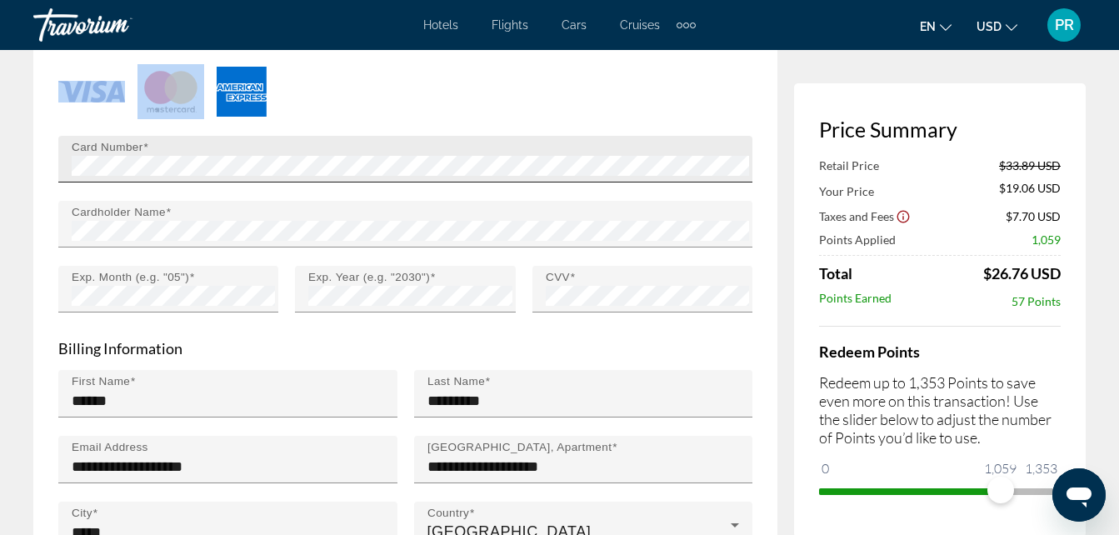
scroll to position [2166, 0]
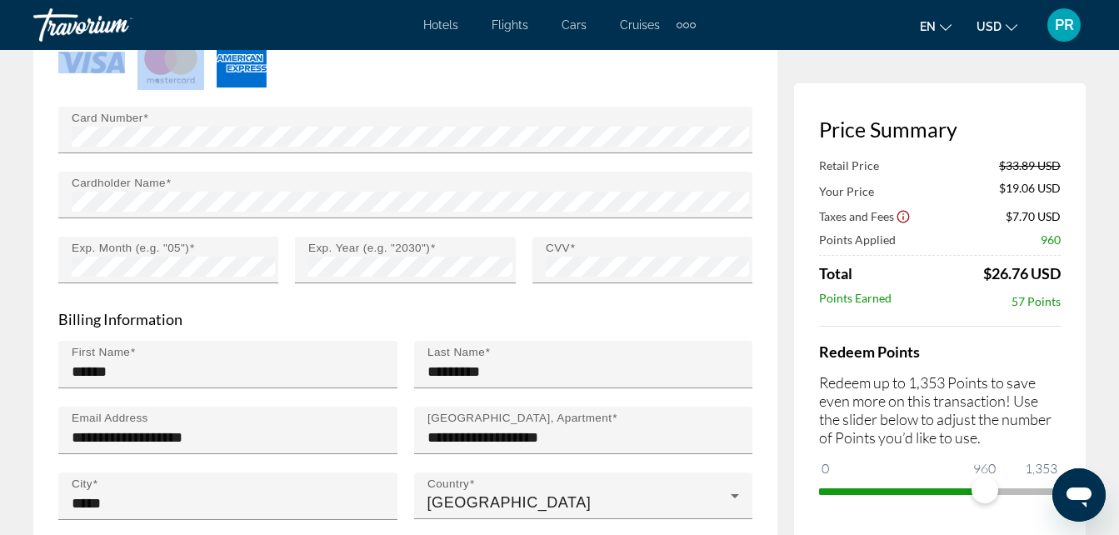
drag, startPoint x: 985, startPoint y: 496, endPoint x: 837, endPoint y: 478, distance: 149.3
click at [835, 482] on span "ngx-slider" at bounding box center [902, 488] width 166 height 27
drag, startPoint x: 965, startPoint y: 495, endPoint x: 845, endPoint y: 477, distance: 121.4
click at [812, 483] on div "Price Summary Retail Price $33.89 USD Your Price $20.05 USD Taxes and Fees $7.7…" at bounding box center [940, 310] width 292 height 454
drag, startPoint x: 946, startPoint y: 488, endPoint x: 865, endPoint y: 470, distance: 82.9
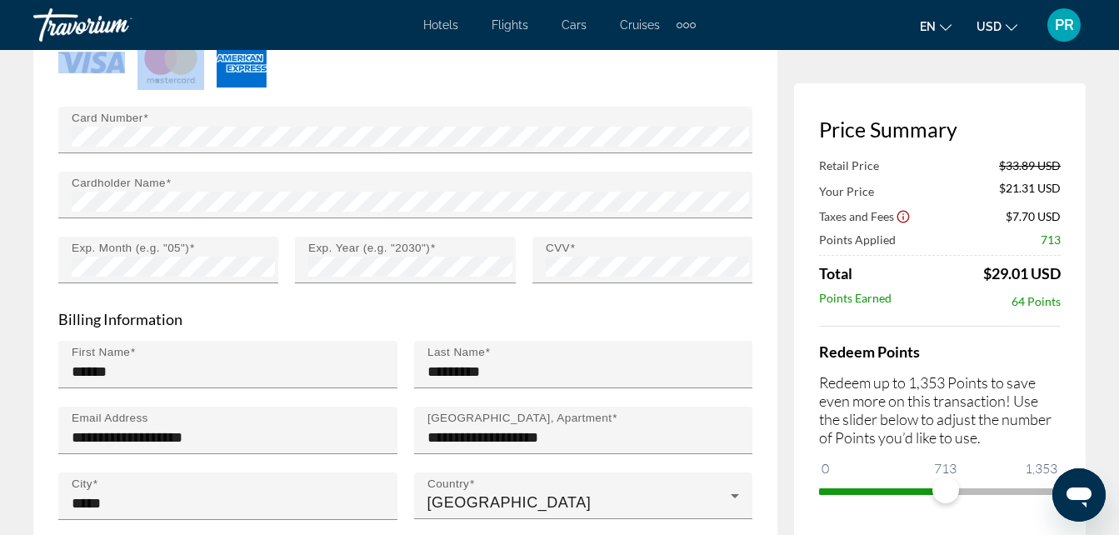
click at [859, 483] on span "ngx-slider" at bounding box center [882, 488] width 127 height 27
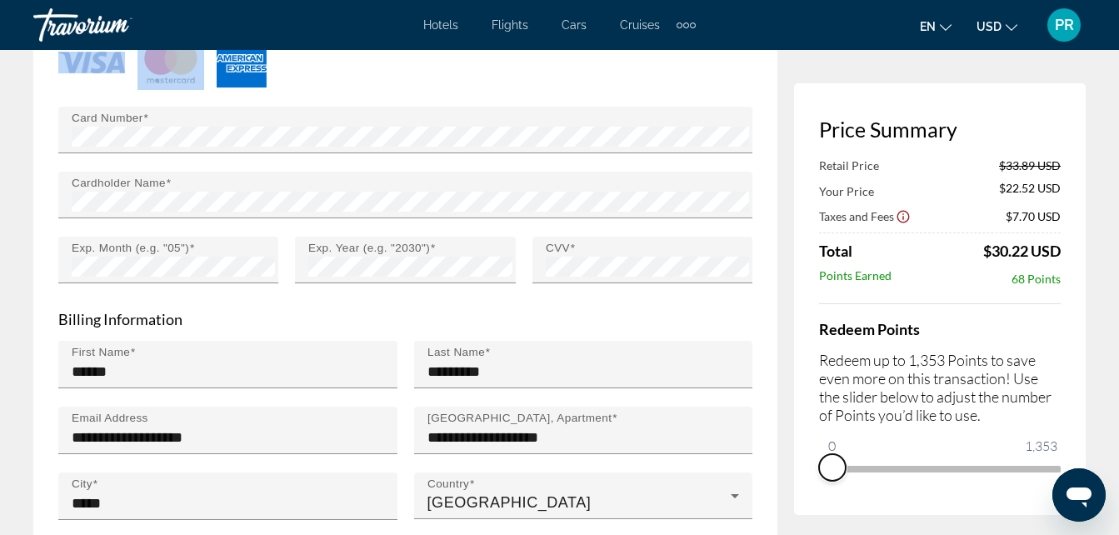
drag, startPoint x: 946, startPoint y: 486, endPoint x: 806, endPoint y: 471, distance: 140.8
click at [817, 472] on div "Price Summary Retail Price $33.89 USD Your Price $22.52 USD Taxes and Fees $7.7…" at bounding box center [940, 299] width 292 height 432
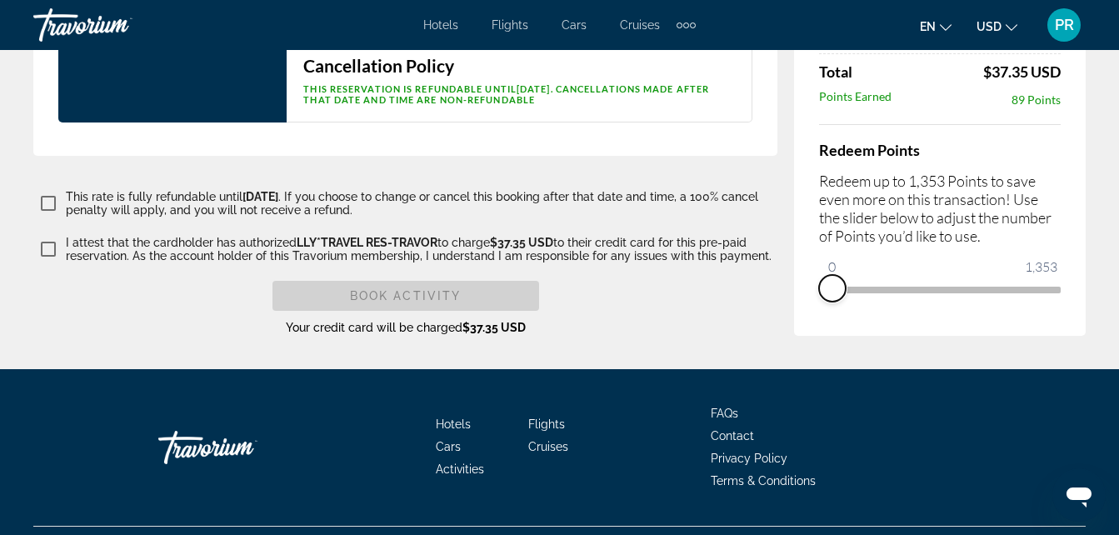
scroll to position [3462, 0]
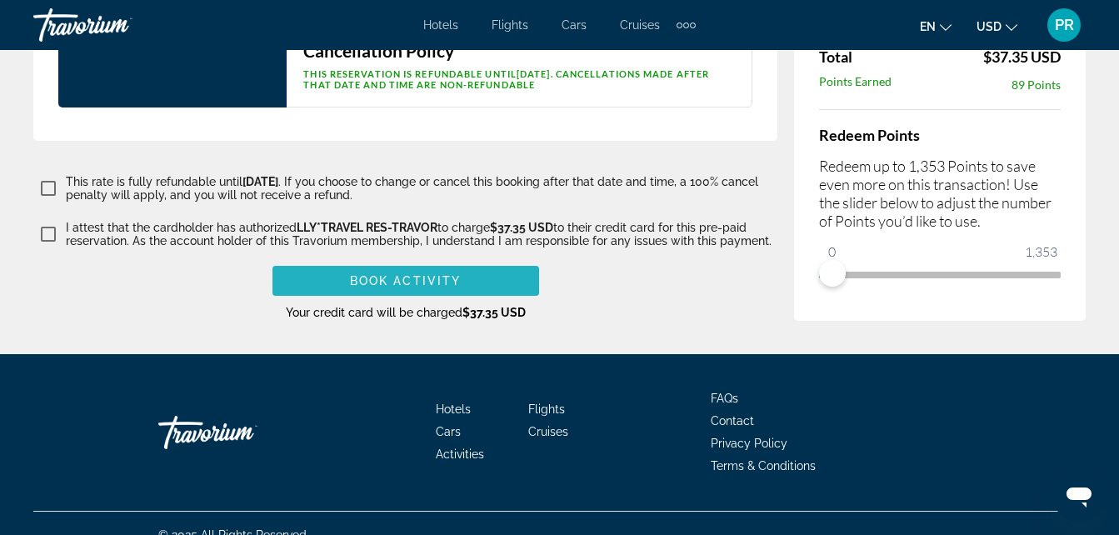
click at [397, 274] on span "Book Activity" at bounding box center [405, 280] width 111 height 13
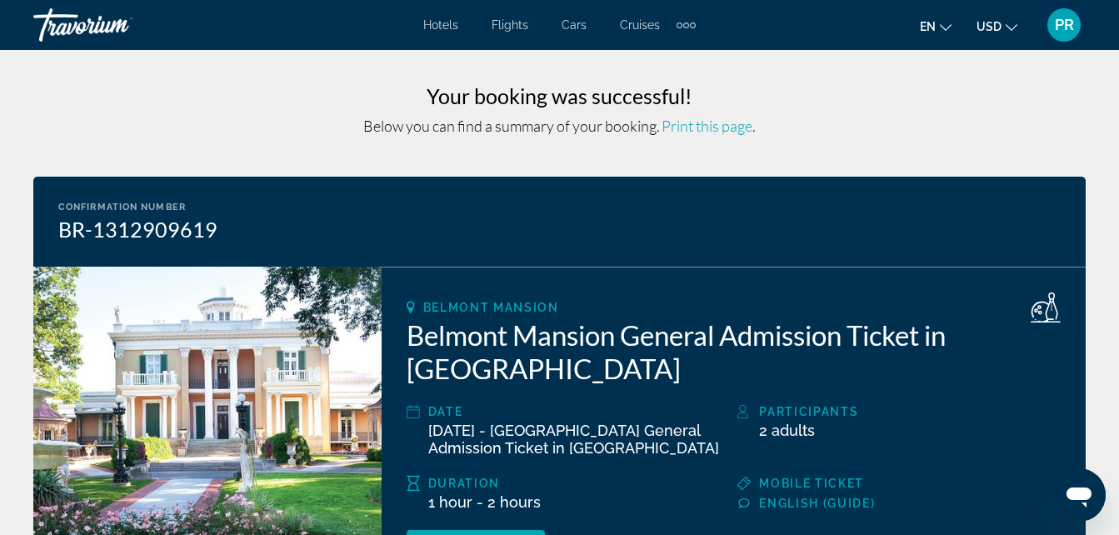
click at [718, 128] on span "Print this page" at bounding box center [707, 126] width 91 height 18
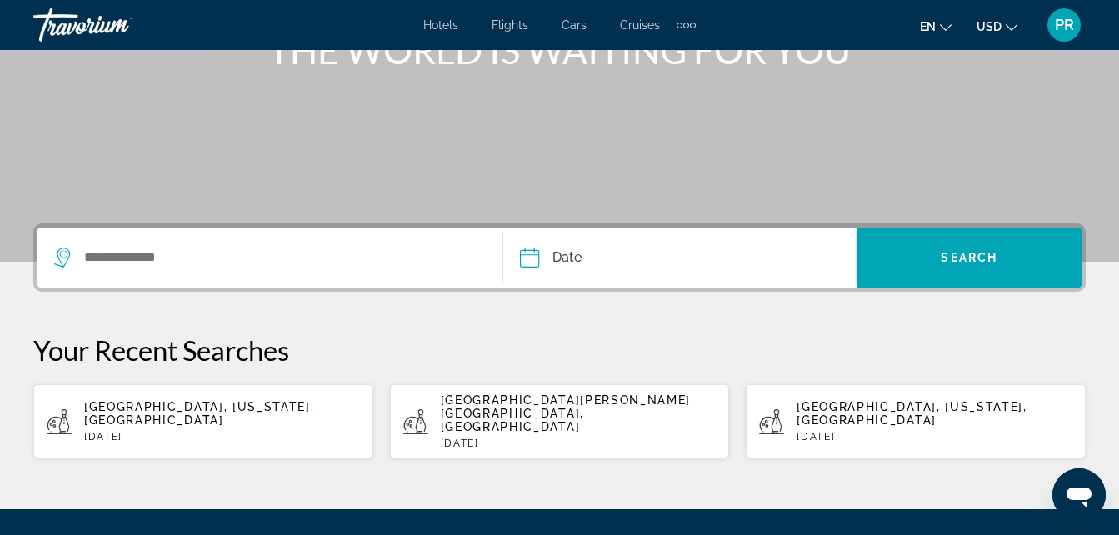
scroll to position [237, 0]
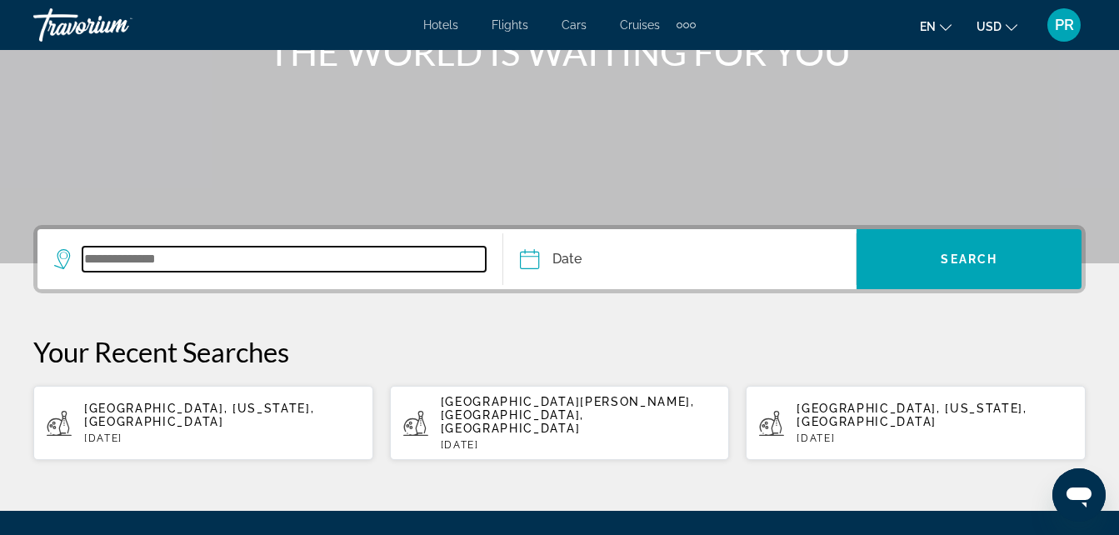
click at [87, 252] on input "Search widget" at bounding box center [283, 259] width 403 height 25
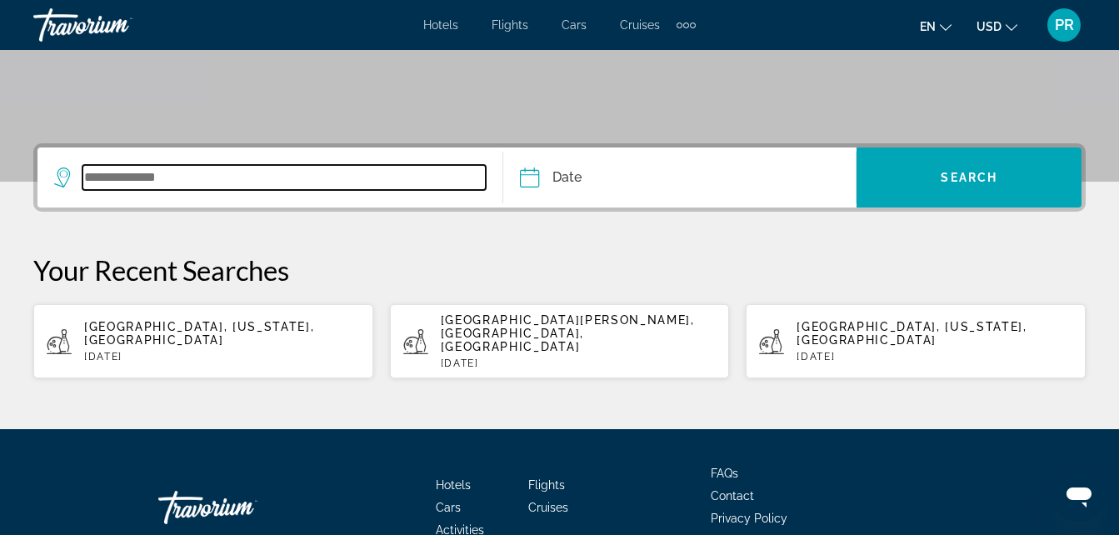
scroll to position [403, 0]
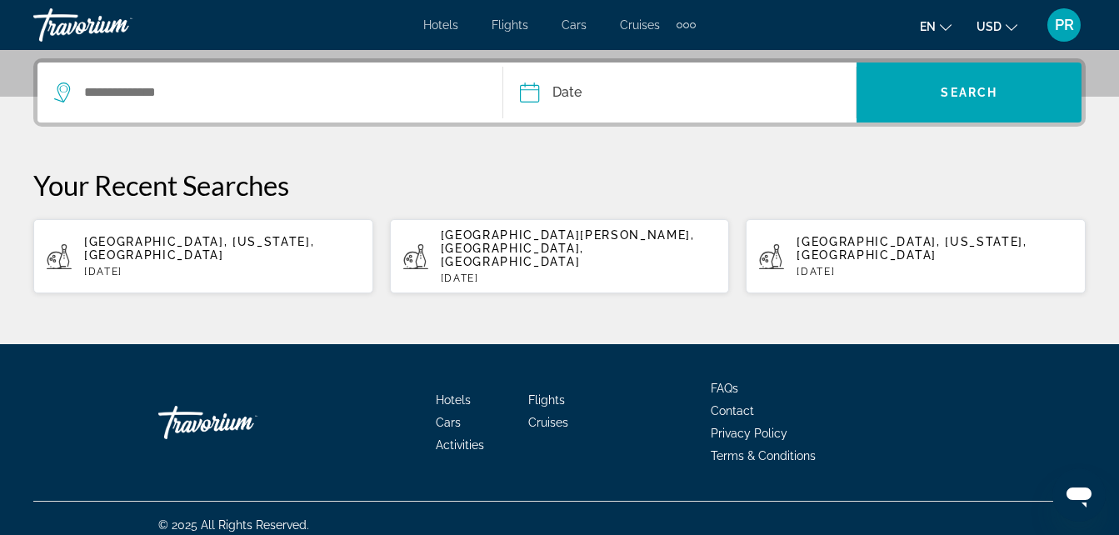
click at [222, 242] on span "Nashville, Tennessee, USA" at bounding box center [199, 248] width 230 height 27
type input "**********"
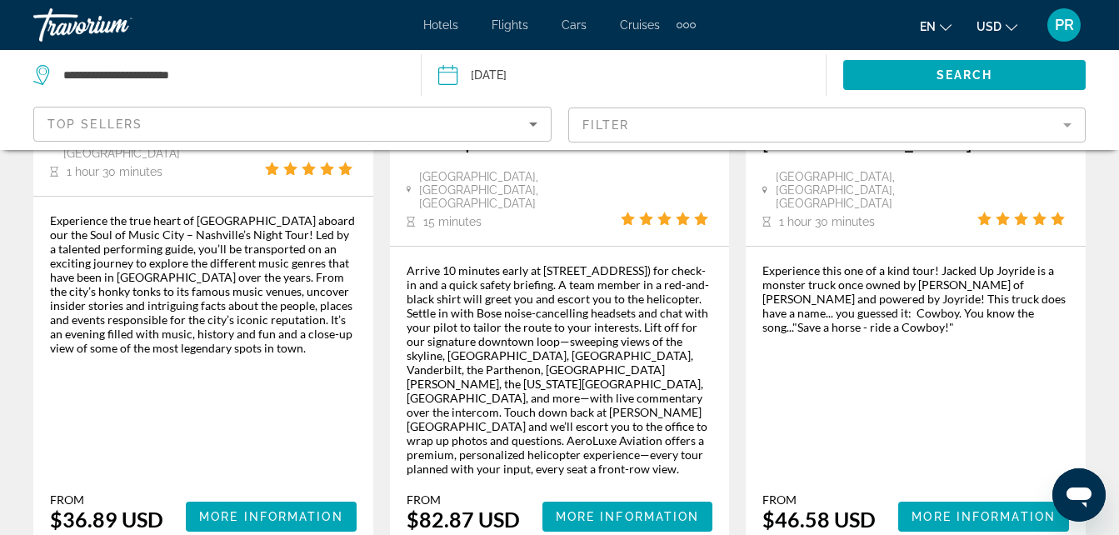
scroll to position [2889, 0]
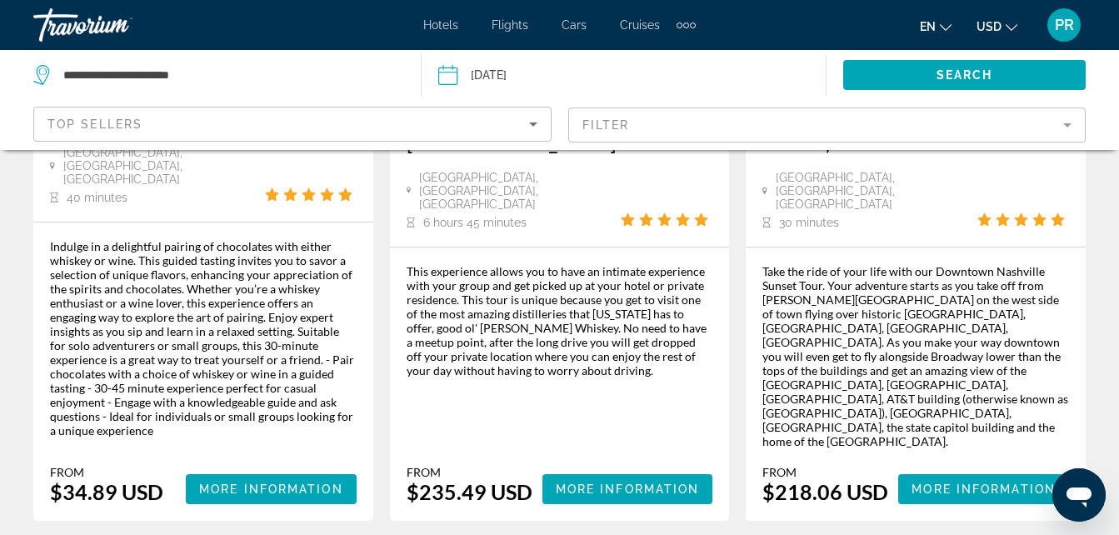
scroll to position [2813, 0]
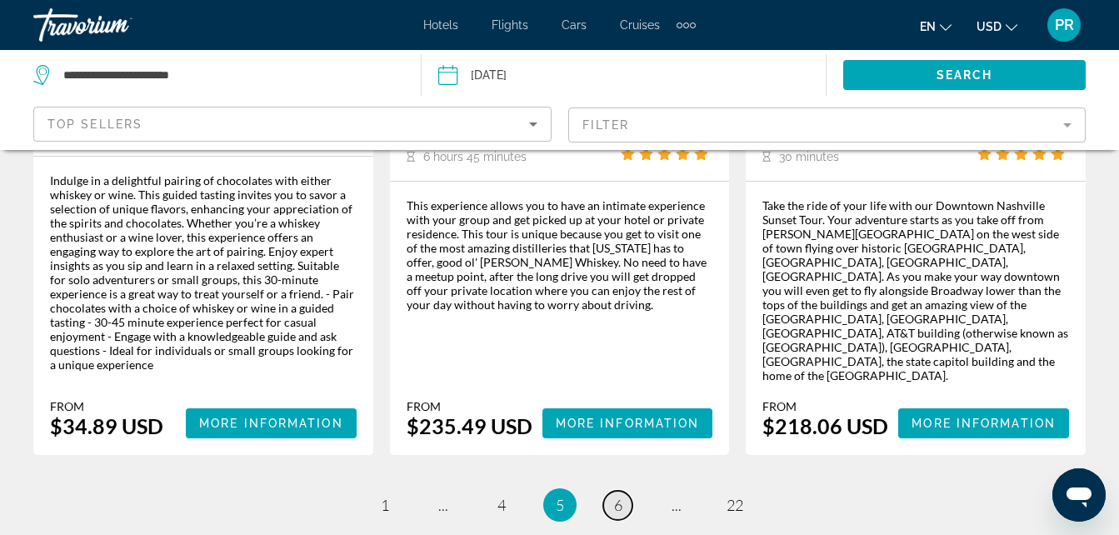
click at [616, 496] on span "6" at bounding box center [618, 505] width 8 height 18
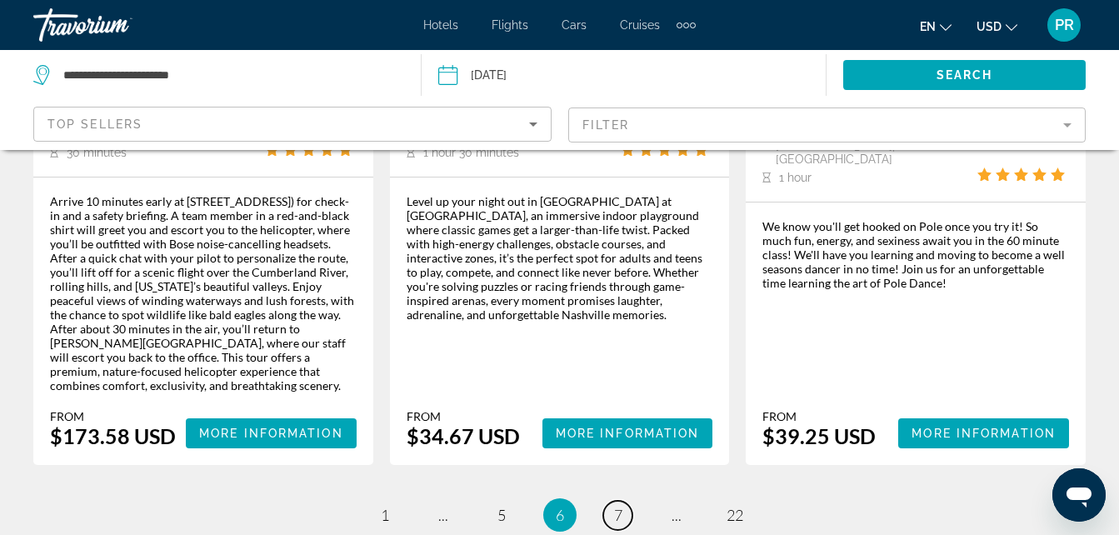
scroll to position [2788, 0]
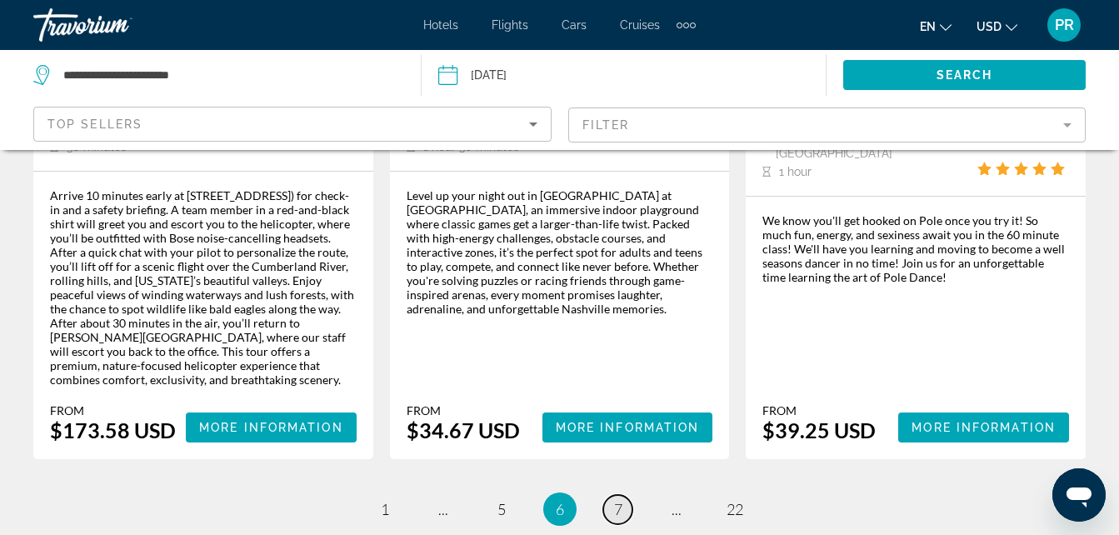
click at [617, 500] on span "7" at bounding box center [618, 509] width 8 height 18
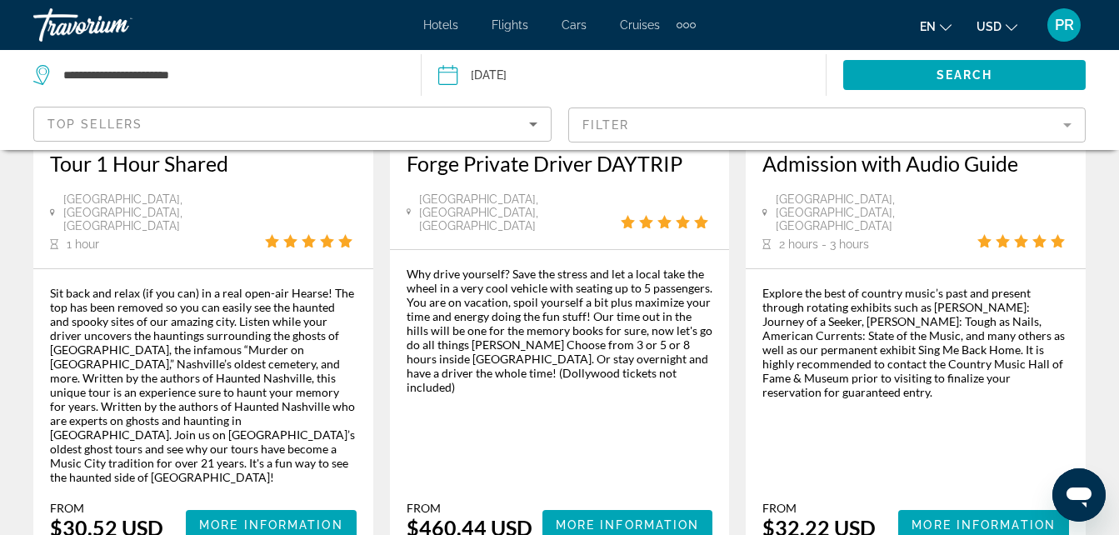
scroll to position [2666, 0]
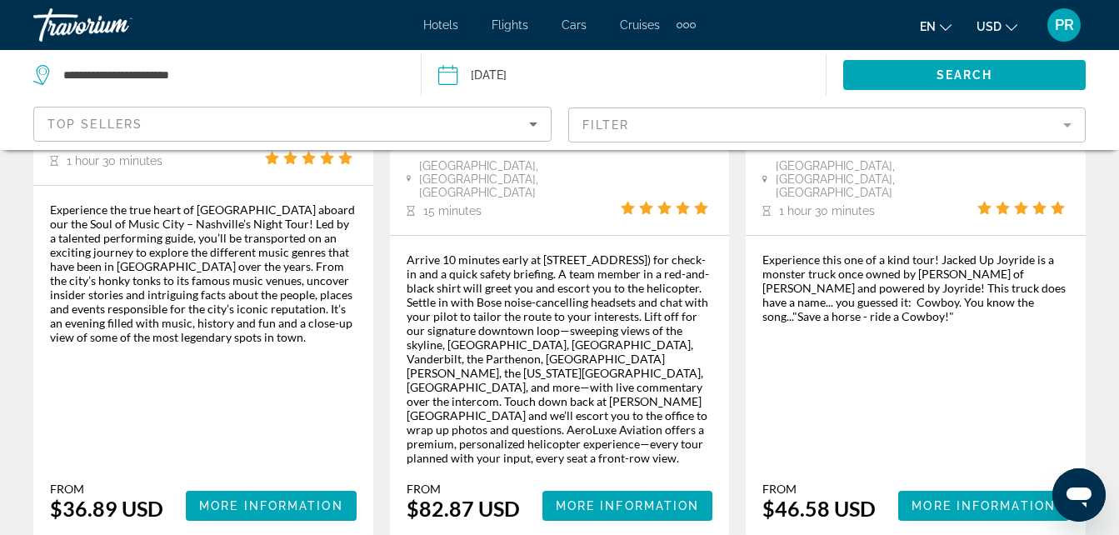
scroll to position [2972, 0]
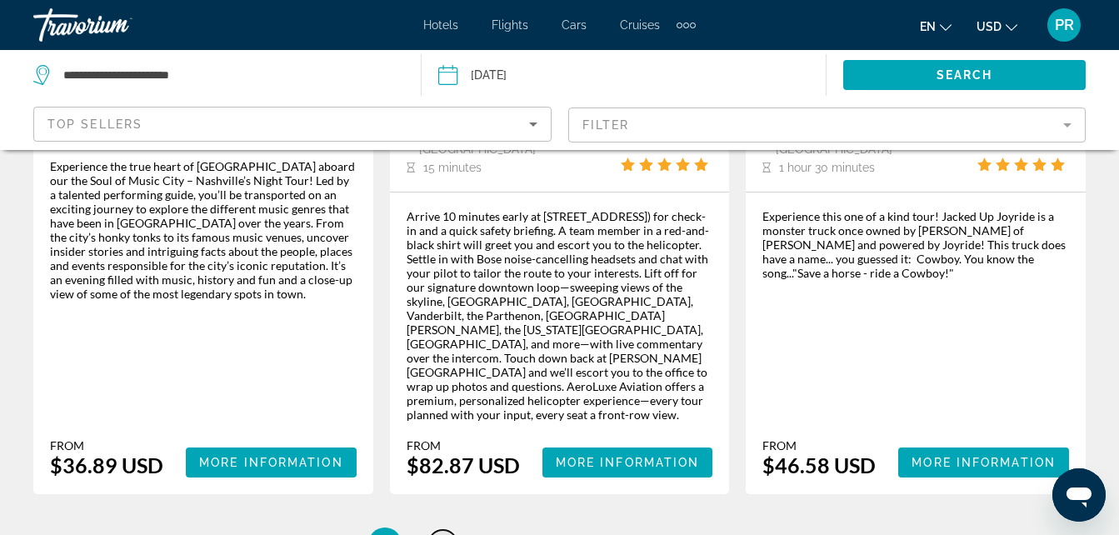
click at [441, 534] on span "2" at bounding box center [443, 544] width 8 height 18
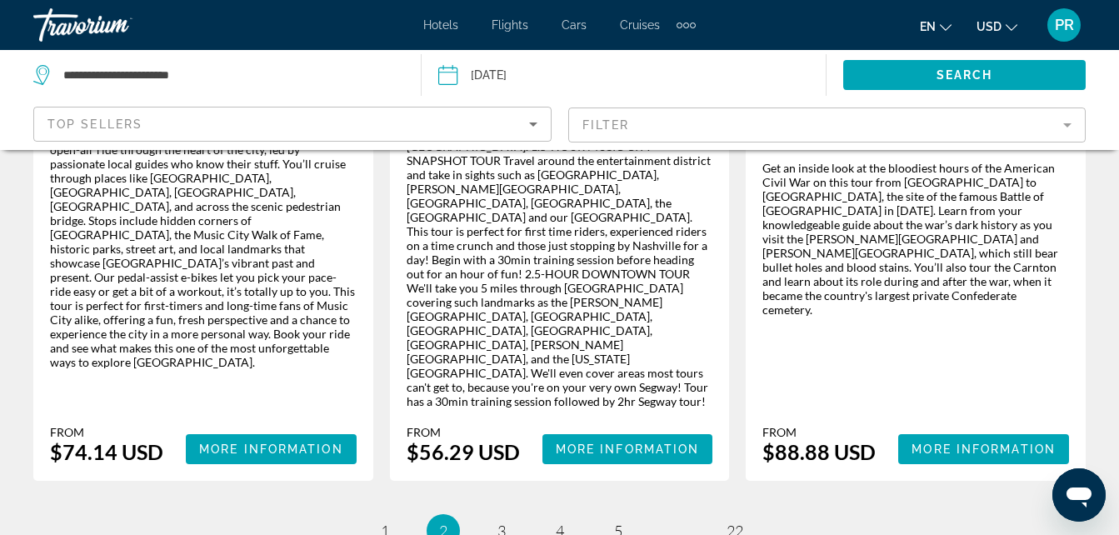
scroll to position [3043, 0]
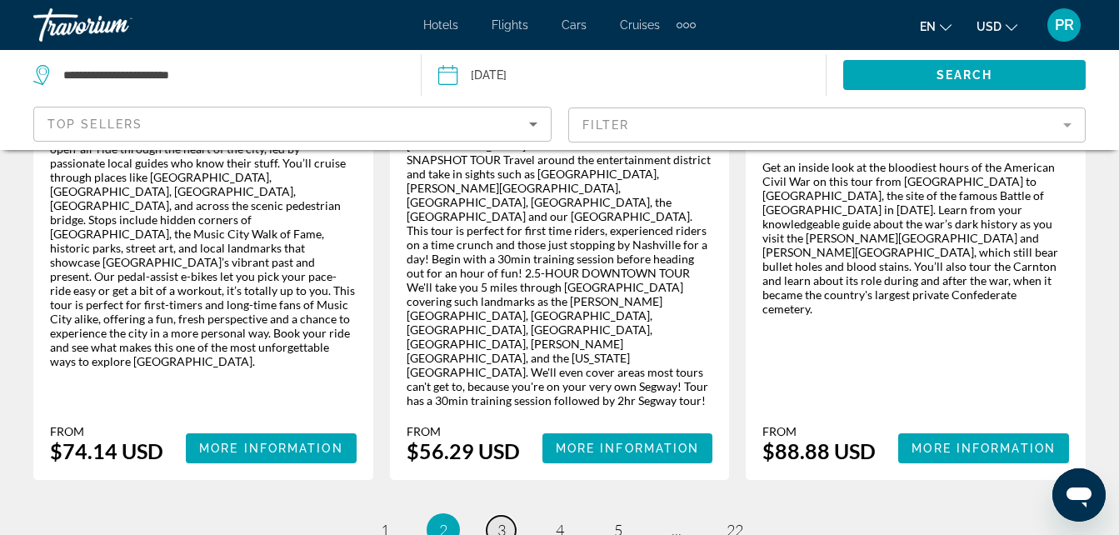
click at [499, 521] on span "3" at bounding box center [501, 530] width 8 height 18
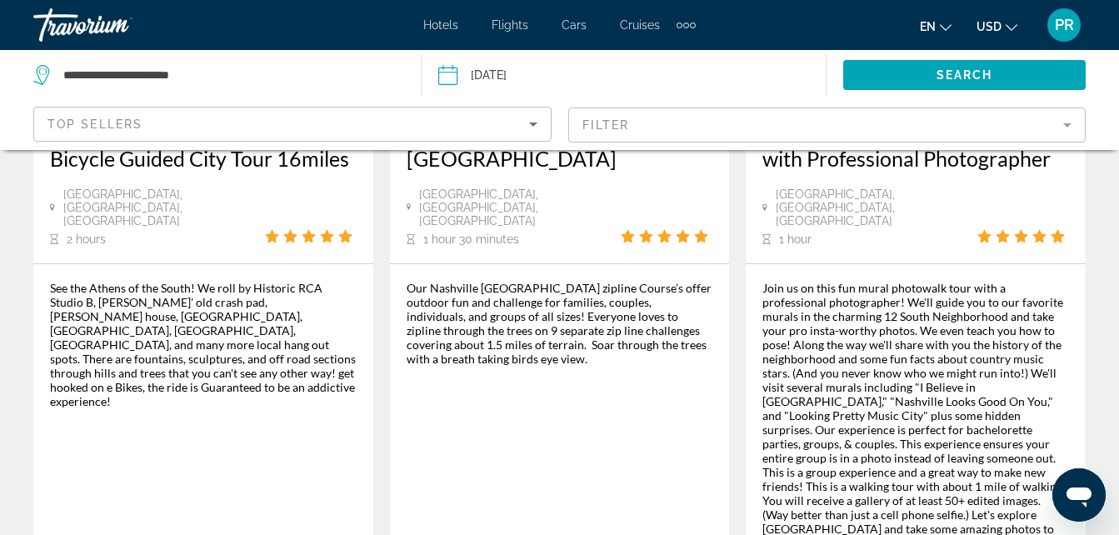
scroll to position [2916, 0]
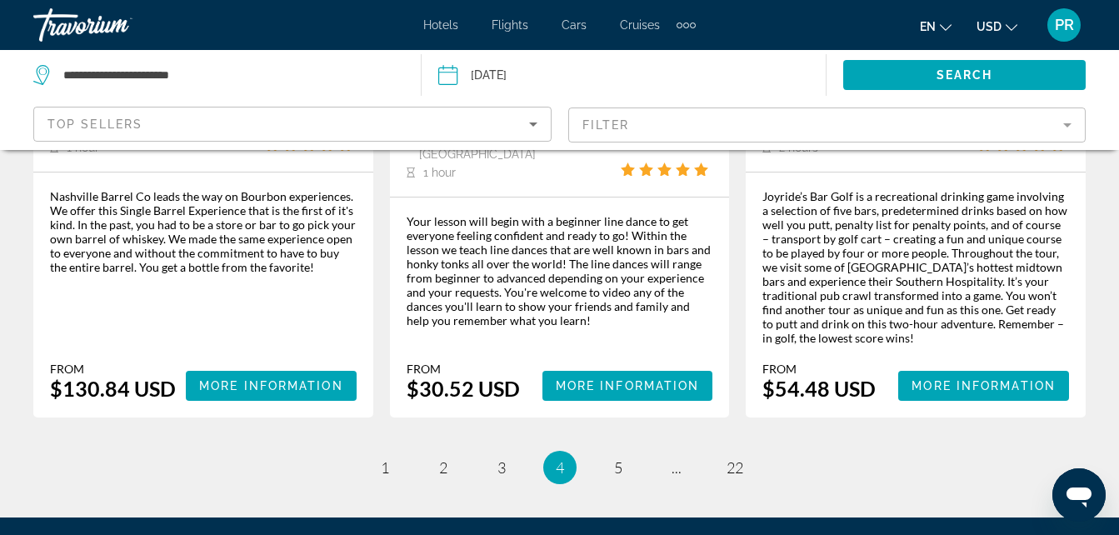
scroll to position [2901, 0]
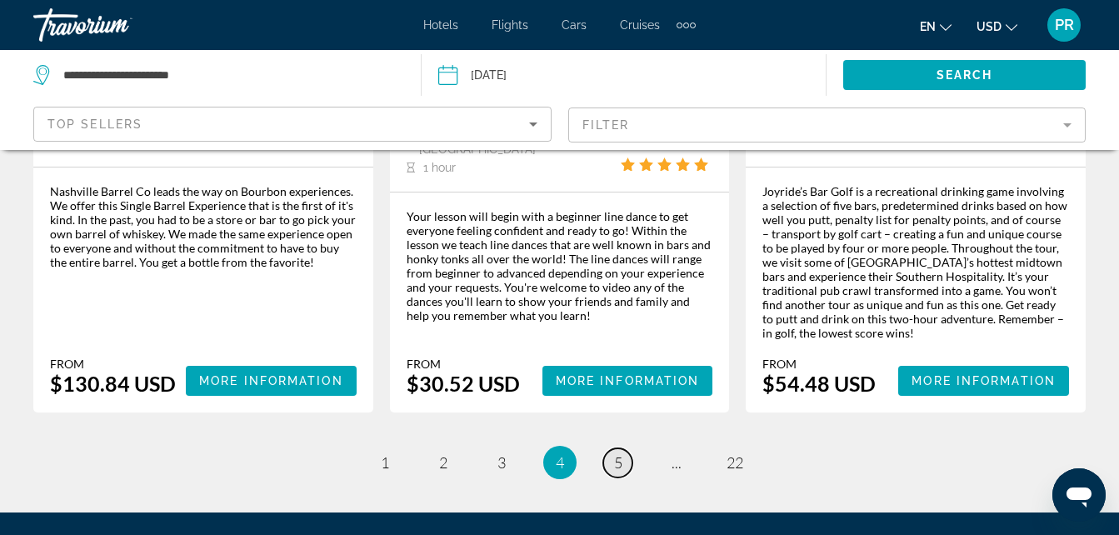
click at [615, 453] on span "5" at bounding box center [618, 462] width 8 height 18
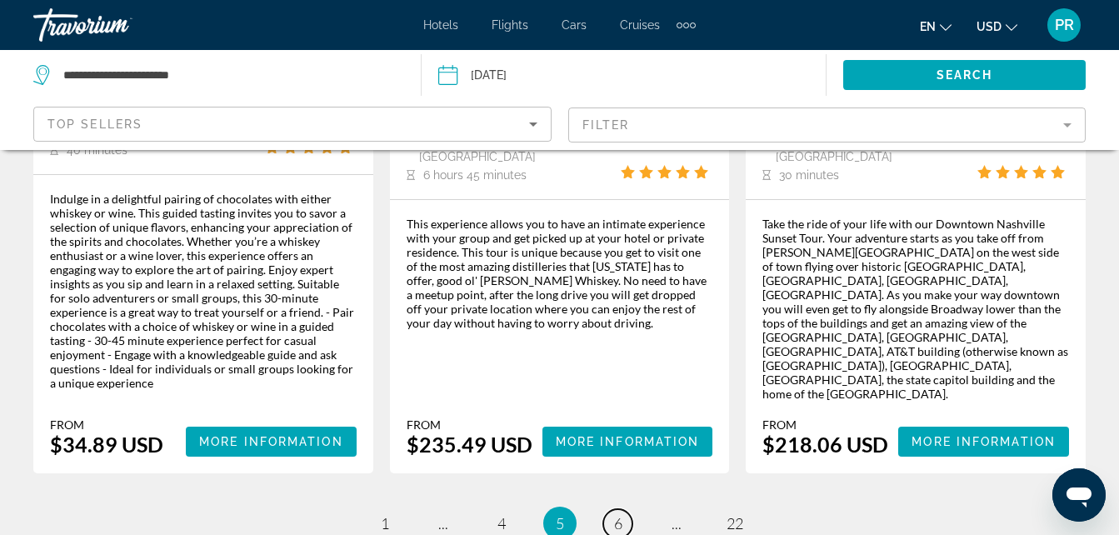
scroll to position [2813, 0]
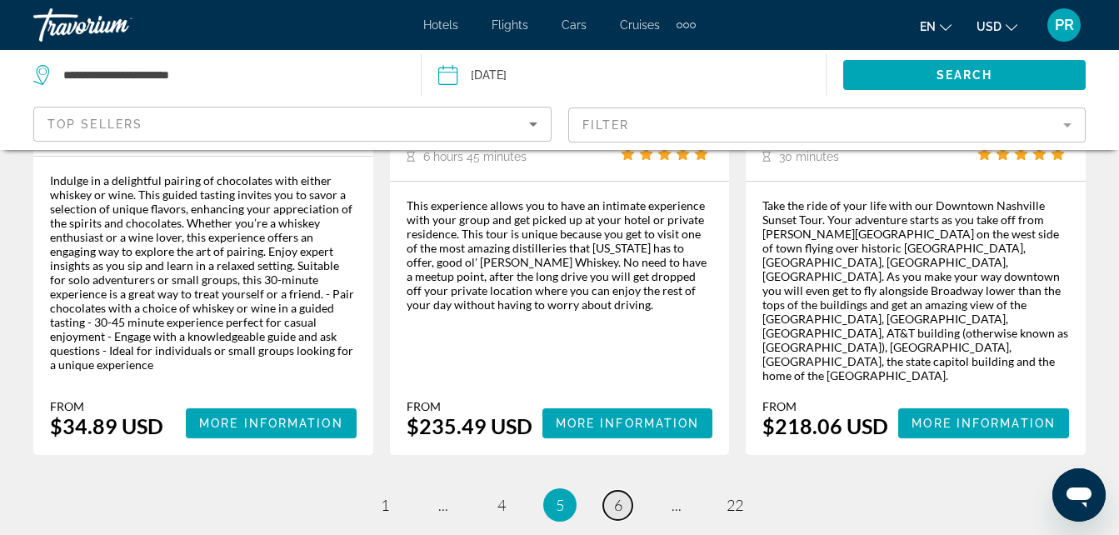
click at [617, 496] on span "6" at bounding box center [618, 505] width 8 height 18
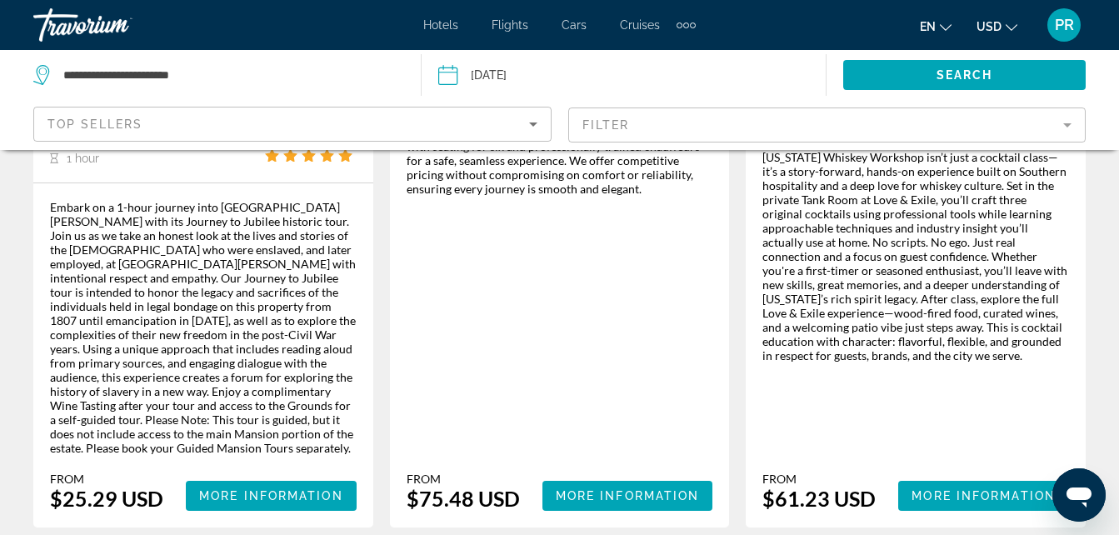
scroll to position [1250, 0]
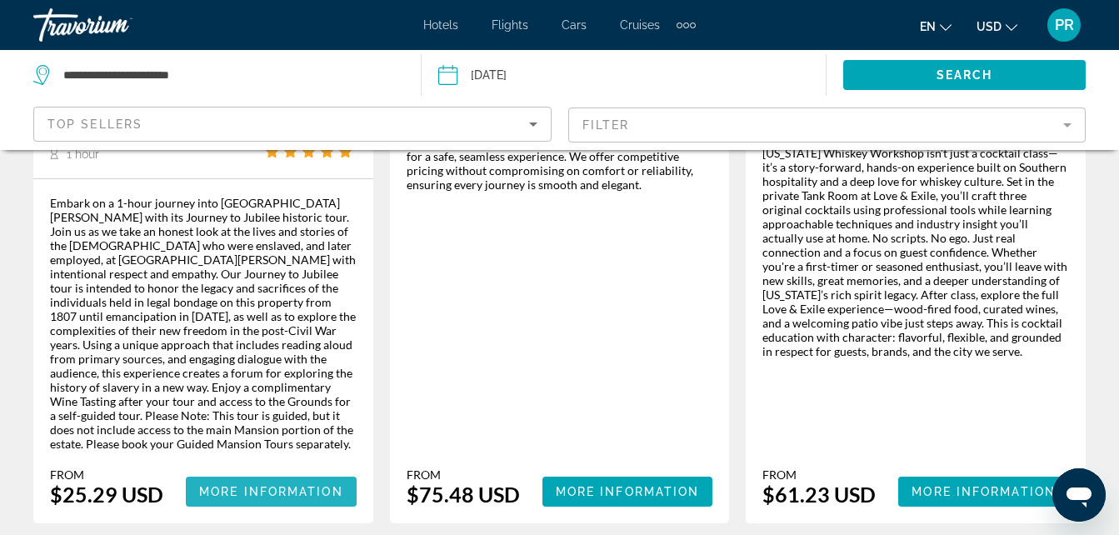
click at [259, 485] on span "More Information" at bounding box center [271, 491] width 144 height 13
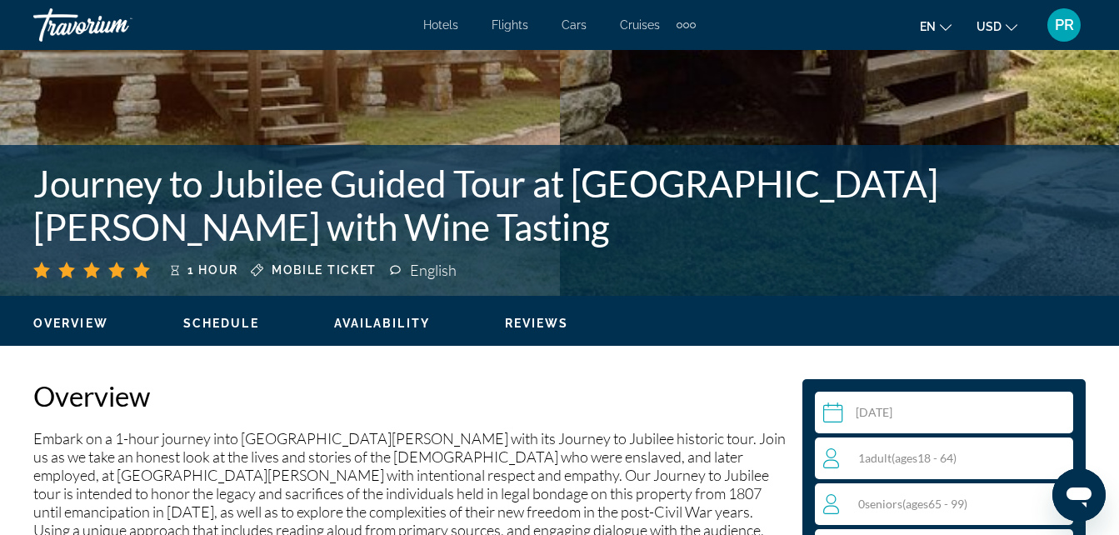
scroll to position [583, 0]
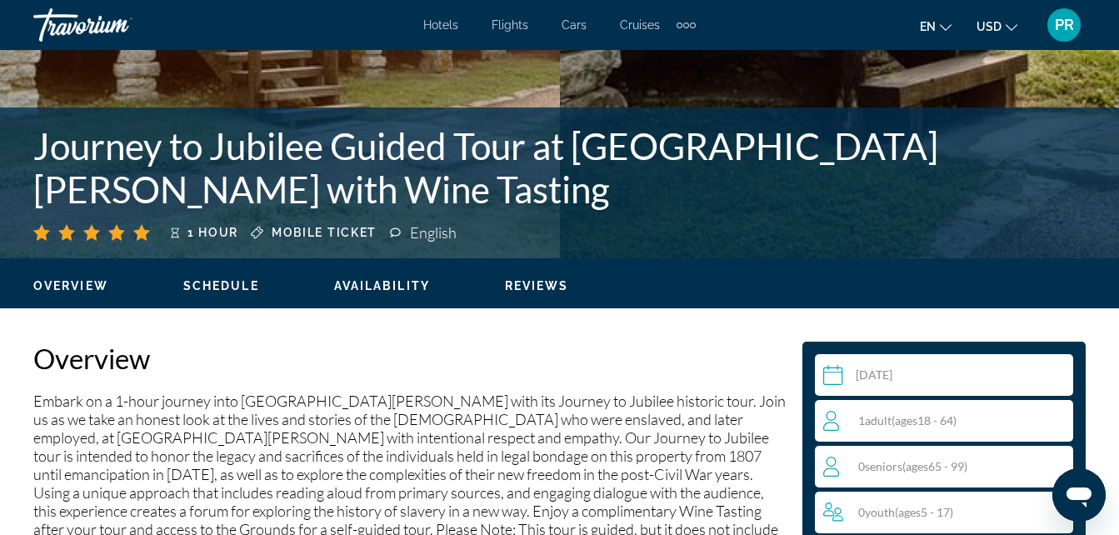
click at [235, 281] on span "Schedule" at bounding box center [221, 285] width 76 height 13
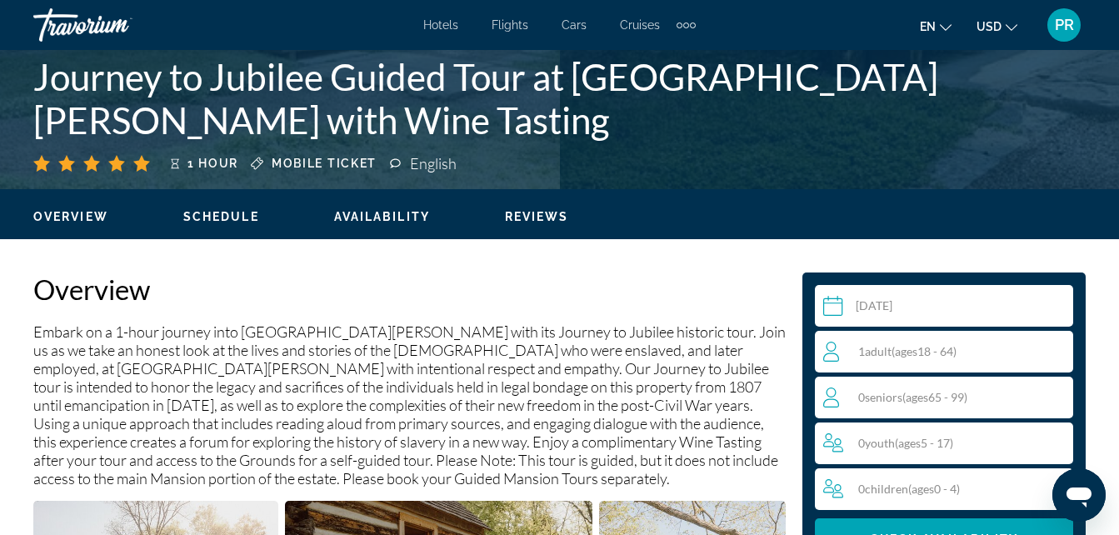
scroll to position [626, 0]
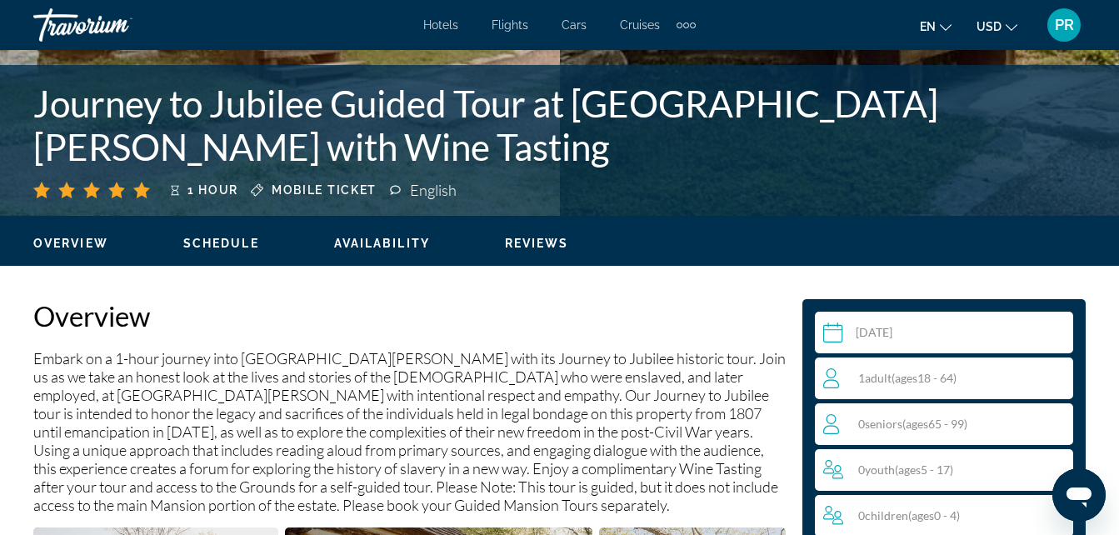
click at [212, 238] on span "Schedule" at bounding box center [221, 243] width 76 height 13
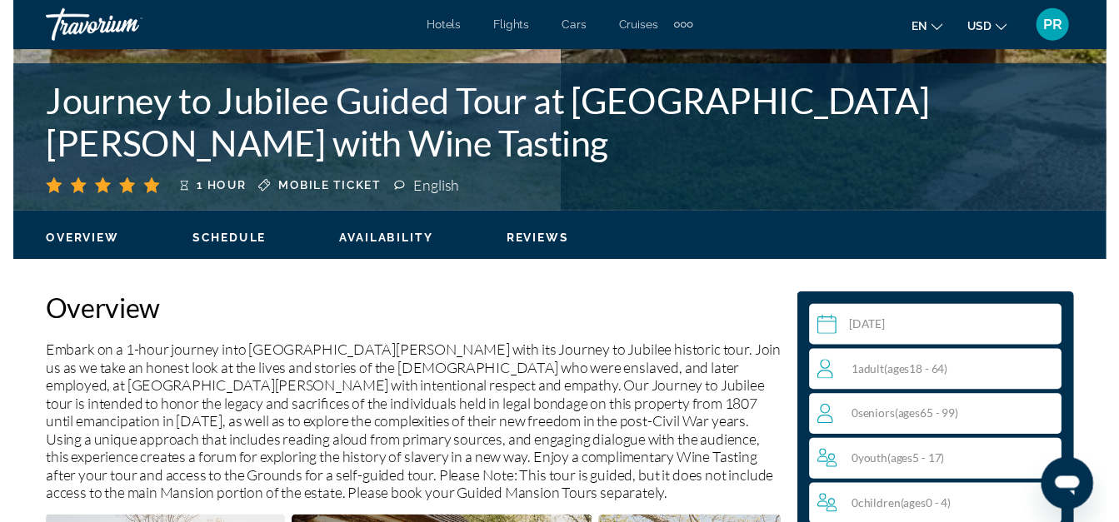
scroll to position [667, 0]
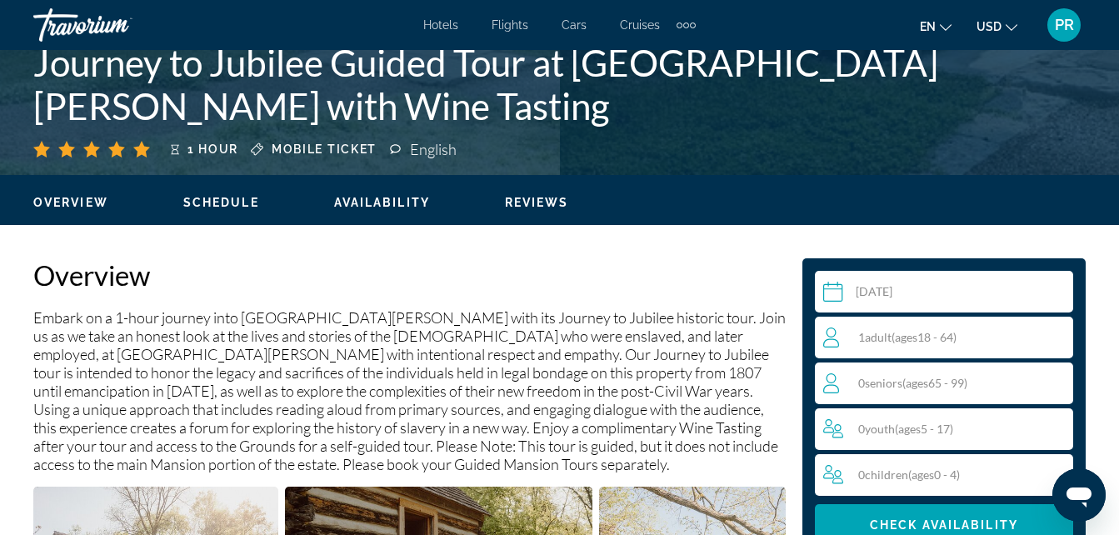
click at [835, 297] on input "Main content" at bounding box center [947, 294] width 265 height 47
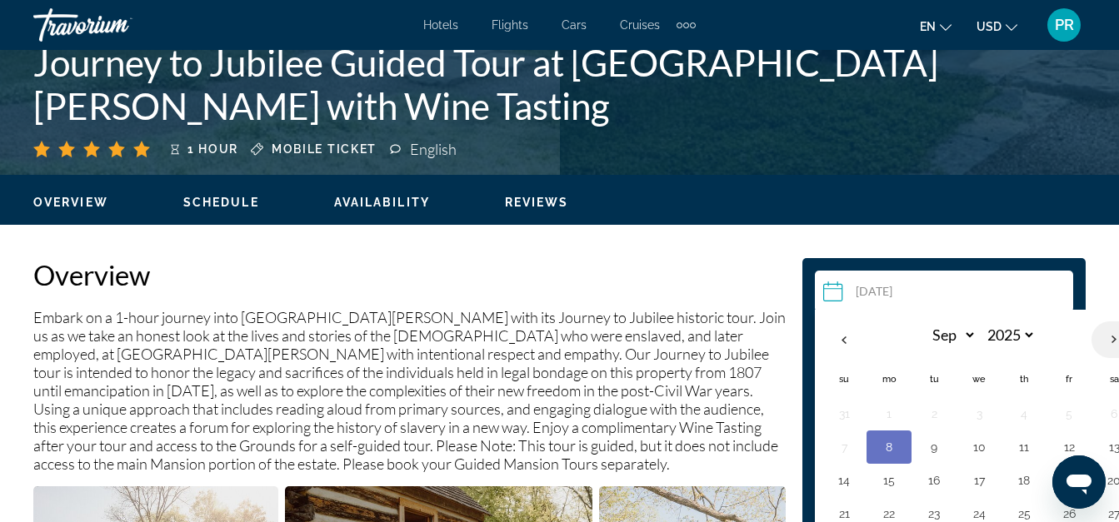
click at [1112, 338] on th "Next month" at bounding box center [1114, 340] width 45 height 37
select select "*"
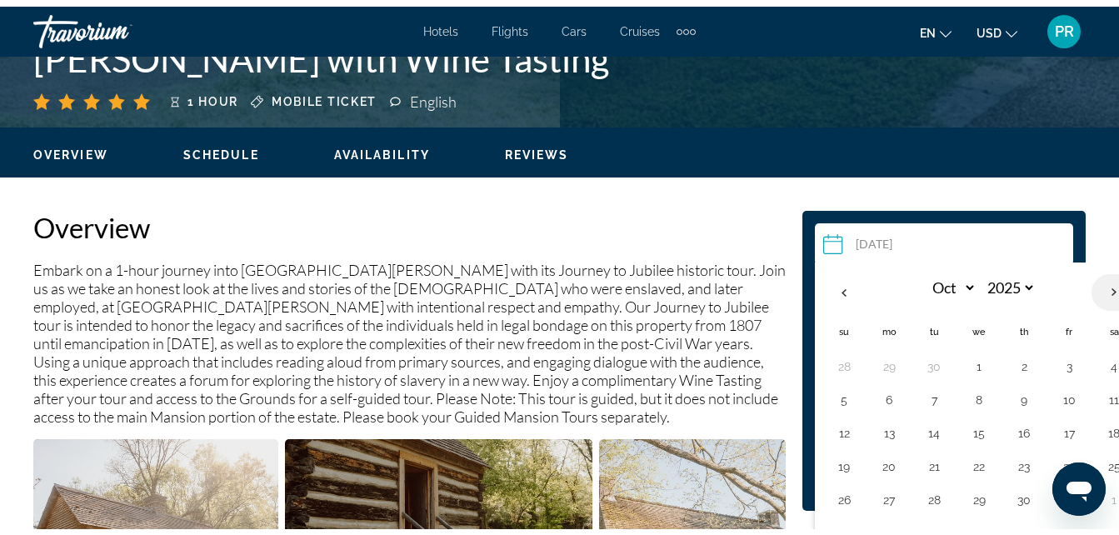
scroll to position [750, 0]
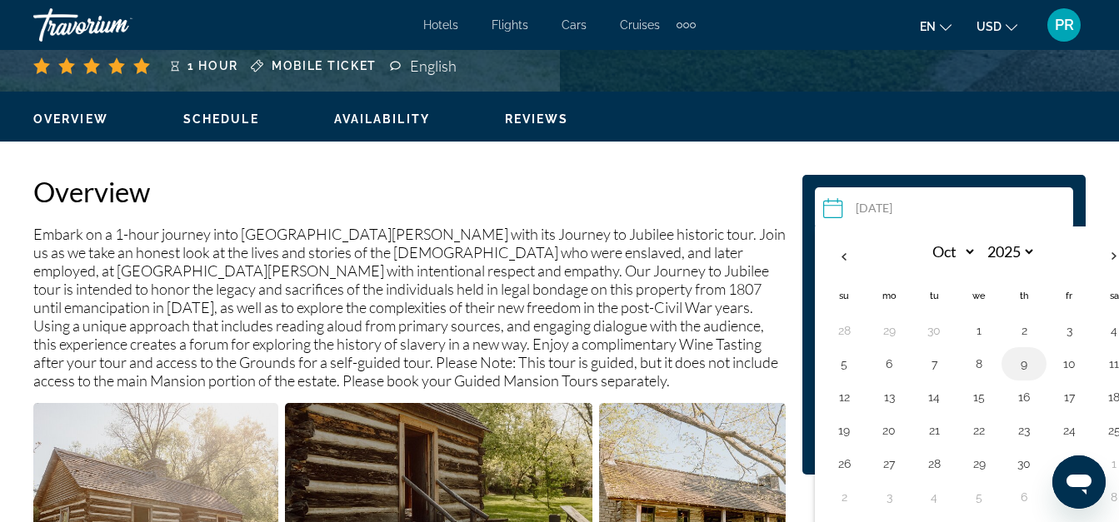
click at [1022, 363] on button "9" at bounding box center [1024, 363] width 27 height 23
type input "**********"
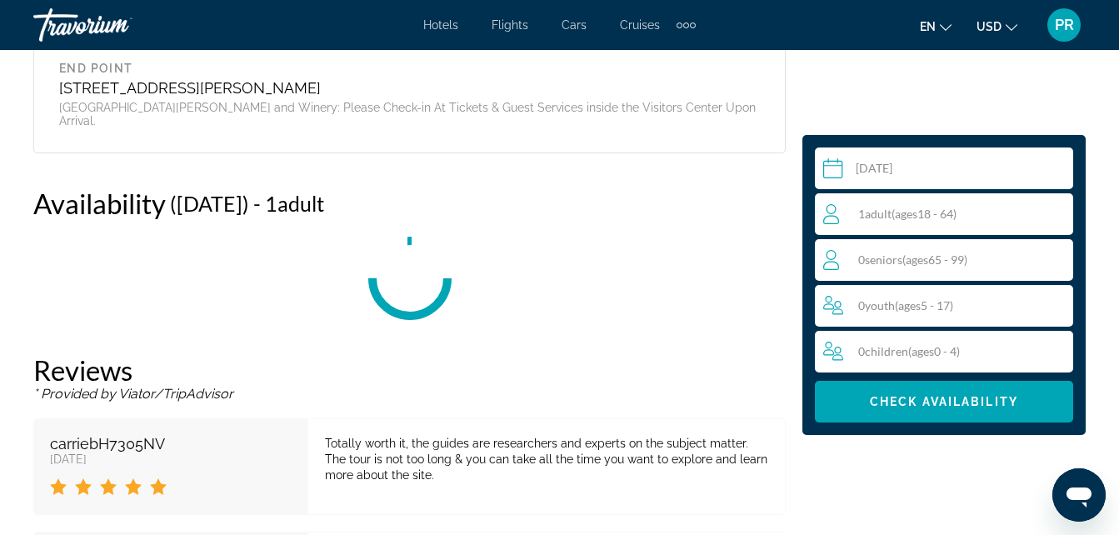
scroll to position [3104, 0]
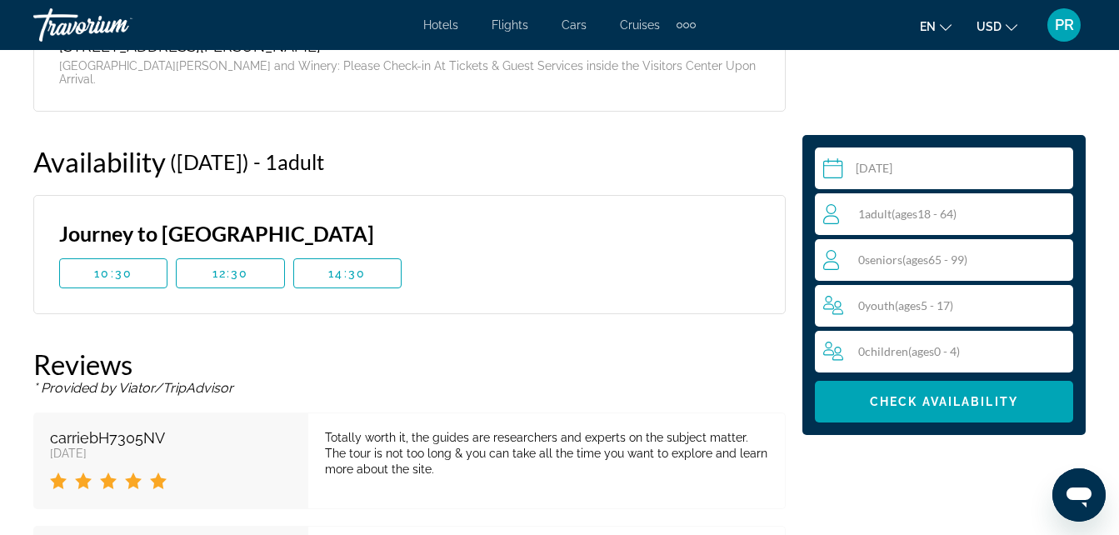
click at [1013, 259] on div "0 Senior Seniors ( ages 65 - 99)" at bounding box center [948, 260] width 250 height 20
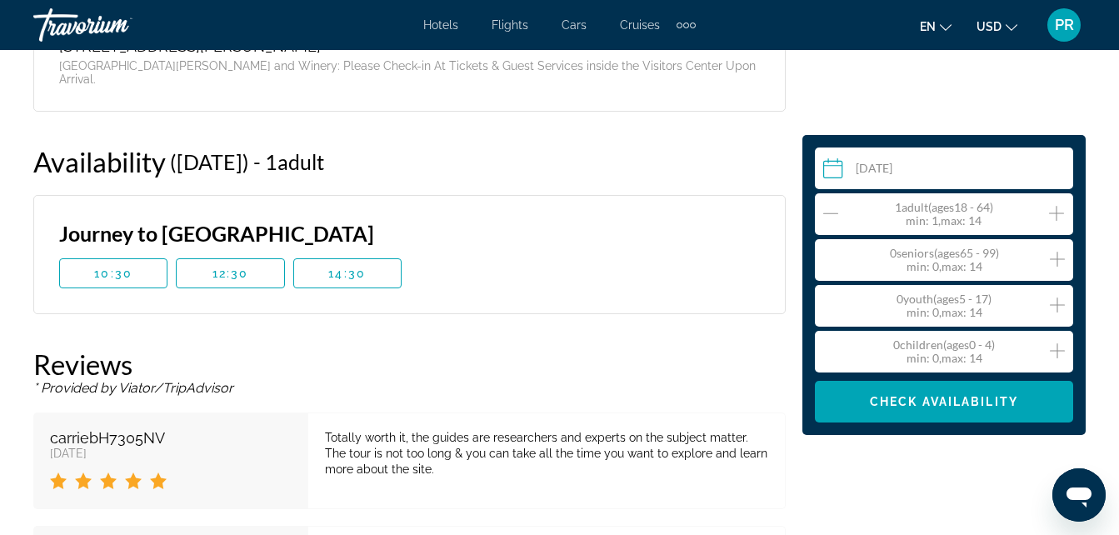
click at [1059, 257] on icon "Increment seniors" at bounding box center [1057, 259] width 15 height 20
click at [937, 402] on span "Check Availability" at bounding box center [944, 401] width 148 height 13
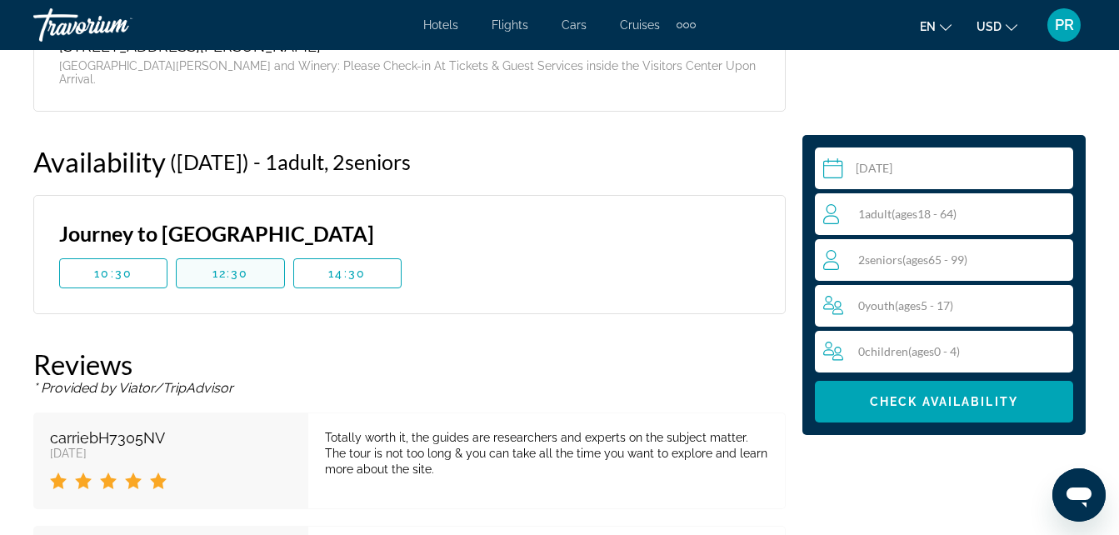
click at [247, 267] on span "12:30" at bounding box center [230, 273] width 37 height 13
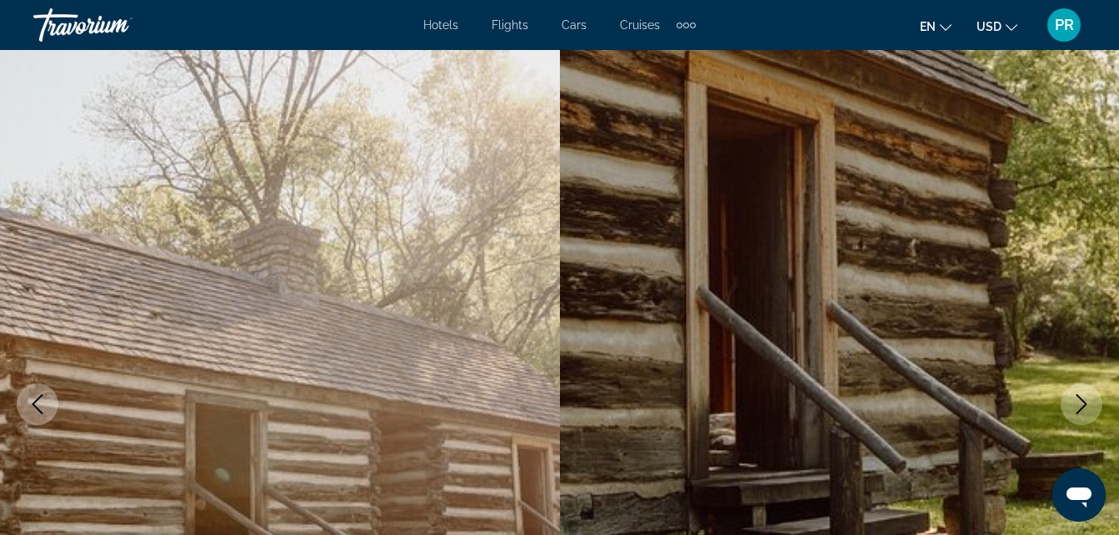
scroll to position [0, 0]
